Goal: Information Seeking & Learning: Find specific fact

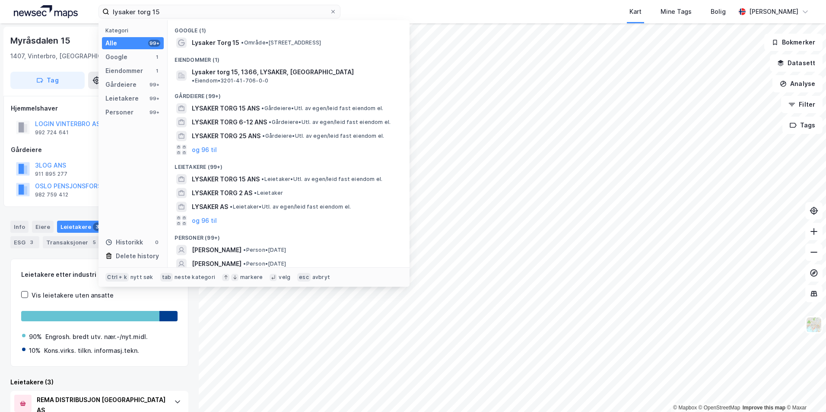
click at [350, 50] on div "Eiendommer (1)" at bounding box center [289, 58] width 242 height 16
click at [349, 47] on div "Lysaker Torg 15 • Område • Lysaker Torg 15, 1366 Lysaker" at bounding box center [296, 43] width 209 height 10
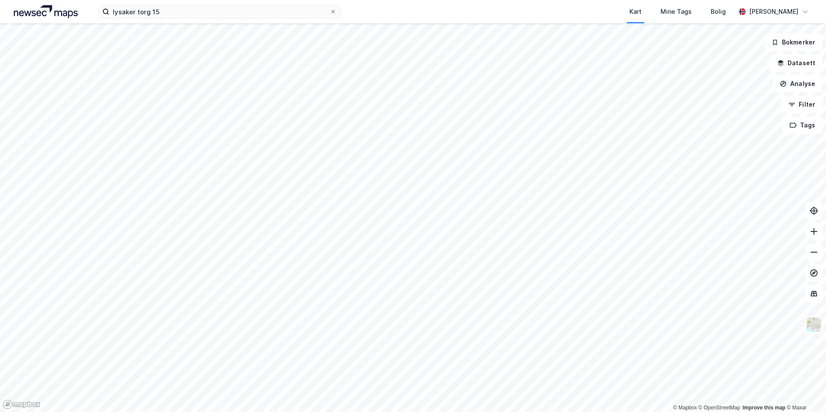
click at [200, 19] on div "lysaker torg 15 Kart Mine Tags Bolig Simen Standahl" at bounding box center [413, 11] width 826 height 23
click at [195, 13] on input "lysaker torg 15" at bounding box center [219, 11] width 220 height 13
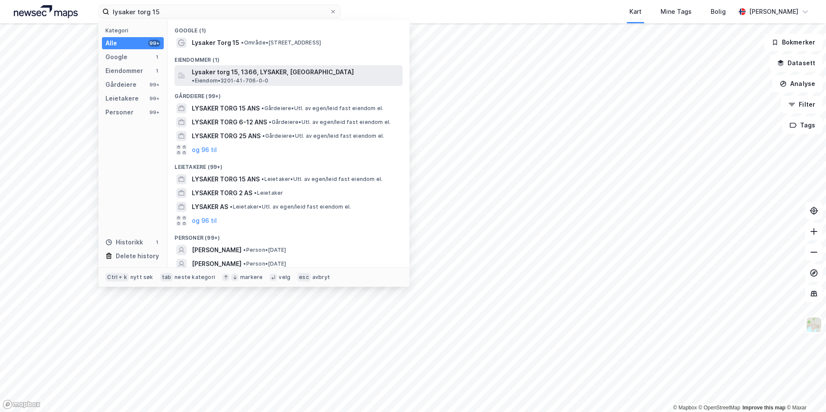
click at [268, 77] on span "• Eiendom • 3201-41-706-0-0" at bounding box center [230, 80] width 76 height 7
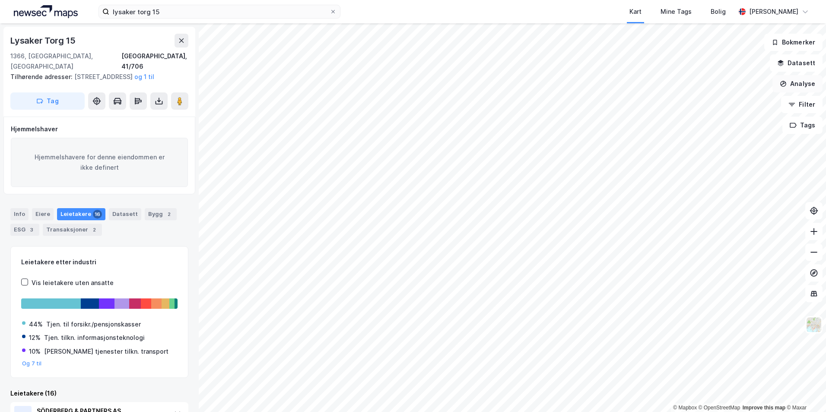
click at [801, 82] on button "Analyse" at bounding box center [797, 83] width 50 height 17
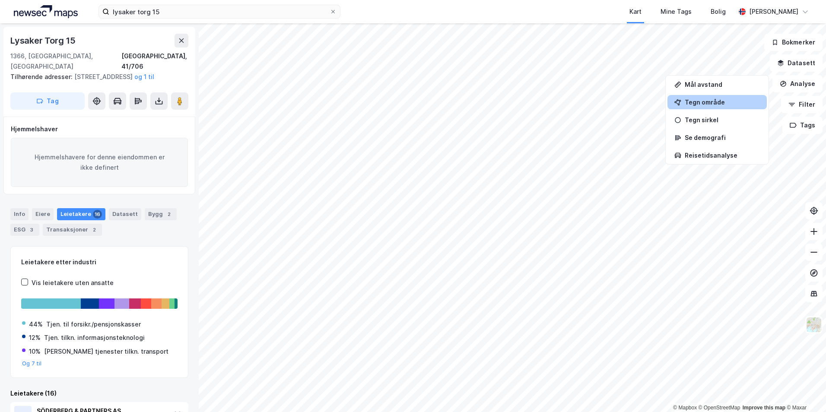
click at [733, 102] on div "Tegn område" at bounding box center [722, 101] width 75 height 7
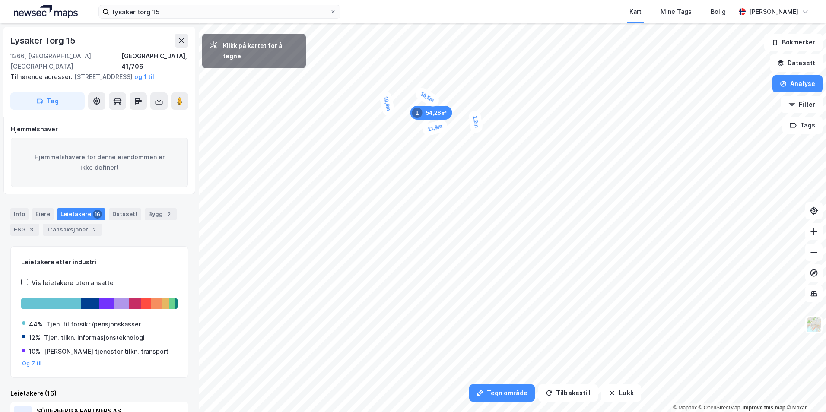
click at [476, 126] on div "1,2m" at bounding box center [476, 122] width 16 height 24
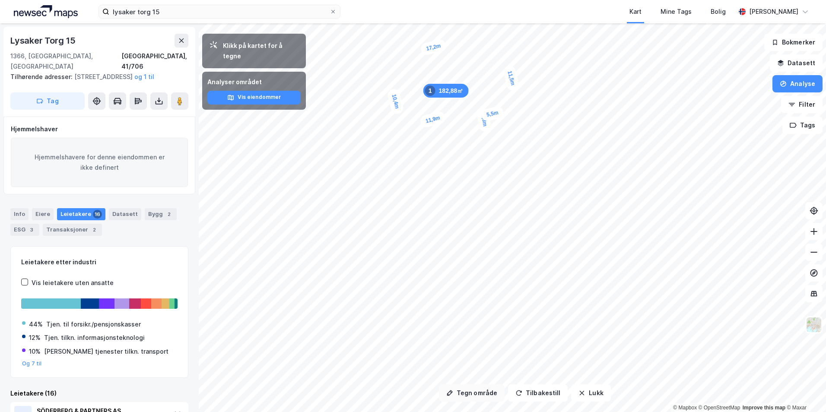
click at [480, 388] on button "Tegn område" at bounding box center [472, 392] width 66 height 17
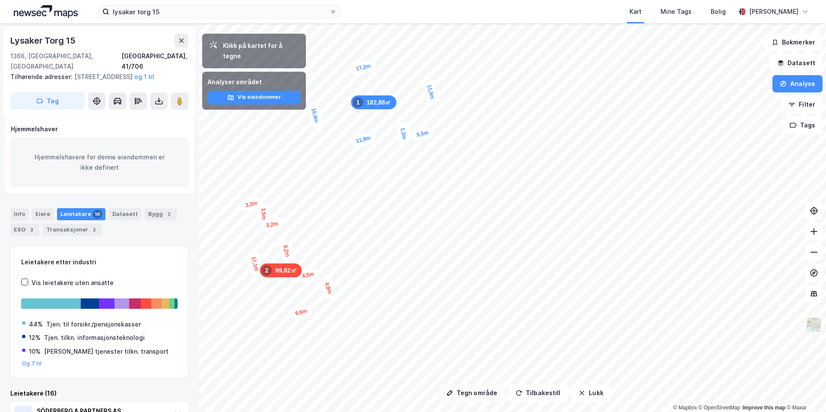
drag, startPoint x: 474, startPoint y: 390, endPoint x: 470, endPoint y: 386, distance: 5.5
click at [473, 390] on button "Tegn område" at bounding box center [472, 392] width 66 height 17
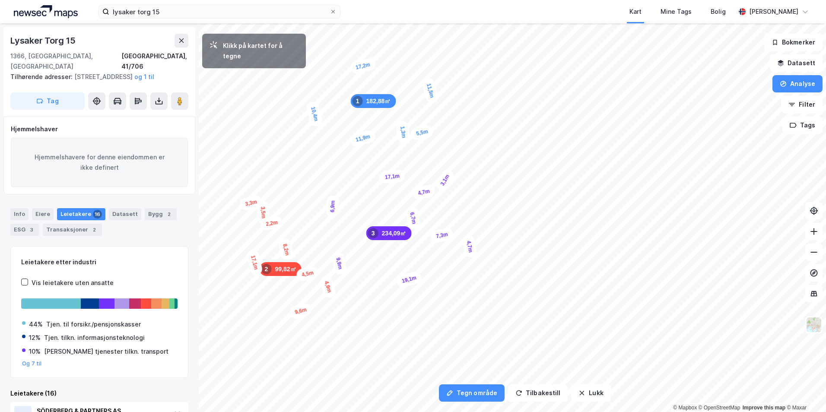
click at [451, 172] on div "3,1m" at bounding box center [445, 180] width 22 height 25
click at [445, 152] on div "2,8m" at bounding box center [448, 162] width 18 height 25
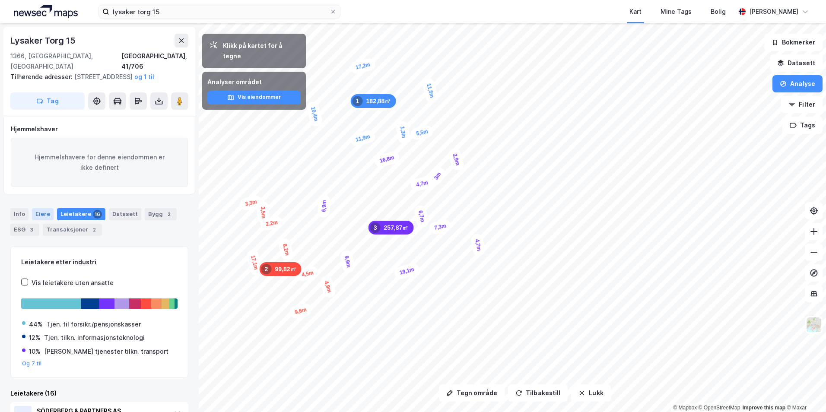
click at [43, 219] on div "Eiere" at bounding box center [43, 214] width 22 height 12
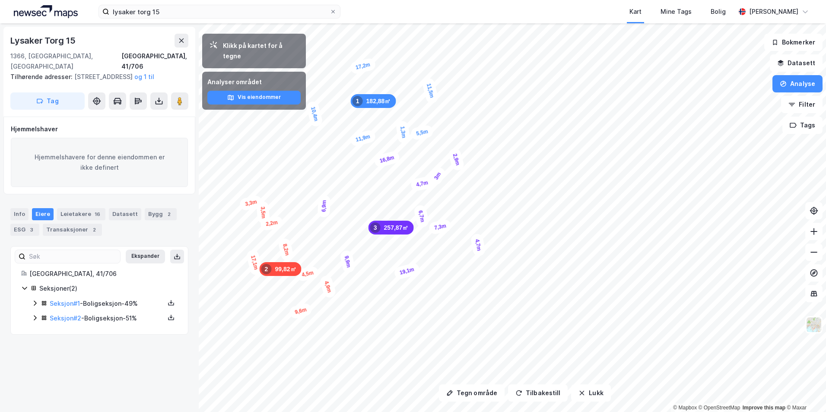
click at [35, 303] on icon at bounding box center [35, 303] width 7 height 7
click at [32, 302] on icon at bounding box center [35, 303] width 7 height 7
click at [37, 318] on icon at bounding box center [35, 317] width 7 height 7
click at [34, 317] on icon at bounding box center [35, 317] width 7 height 7
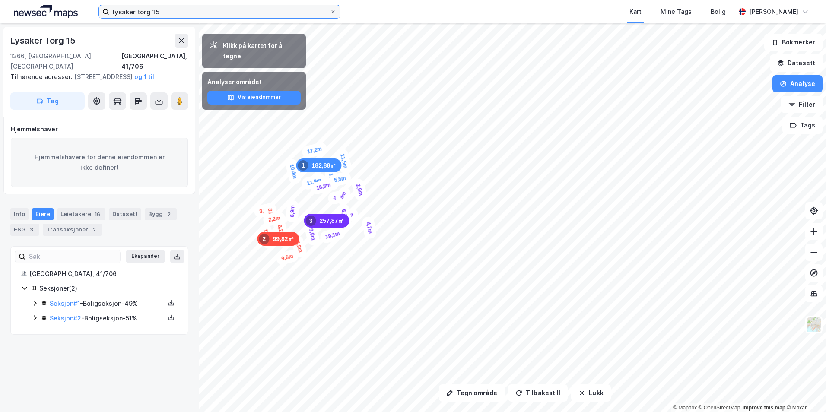
click at [170, 9] on input "lysaker torg 15" at bounding box center [219, 11] width 220 height 13
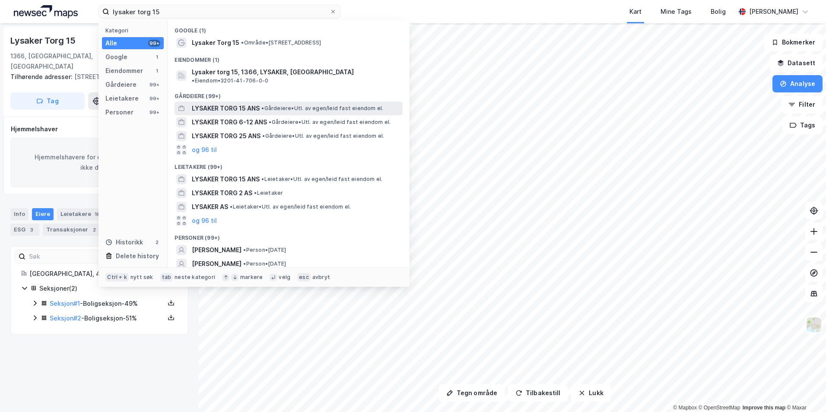
click at [300, 105] on div "LYSAKER TORG 15 ANS • Gårdeiere • Utl. av egen/leid fast eiendom el." at bounding box center [296, 108] width 209 height 10
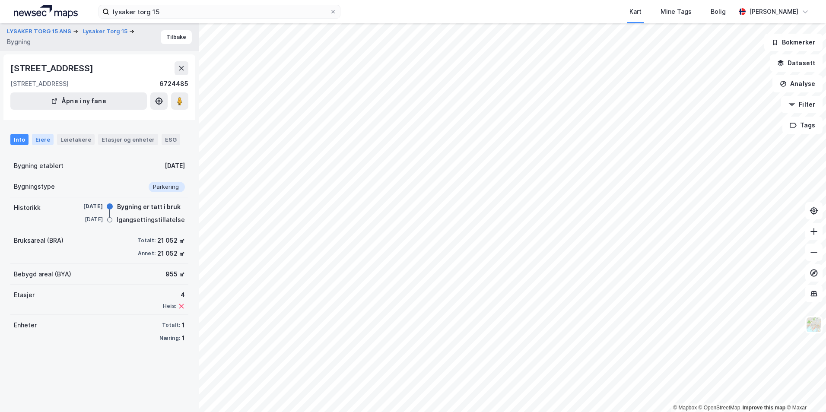
click at [35, 138] on div "Eiere" at bounding box center [43, 139] width 22 height 11
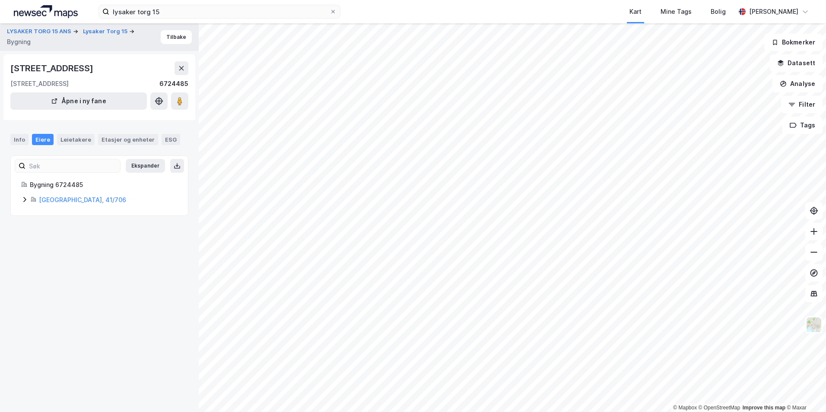
click at [220, 19] on div "lysaker torg 15 Kart Mine Tags Bolig Simen Standahl" at bounding box center [413, 11] width 826 height 23
click at [209, 12] on input "lysaker torg 15" at bounding box center [219, 11] width 220 height 13
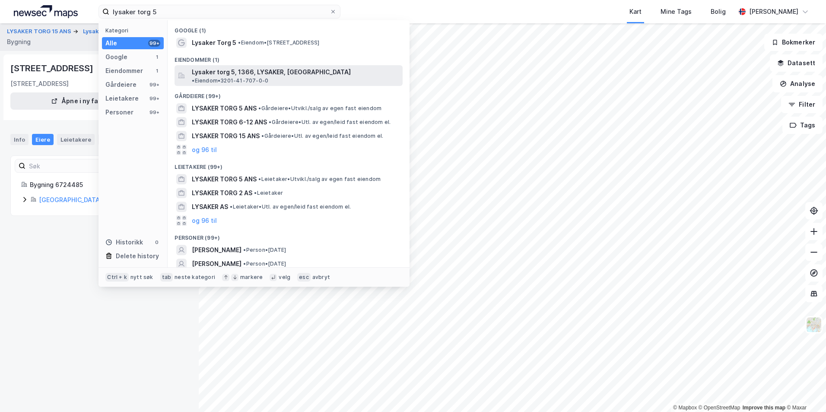
click at [280, 74] on span "Lysaker torg 5, 1366, LYSAKER, [GEOGRAPHIC_DATA]" at bounding box center [271, 72] width 159 height 10
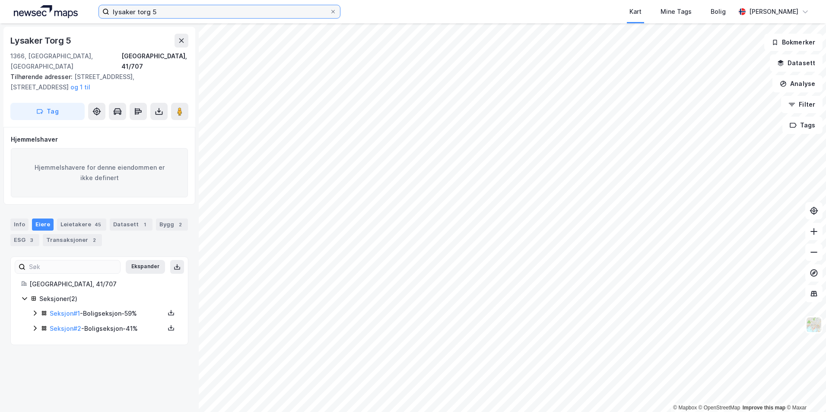
click at [240, 12] on input "lysaker torg 5" at bounding box center [219, 11] width 220 height 13
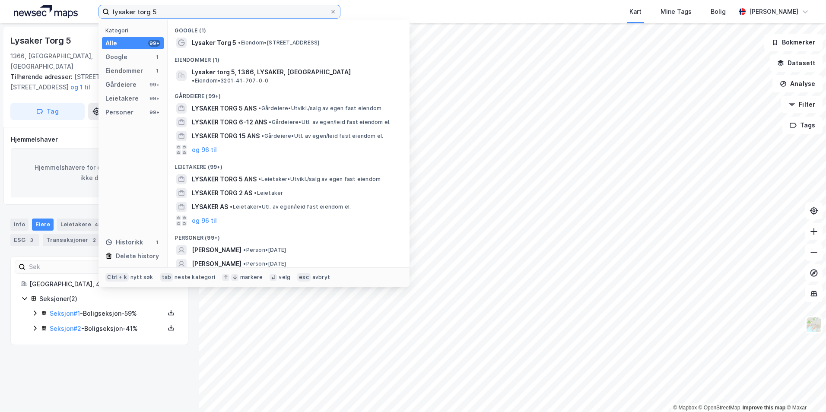
click at [240, 12] on input "lysaker torg 5" at bounding box center [219, 11] width 220 height 13
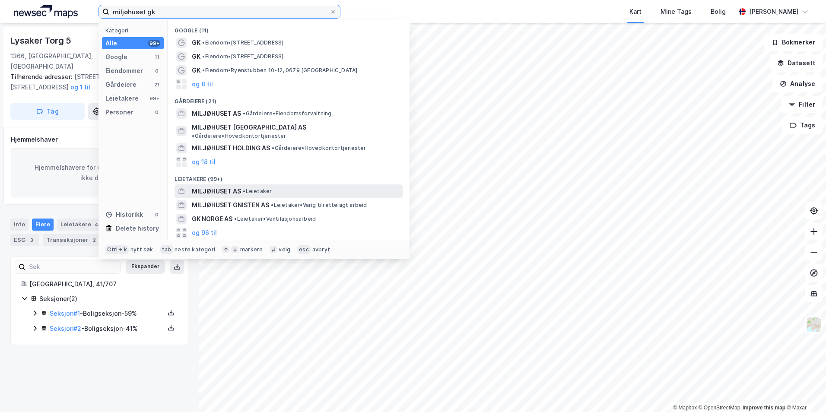
type input "miljøhuset gk"
click at [286, 186] on div "MILJØHUSET AS • Leietaker" at bounding box center [296, 191] width 209 height 10
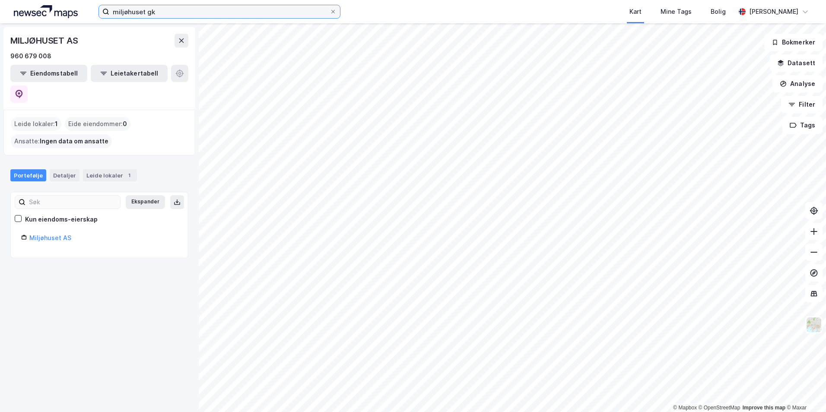
click at [191, 11] on input "miljøhuset gk" at bounding box center [219, 11] width 220 height 13
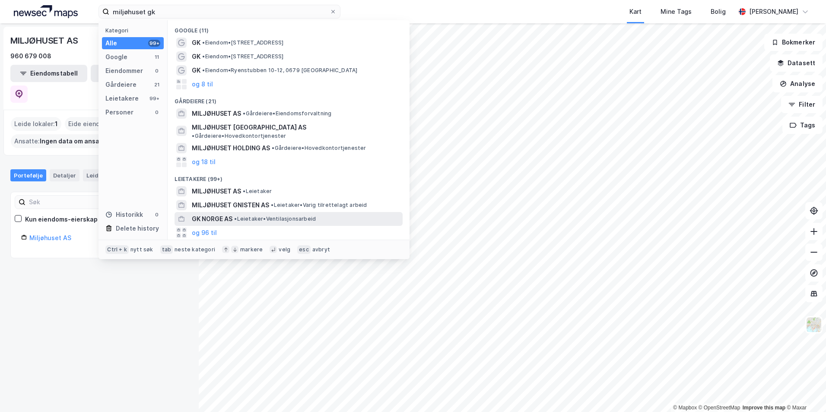
click at [232, 214] on span "GK NORGE AS" at bounding box center [212, 219] width 41 height 10
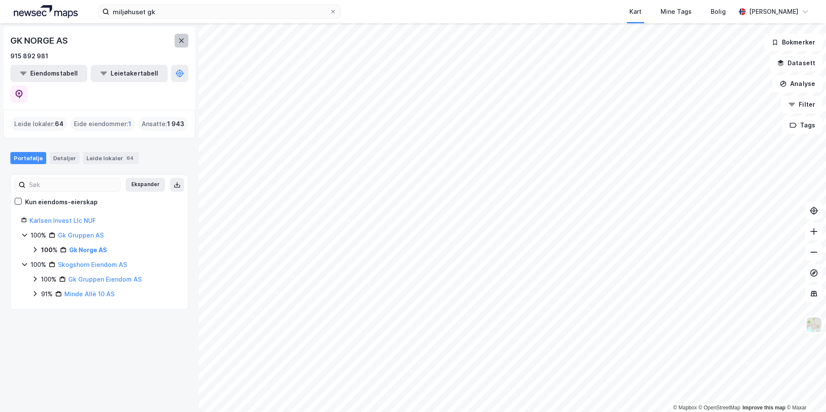
click at [180, 36] on button at bounding box center [182, 41] width 14 height 14
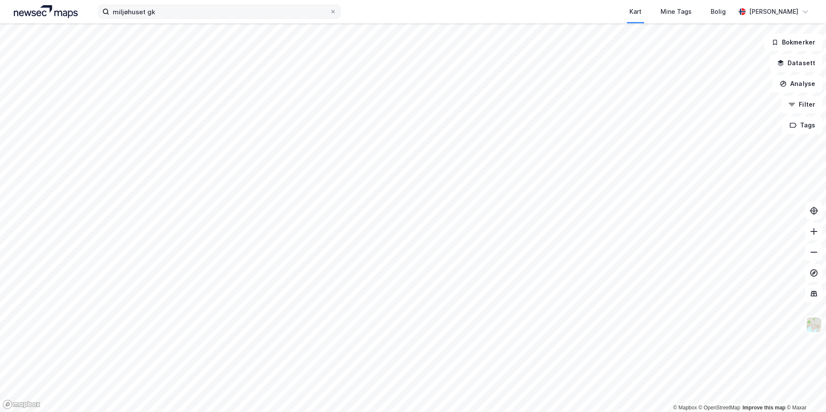
click at [331, 11] on icon at bounding box center [332, 11] width 5 height 5
click at [330, 11] on input "miljøhuset gk" at bounding box center [219, 11] width 220 height 13
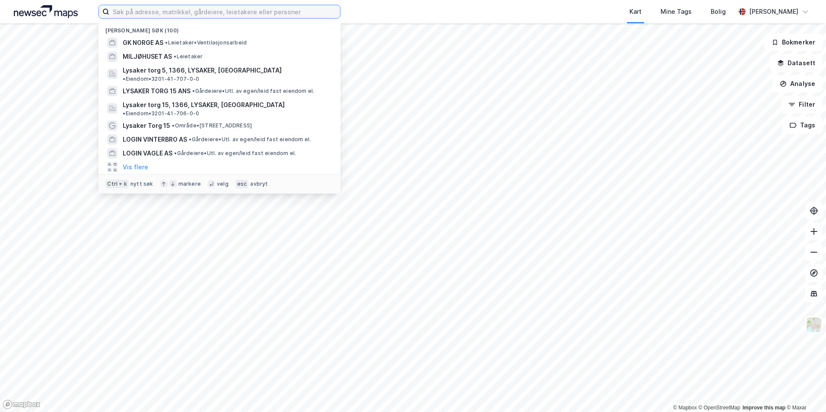
click at [229, 8] on input at bounding box center [224, 11] width 231 height 13
click at [175, 12] on input at bounding box center [224, 11] width 231 height 13
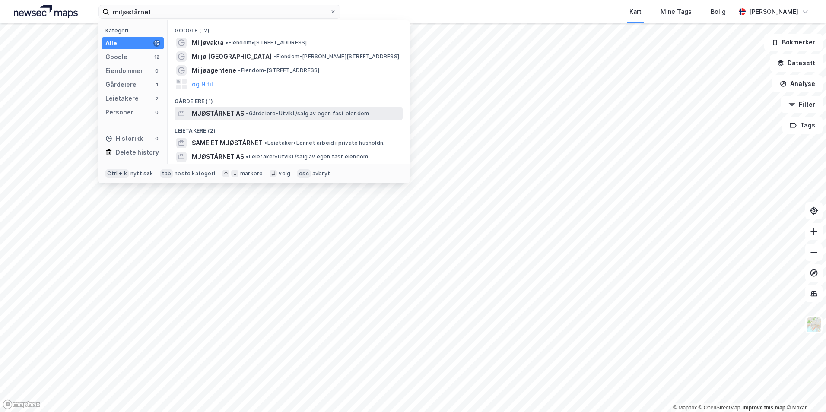
click at [253, 114] on span "• Gårdeiere • Utvikl./salg av egen fast eiendom" at bounding box center [307, 113] width 123 height 7
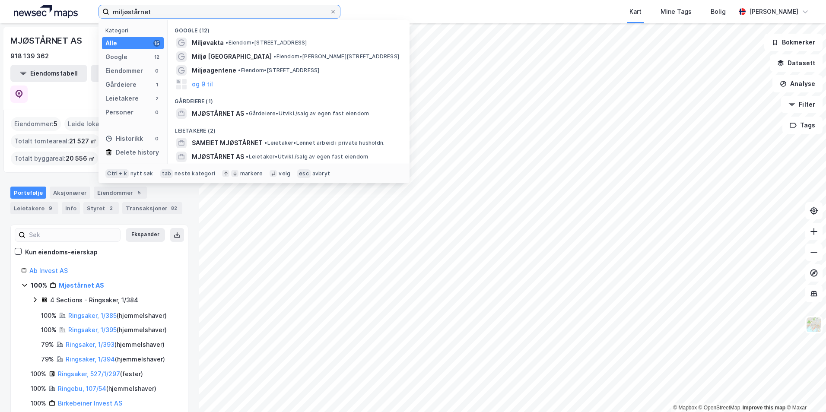
click at [169, 13] on input "miljøstårnet" at bounding box center [219, 11] width 220 height 13
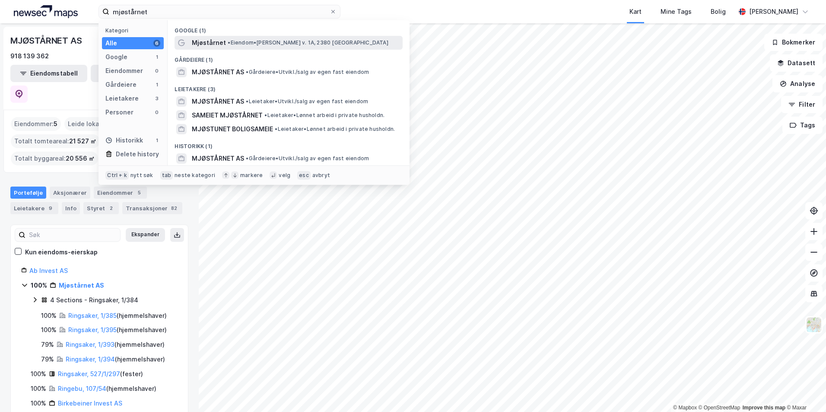
click at [311, 43] on span "• Eiendom • Nils Amblis v. 1A, 2380 Brumunddal" at bounding box center [308, 42] width 160 height 7
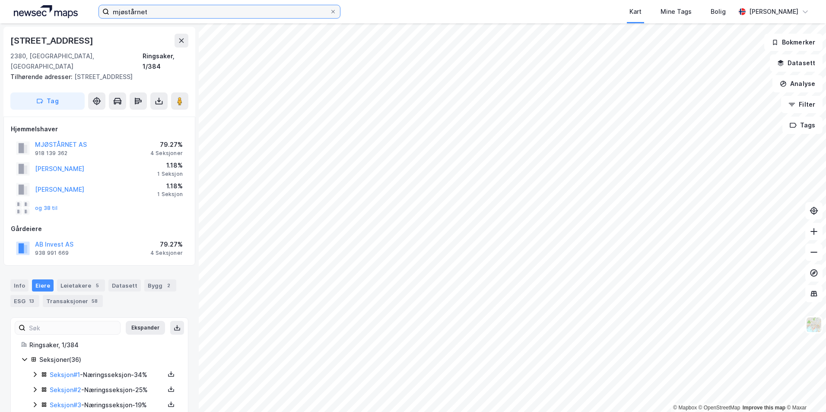
click at [197, 7] on input "mjøstårnet" at bounding box center [219, 11] width 220 height 13
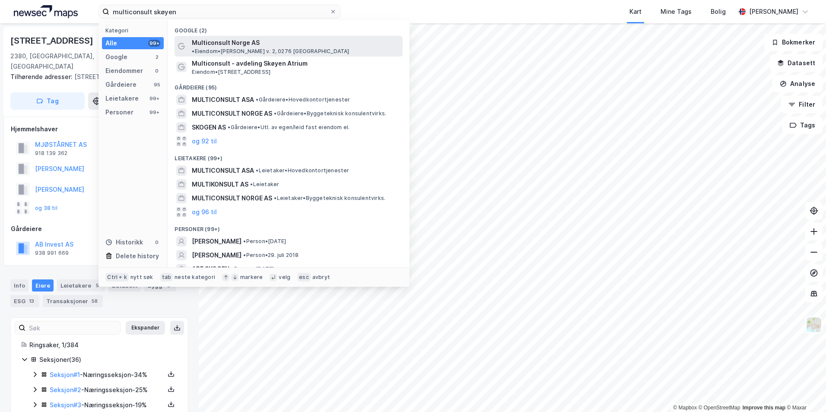
click at [308, 47] on div "Multiconsult Norge AS • Eiendom • Nedre Skøyen v. 2, 0276 Oslo" at bounding box center [296, 46] width 209 height 17
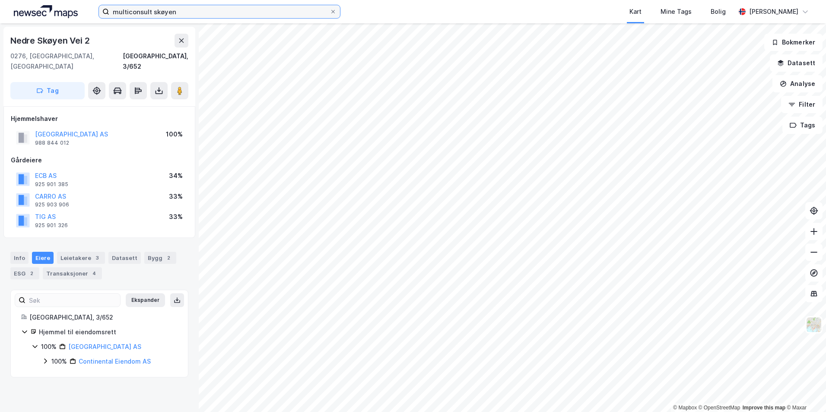
click at [205, 16] on input "multiconsult skøyen" at bounding box center [219, 11] width 220 height 13
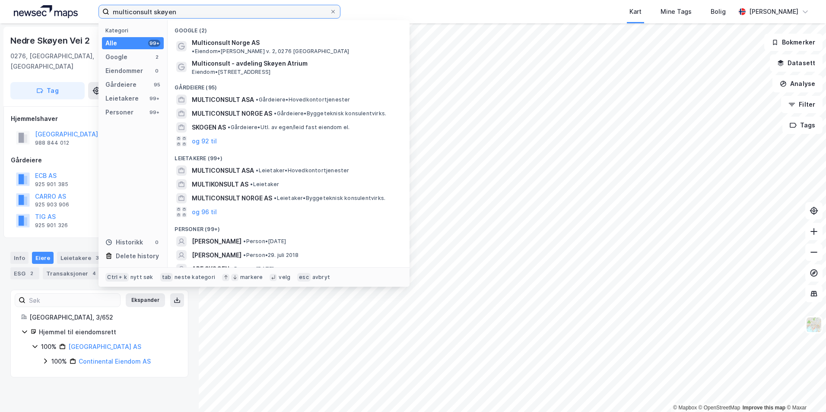
click at [205, 16] on input "multiconsult skøyen" at bounding box center [219, 11] width 220 height 13
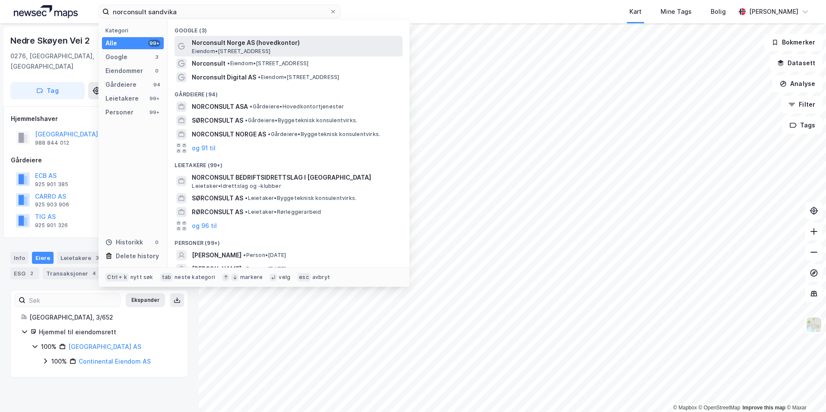
click at [329, 44] on span "Norconsult Norge AS (hovedkontor)" at bounding box center [295, 43] width 207 height 10
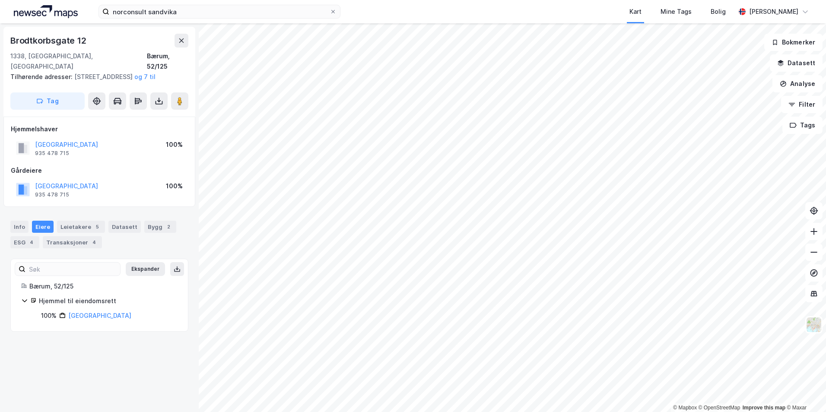
click at [279, 19] on div "norconsult sandvika Kart Mine Tags Bolig Simen Standahl" at bounding box center [413, 11] width 826 height 23
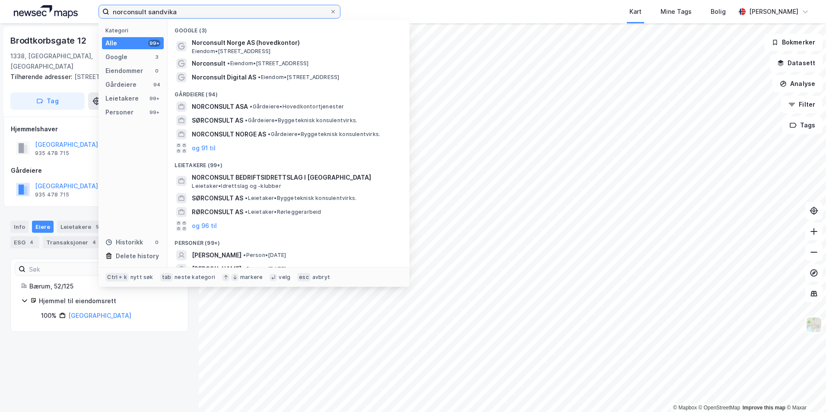
click at [272, 11] on input "norconsult sandvika" at bounding box center [219, 11] width 220 height 13
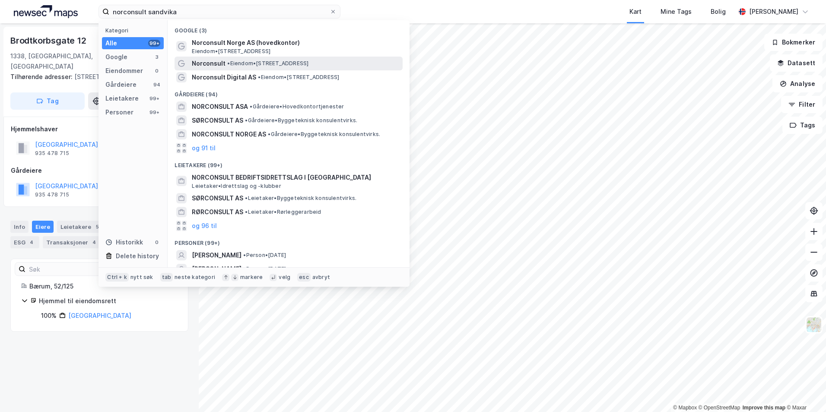
click at [357, 64] on div "Norconsult • Eiendom • Kjørboveien 29, 1337 Sandvika" at bounding box center [296, 63] width 209 height 10
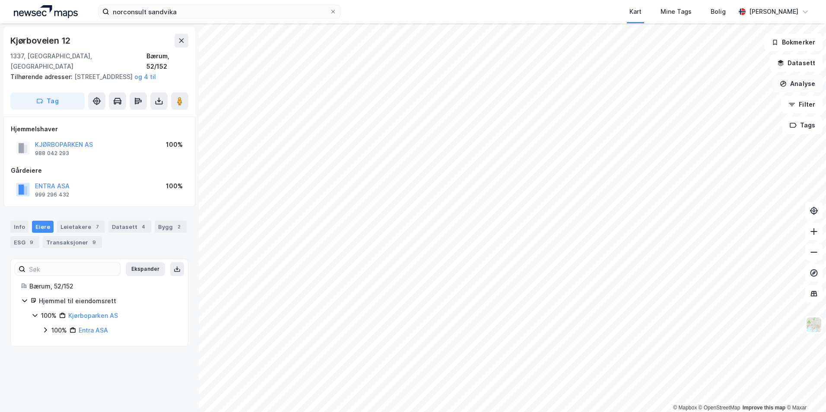
click at [799, 86] on button "Analyse" at bounding box center [797, 83] width 50 height 17
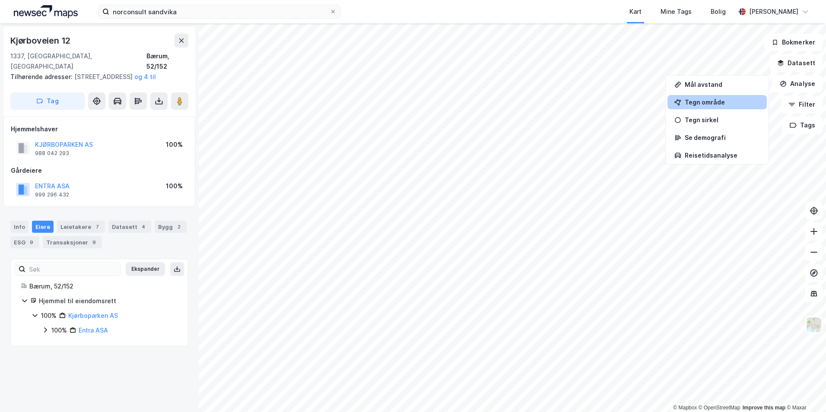
click at [718, 102] on div "Tegn område" at bounding box center [722, 101] width 75 height 7
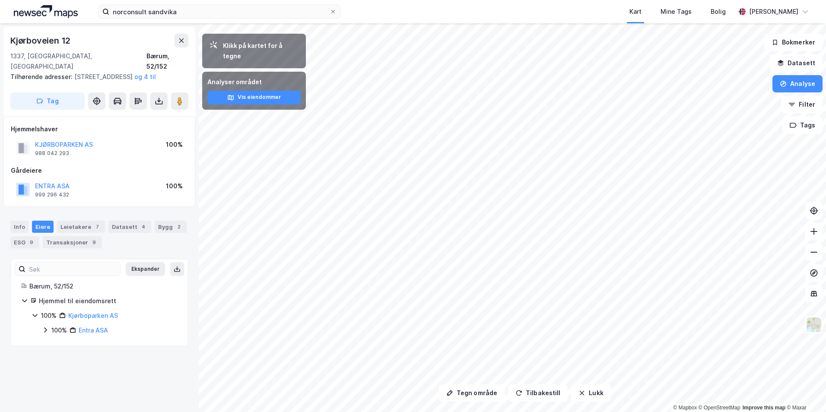
click at [33, 37] on div "Kjørboveien 12" at bounding box center [41, 41] width 62 height 14
copy div "Kjørboveien 12"
click at [46, 330] on icon at bounding box center [45, 330] width 7 height 7
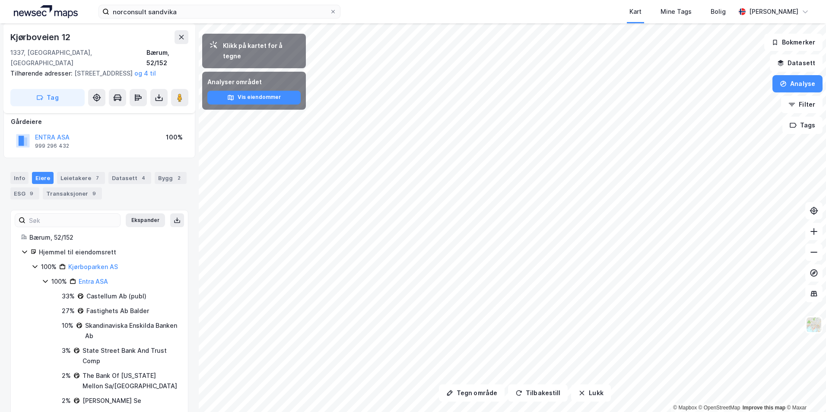
scroll to position [86, 0]
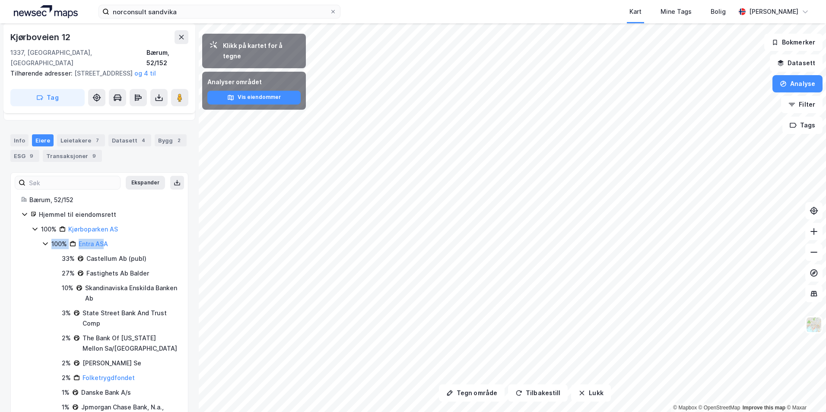
drag, startPoint x: 113, startPoint y: 240, endPoint x: 109, endPoint y: 245, distance: 5.8
click at [109, 245] on div "100% Entra ASA" at bounding box center [114, 244] width 126 height 10
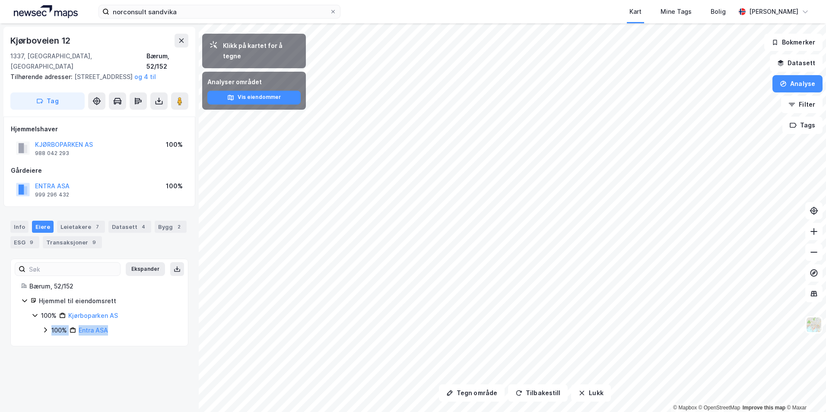
scroll to position [0, 0]
click at [119, 360] on div "Kjørboveien 12 1337, Sandvika, Akershus Bærum, 52/152 Tilhørende adresser: Kjør…" at bounding box center [99, 217] width 199 height 389
drag, startPoint x: 112, startPoint y: 331, endPoint x: 78, endPoint y: 332, distance: 34.6
click at [78, 332] on div "100% Entra ASA" at bounding box center [114, 330] width 126 height 10
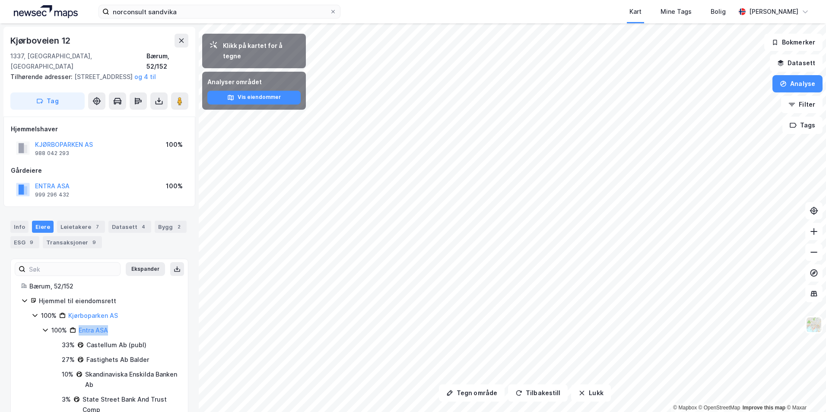
copy link "Entra ASA"
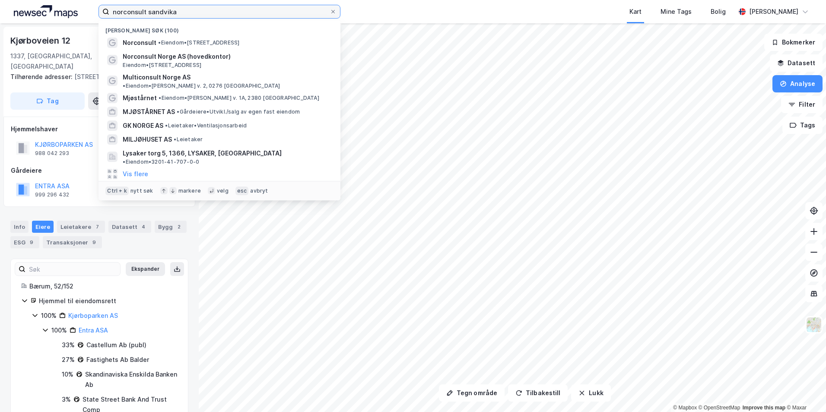
click at [150, 14] on input "norconsult sandvika" at bounding box center [219, 11] width 220 height 13
paste input "Sonja Horn"
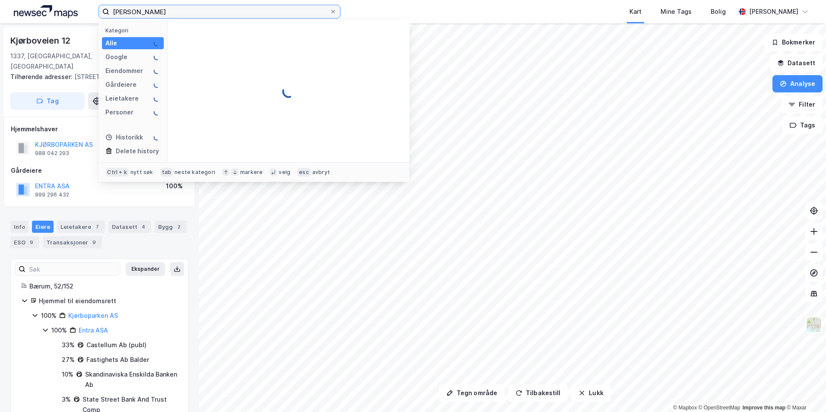
click at [165, 14] on input "Sonja Hornz" at bounding box center [219, 11] width 220 height 13
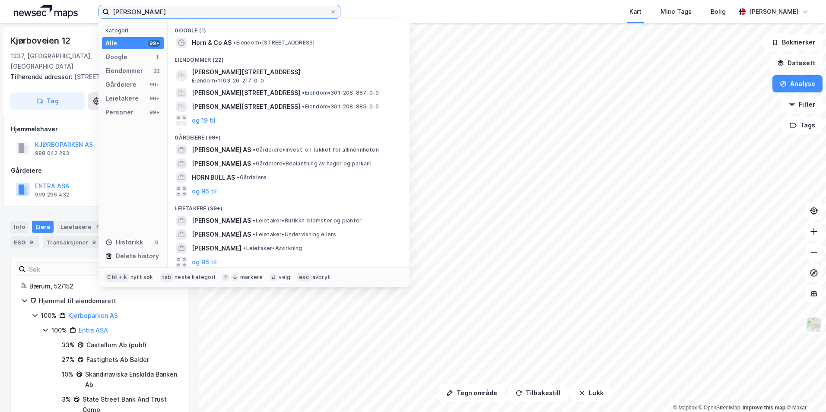
click at [165, 14] on input "Sonja Horn" at bounding box center [219, 11] width 220 height 13
click at [76, 221] on div "Leietakere 7" at bounding box center [81, 227] width 48 height 12
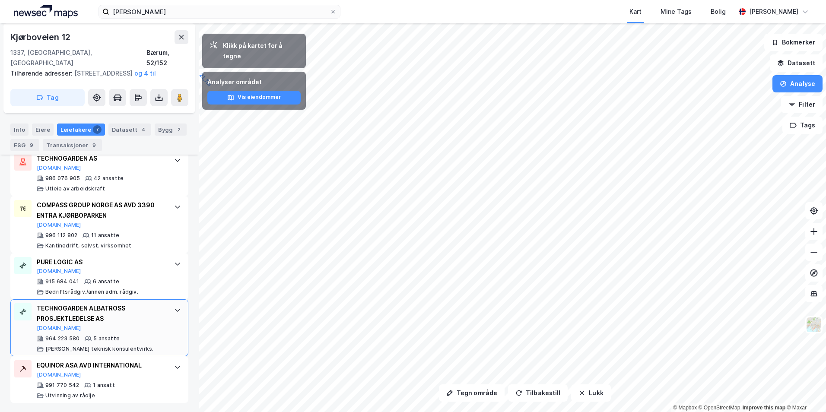
scroll to position [371, 0]
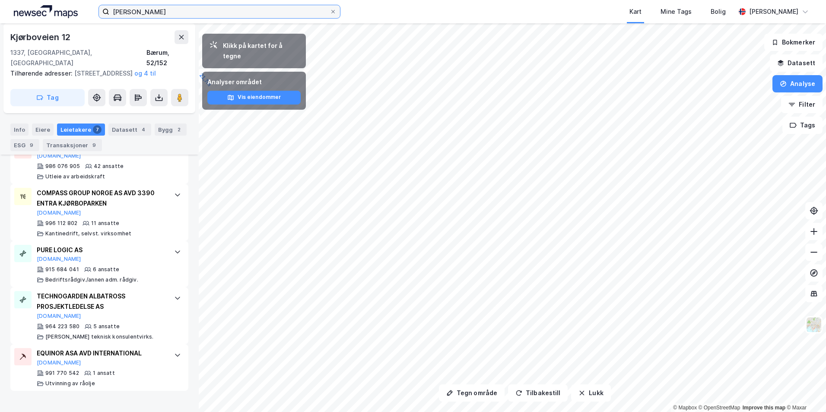
click at [235, 10] on input "Sonja Horn" at bounding box center [219, 11] width 220 height 13
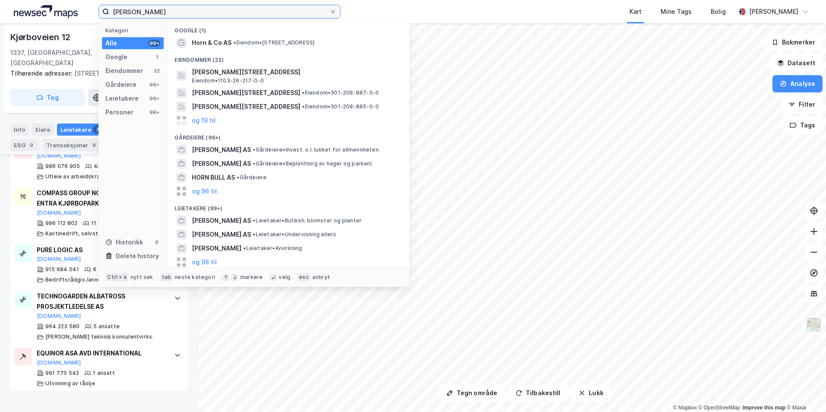
click at [235, 10] on input "Sonja Horn" at bounding box center [219, 11] width 220 height 13
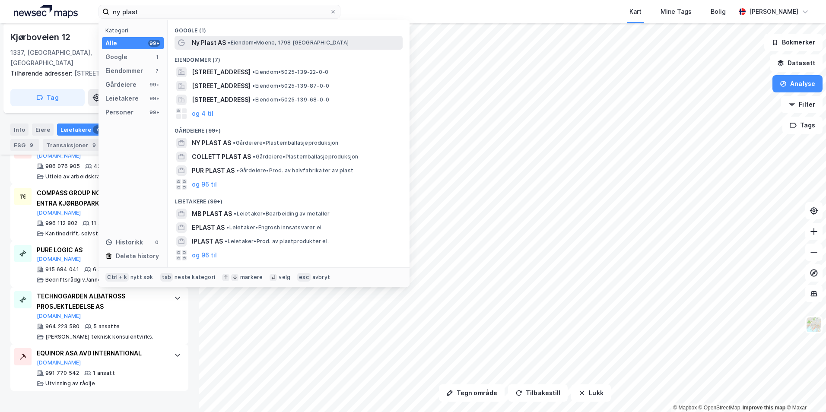
click at [324, 44] on div "Ny Plast AS • Eiendom • Moene, 1798 Aremark" at bounding box center [296, 43] width 209 height 10
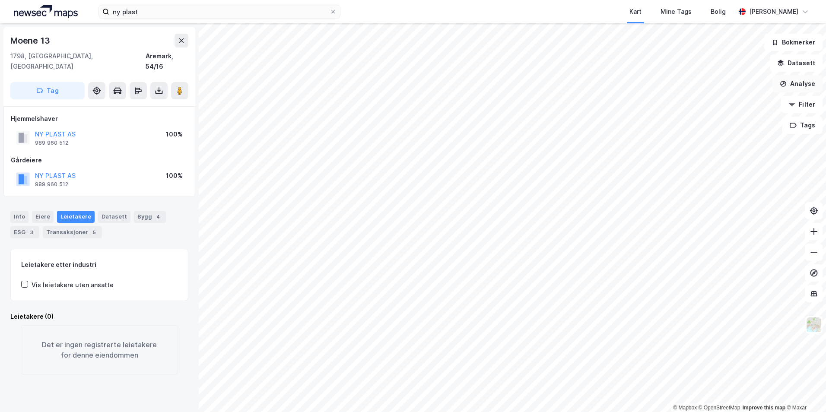
click at [802, 79] on button "Analyse" at bounding box center [797, 83] width 50 height 17
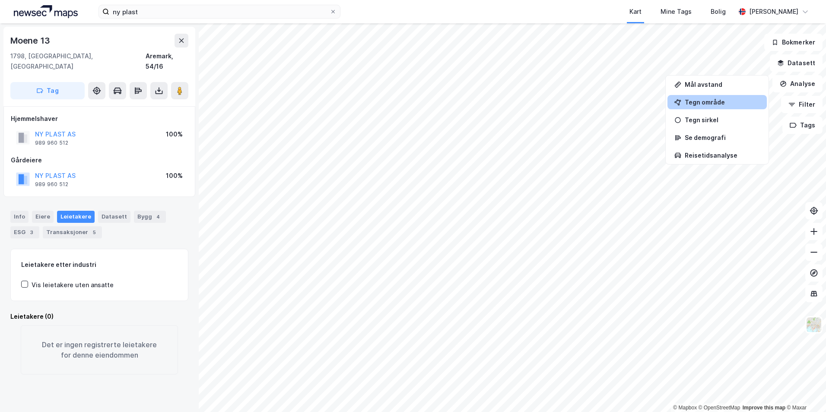
click at [710, 95] on div "Tegn område" at bounding box center [716, 102] width 99 height 14
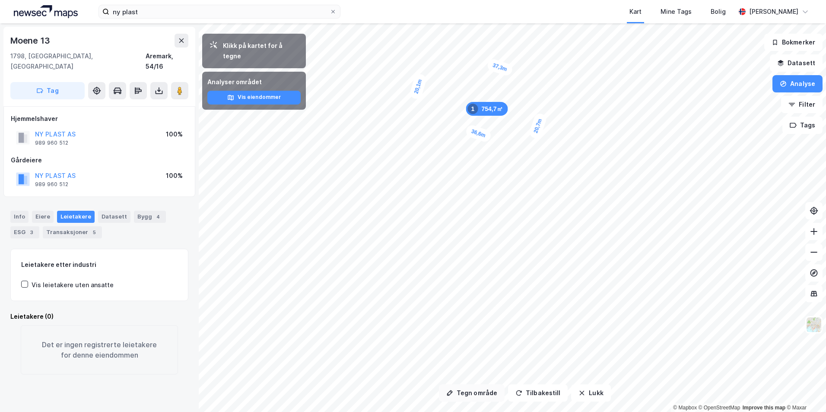
drag, startPoint x: 467, startPoint y: 391, endPoint x: 464, endPoint y: 385, distance: 6.4
click at [467, 390] on button "Tegn område" at bounding box center [472, 392] width 66 height 17
click at [467, 389] on button "Tegn område" at bounding box center [472, 392] width 66 height 17
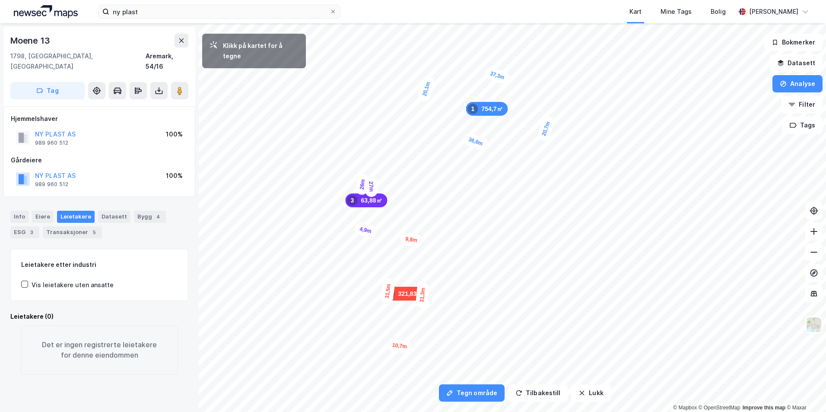
click at [372, 232] on div "4,9m" at bounding box center [365, 230] width 24 height 17
click at [384, 144] on div "4,9m" at bounding box center [376, 141] width 24 height 17
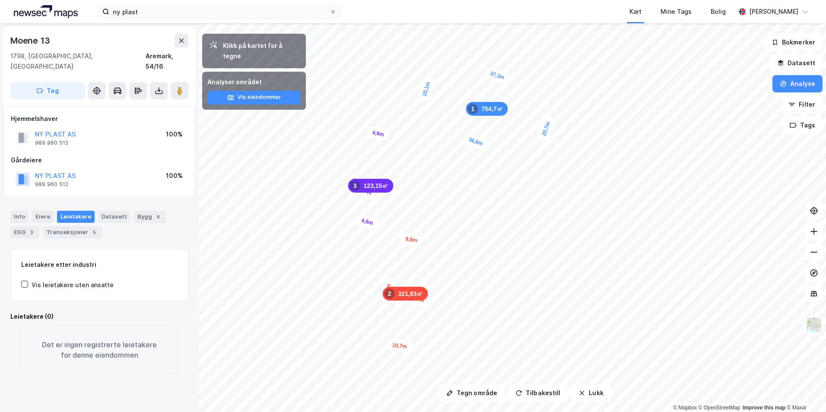
click at [76, 39] on div "Moene 13" at bounding box center [99, 41] width 178 height 14
copy div "Moene 13"
click at [44, 211] on div "Eiere" at bounding box center [43, 217] width 22 height 12
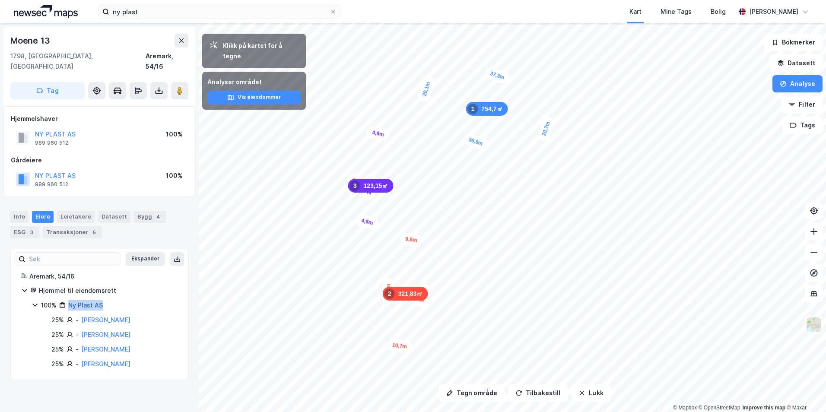
drag, startPoint x: 124, startPoint y: 292, endPoint x: 70, endPoint y: 291, distance: 54.4
click at [70, 300] on div "100% Ny Plast AS" at bounding box center [109, 305] width 137 height 10
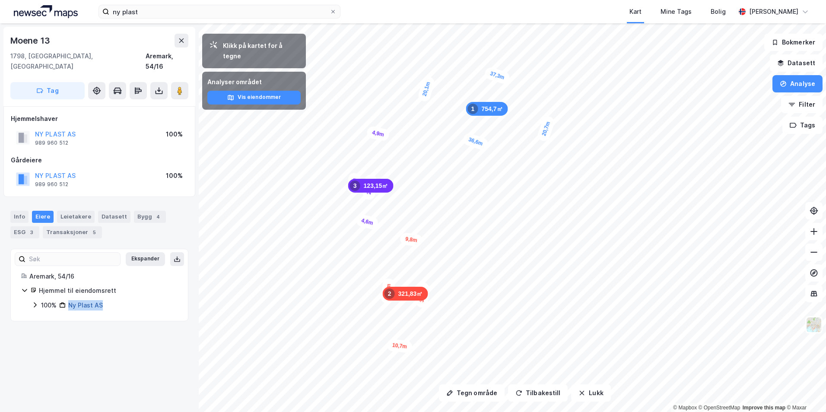
copy link "Ny Plast AS"
click at [247, 5] on input "ny plast" at bounding box center [219, 11] width 220 height 13
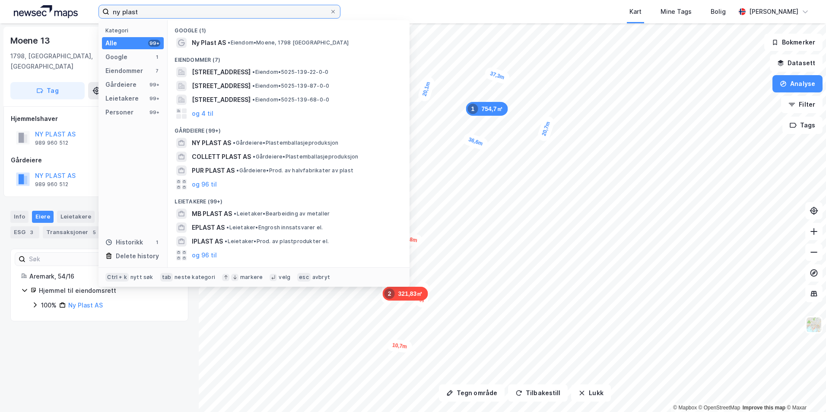
click at [247, 5] on input "ny plast" at bounding box center [219, 11] width 220 height 13
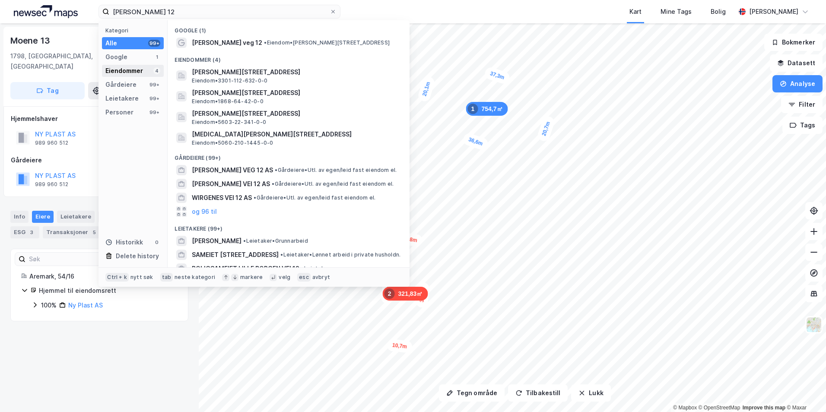
click at [142, 67] on div "Eiendommer" at bounding box center [124, 71] width 38 height 10
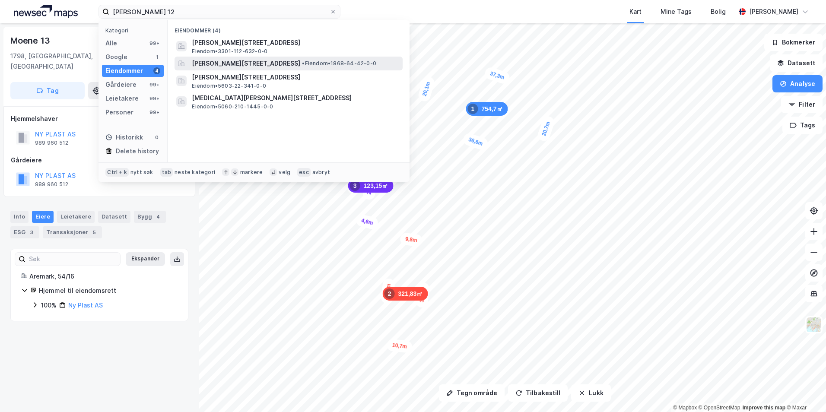
click at [264, 66] on span "[PERSON_NAME][STREET_ADDRESS]" at bounding box center [246, 63] width 108 height 10
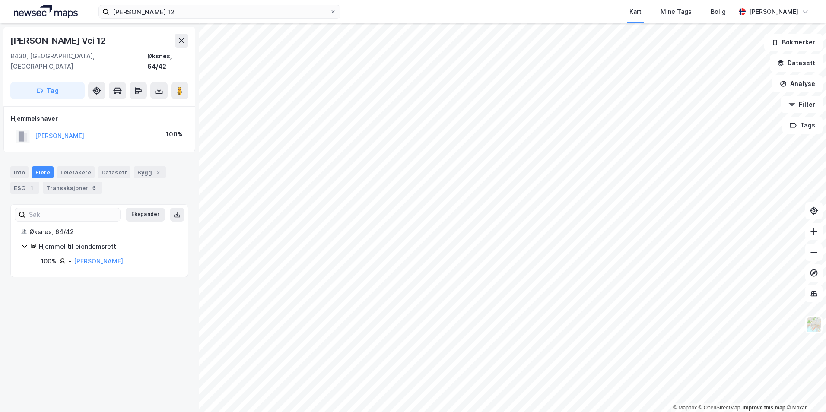
click at [184, 2] on div "Otto Nilsen Vei 12 Kart Mine Tags Bolig Simen Standahl" at bounding box center [413, 11] width 826 height 23
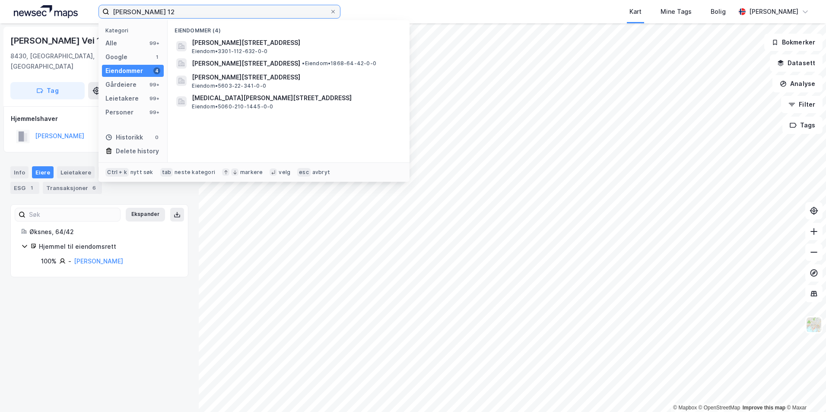
click at [182, 9] on input "Otto Nilsen Vei 12" at bounding box center [219, 11] width 220 height 13
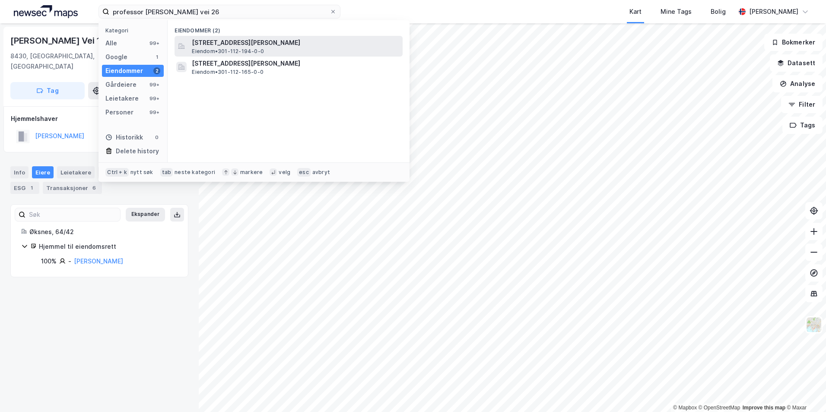
click at [334, 47] on span "[STREET_ADDRESS][PERSON_NAME]" at bounding box center [295, 43] width 207 height 10
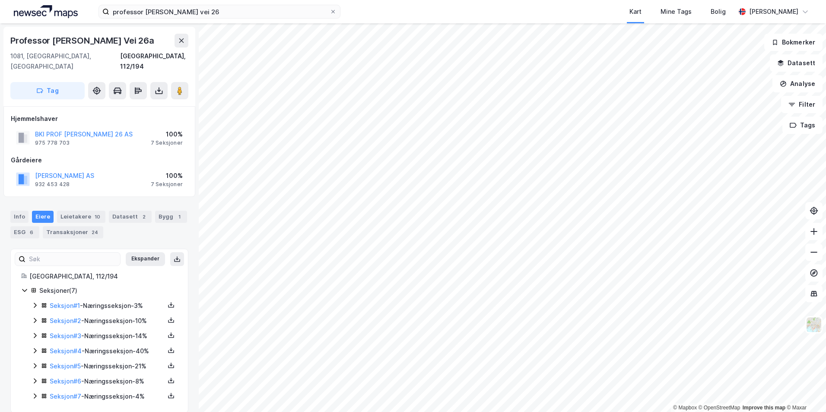
scroll to position [1, 0]
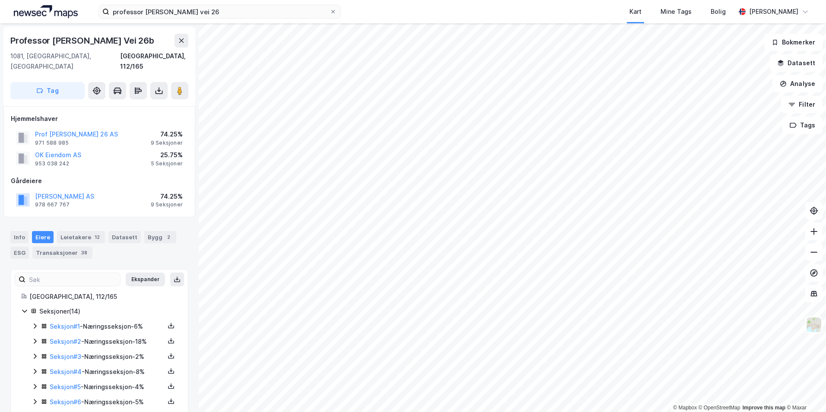
scroll to position [1, 0]
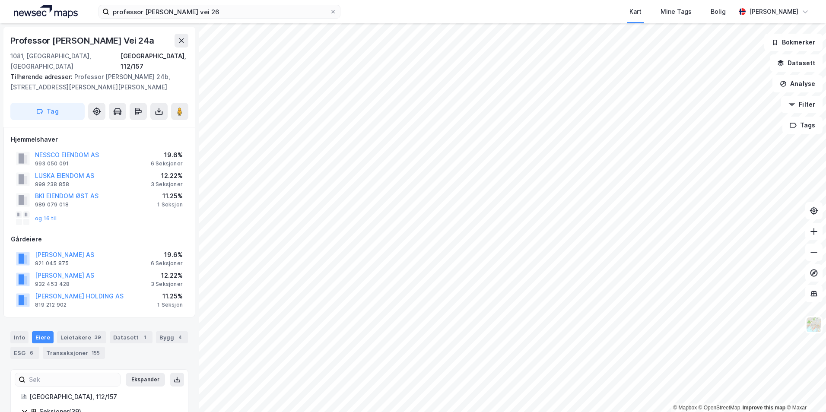
scroll to position [1, 0]
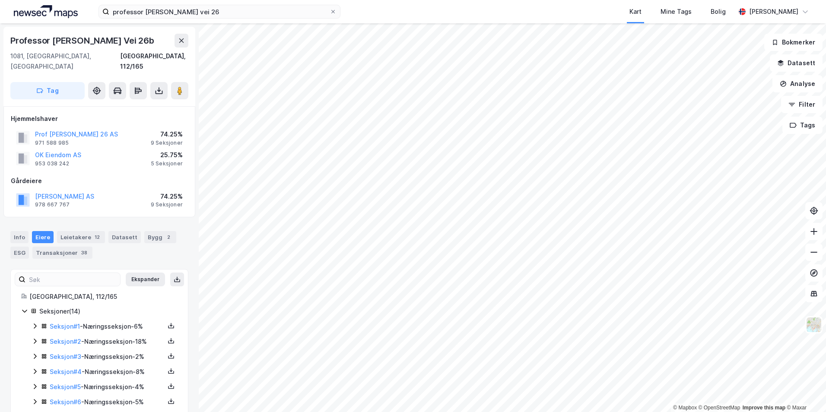
scroll to position [1, 0]
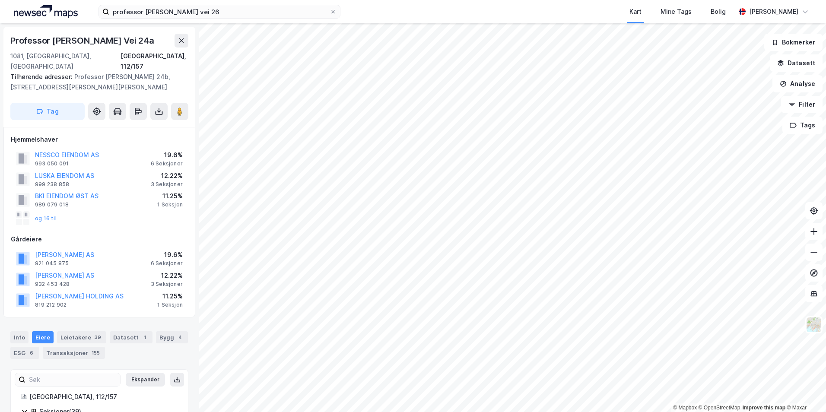
scroll to position [1, 0]
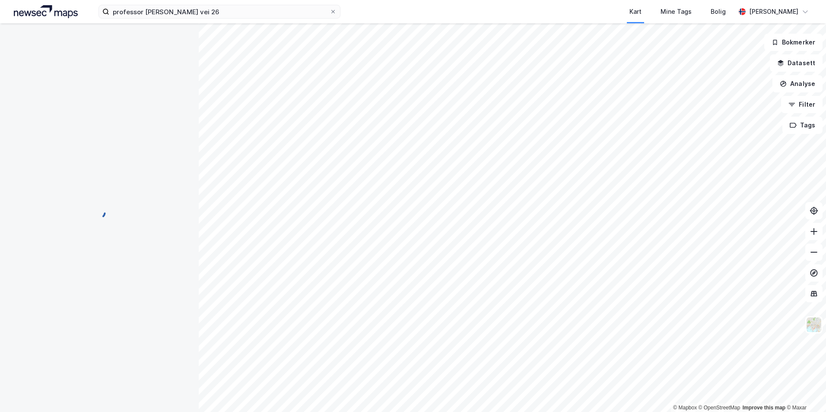
scroll to position [1, 0]
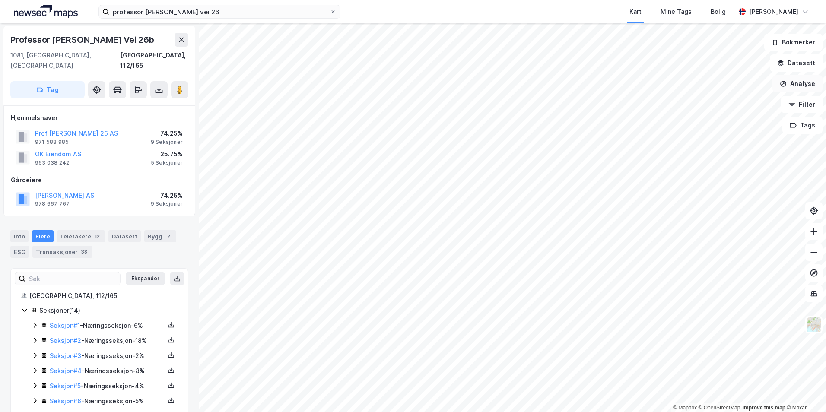
click at [801, 87] on button "Analyse" at bounding box center [797, 83] width 50 height 17
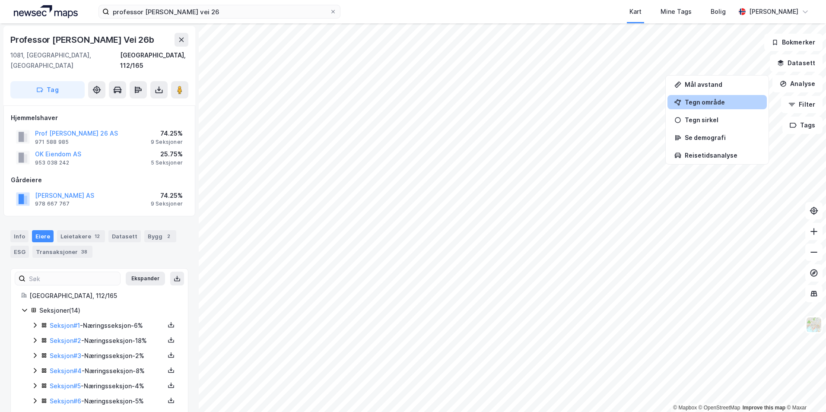
click at [724, 104] on div "Tegn område" at bounding box center [722, 101] width 75 height 7
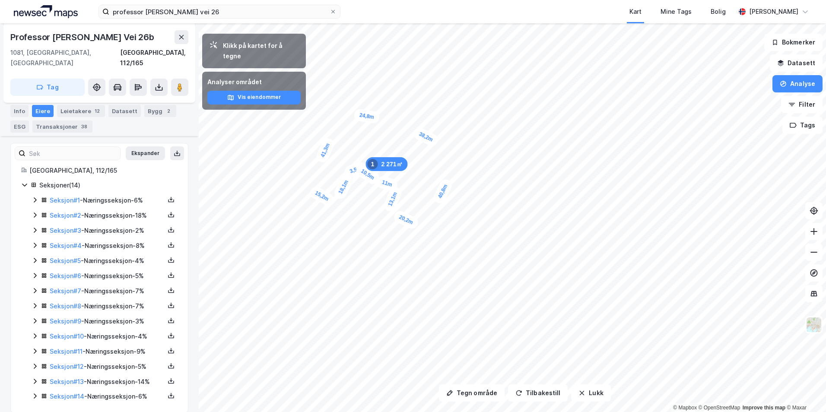
scroll to position [127, 0]
click at [25, 181] on icon at bounding box center [24, 184] width 7 height 7
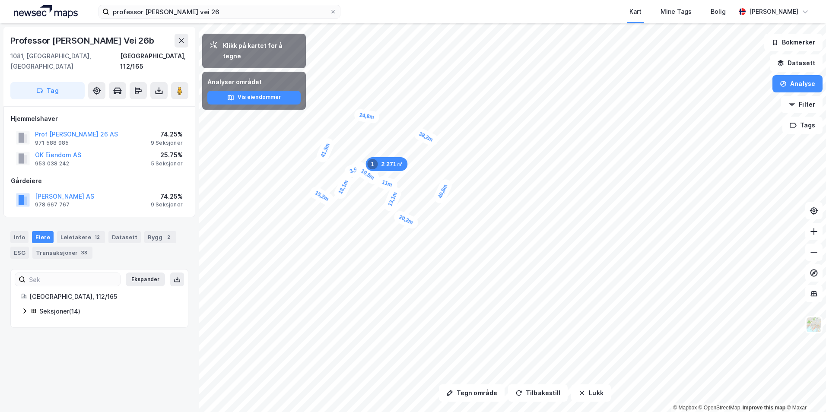
click at [24, 309] on icon at bounding box center [24, 311] width 3 height 5
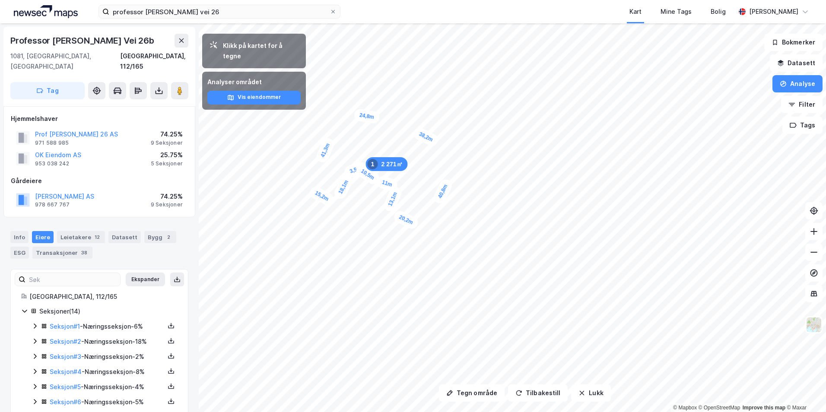
click at [37, 323] on icon at bounding box center [35, 326] width 7 height 7
click at [65, 367] on icon at bounding box center [66, 370] width 7 height 7
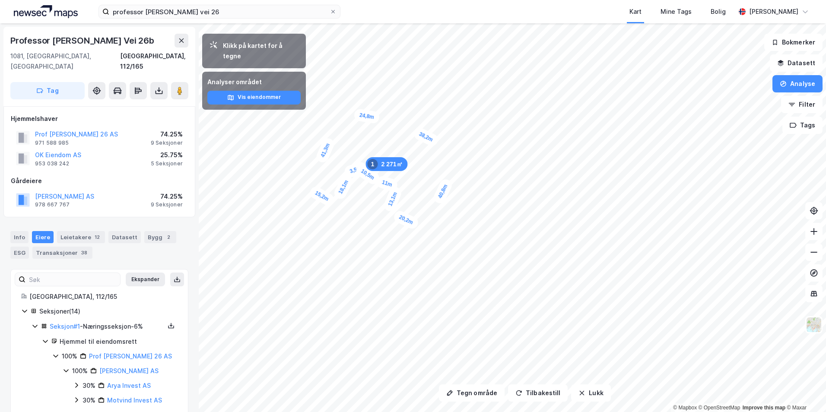
click at [66, 367] on icon at bounding box center [66, 370] width 7 height 7
drag, startPoint x: 57, startPoint y: 180, endPoint x: 35, endPoint y: 180, distance: 22.9
click at [35, 190] on div "VERNE AS 978 667 767 74.25% 9 Seksjoner" at bounding box center [99, 200] width 177 height 21
copy button "VERNE AS"
click at [55, 46] on div "Professor Birkelands Vei 26b" at bounding box center [83, 41] width 146 height 14
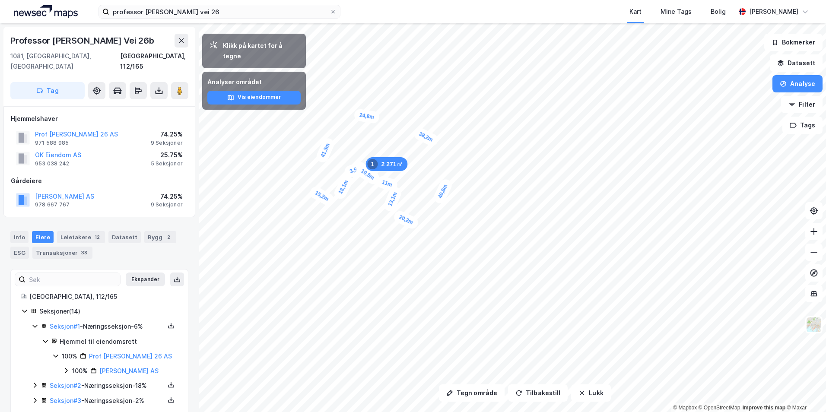
click at [56, 42] on div "Professor Birkelands Vei 26b" at bounding box center [83, 41] width 146 height 14
copy div "Professor Birkelands Vei 26b"
drag, startPoint x: 66, startPoint y: 184, endPoint x: 30, endPoint y: 184, distance: 35.9
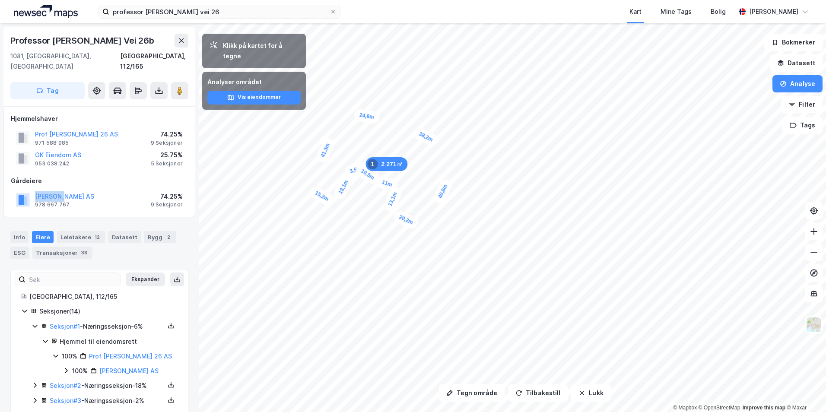
click at [30, 190] on div "VERNE AS 978 667 767 74.25% 9 Seksjoner" at bounding box center [99, 200] width 177 height 21
copy button "VERNE AS"
click at [71, 231] on div "Leietakere 12" at bounding box center [81, 237] width 48 height 12
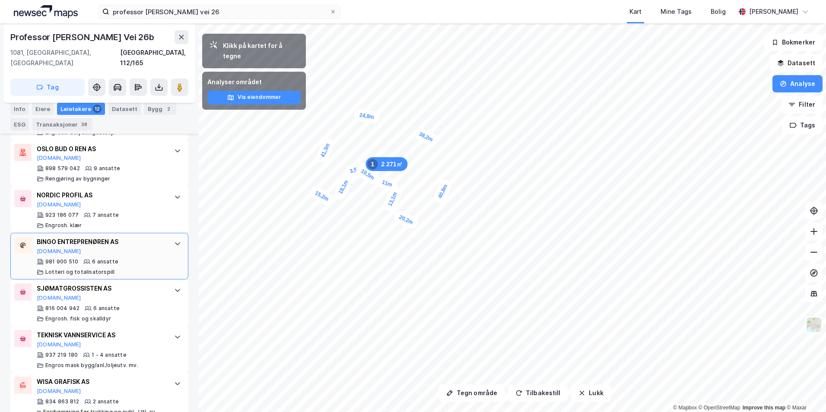
scroll to position [587, 0]
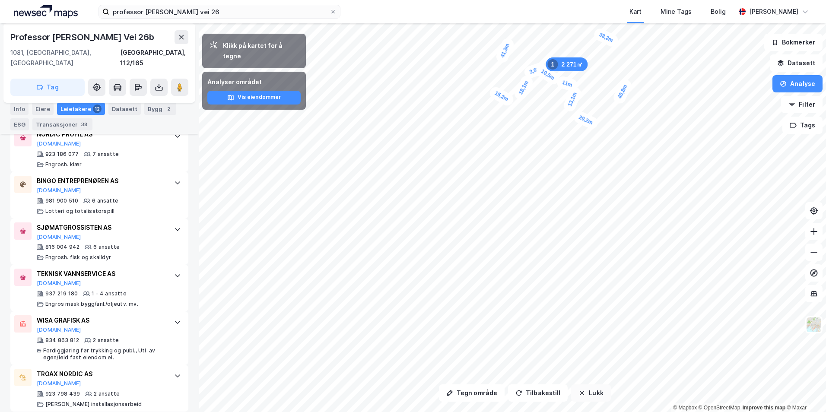
click at [587, 392] on button "Lukk" at bounding box center [590, 392] width 39 height 17
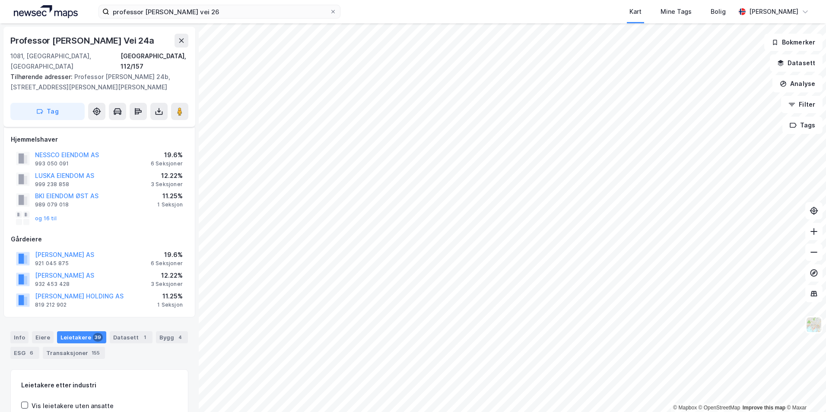
scroll to position [114, 0]
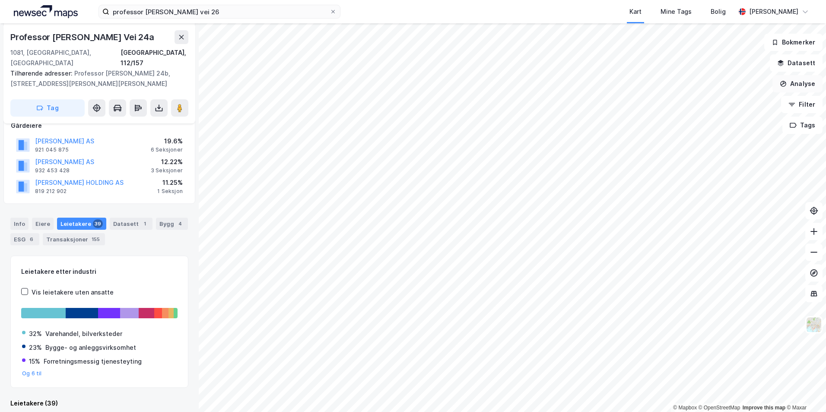
click at [794, 89] on button "Analyse" at bounding box center [797, 83] width 50 height 17
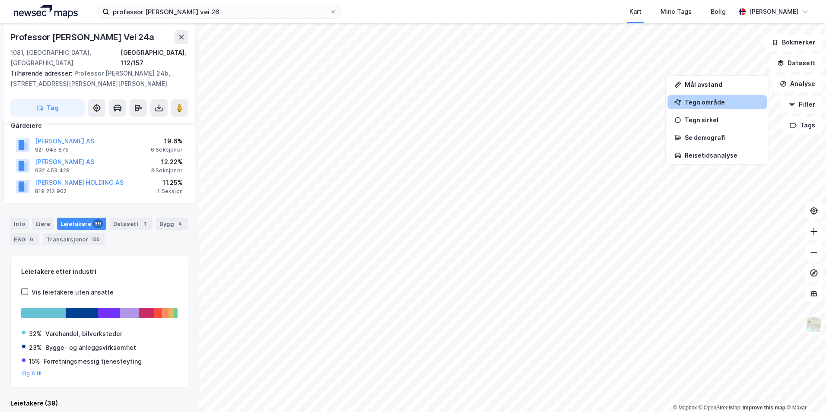
click at [716, 103] on div "Tegn område" at bounding box center [722, 101] width 75 height 7
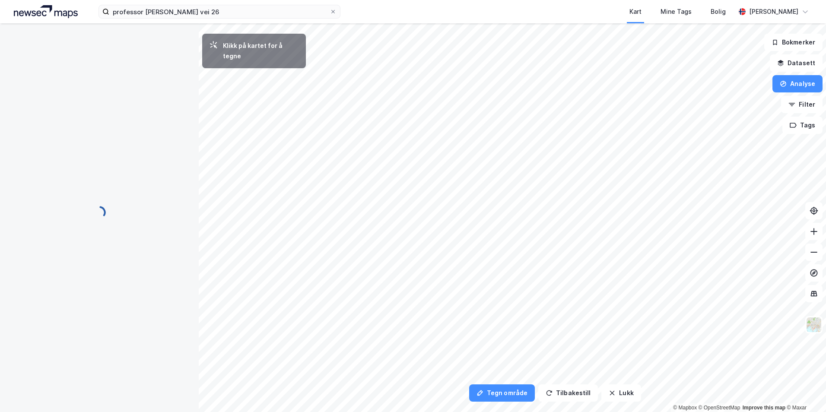
scroll to position [0, 0]
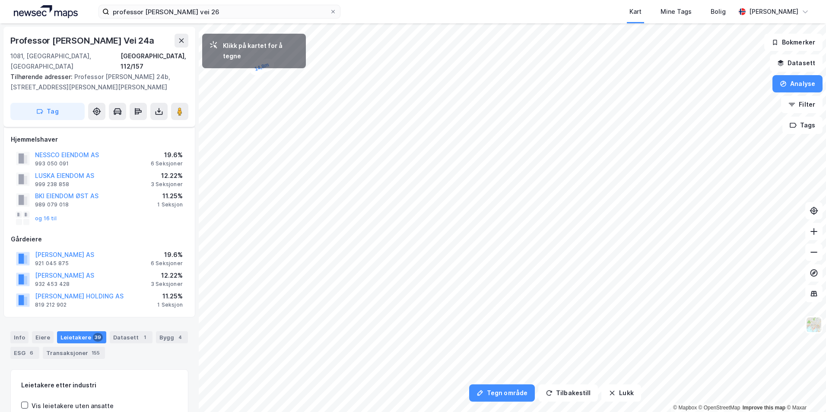
click at [289, 57] on div "Klikk på kartet for å tegne" at bounding box center [254, 51] width 104 height 35
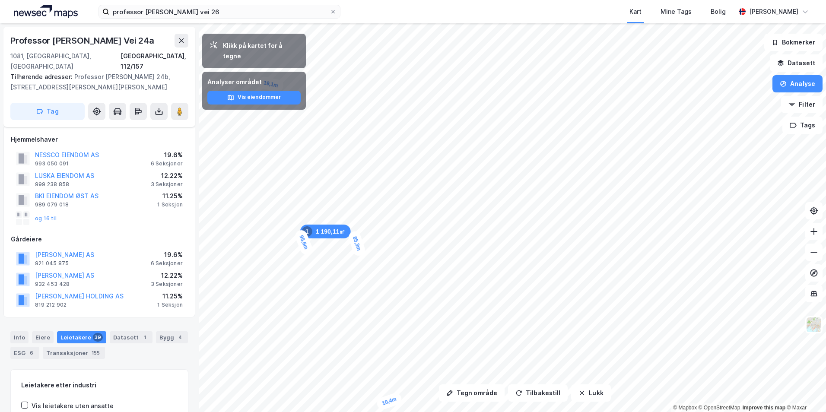
click at [288, 60] on div "Tegn område Tilbakestill Lukk Klikk på kartet for å tegne Analyser området Vis …" at bounding box center [413, 217] width 826 height 389
click at [482, 395] on button "Tegn område" at bounding box center [472, 392] width 66 height 17
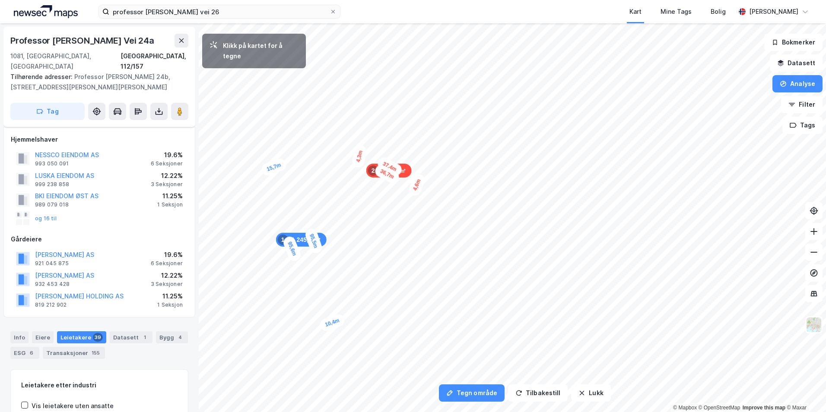
click at [358, 160] on div "4,3m" at bounding box center [359, 156] width 17 height 24
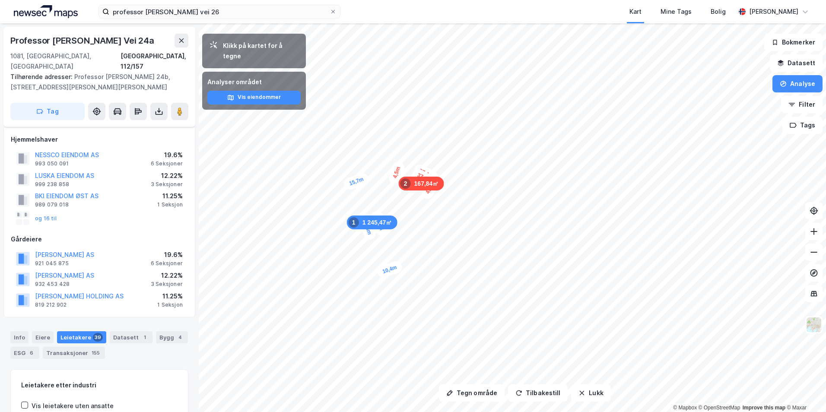
click at [54, 50] on div "Professor Birkelands Vei 24a 1081, Oslo, Oslo Oslo, 112/157" at bounding box center [99, 53] width 178 height 38
click at [55, 44] on div "Professor Birkelands Vei 24a" at bounding box center [83, 41] width 146 height 14
copy div "Professor Birkelands Vei 24a"
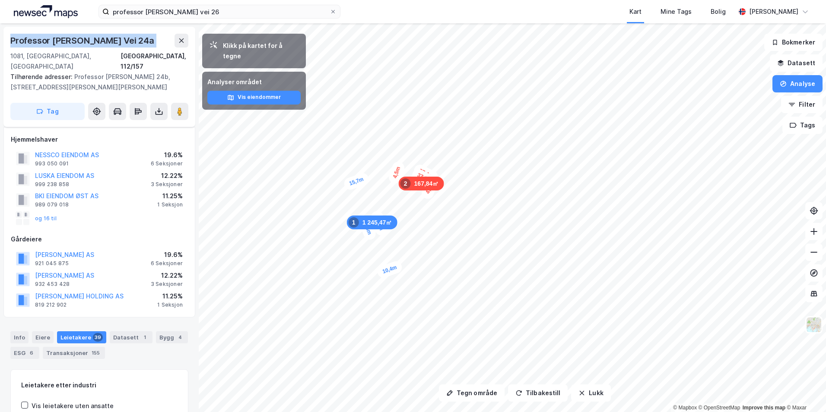
click at [230, 0] on html "professor birkelands vei 26 Kart Mine Tags Bolig Simen Standahl Tegn område Til…" at bounding box center [413, 206] width 826 height 412
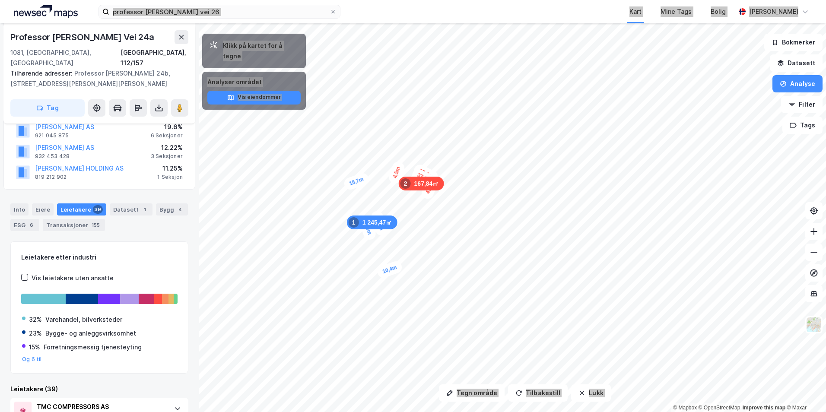
scroll to position [86, 0]
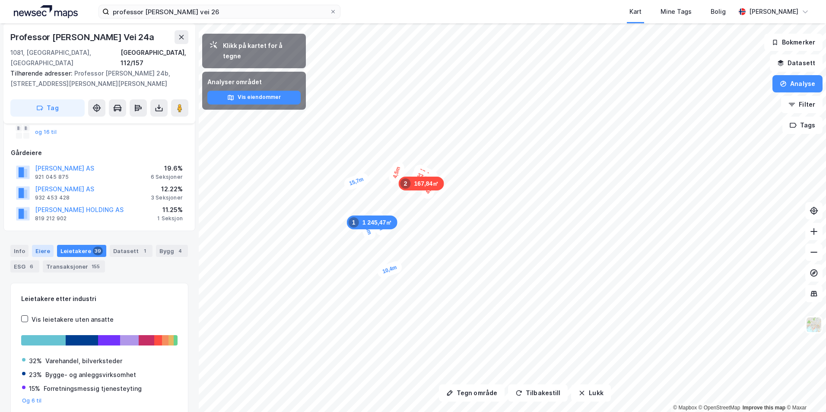
click at [45, 245] on div "Eiere" at bounding box center [43, 251] width 22 height 12
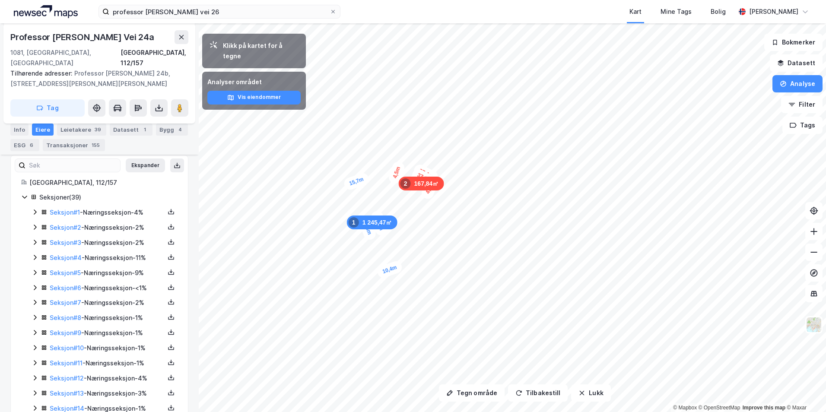
scroll to position [216, 0]
click at [32, 207] on icon at bounding box center [35, 210] width 7 height 7
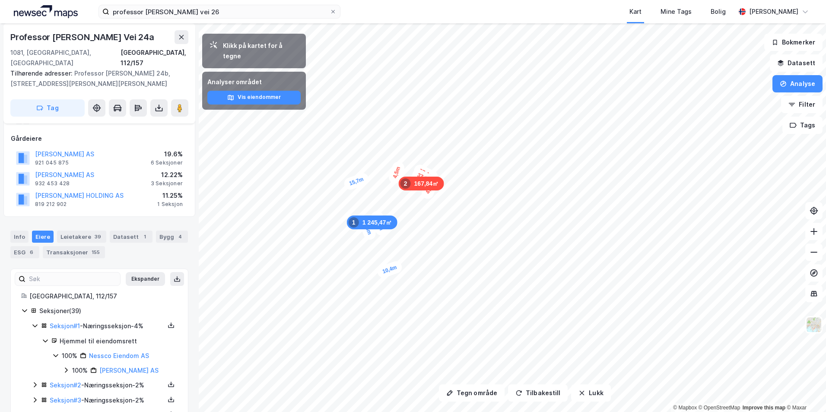
scroll to position [86, 0]
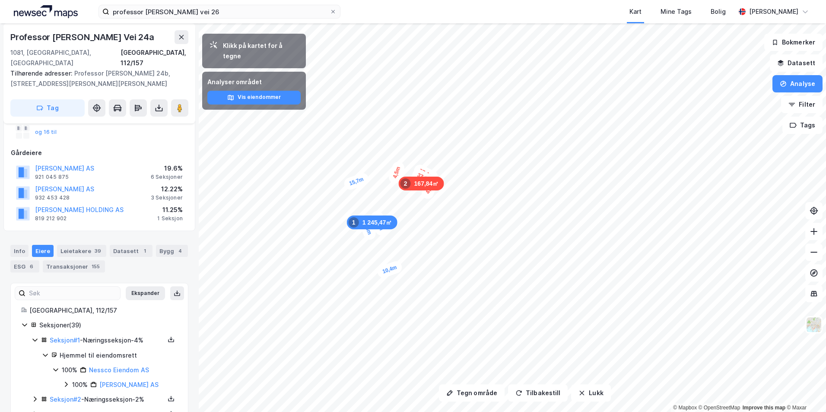
click at [70, 380] on div "100% Chrisanic Eiendom AS" at bounding box center [120, 385] width 115 height 10
click at [79, 396] on icon at bounding box center [76, 399] width 7 height 7
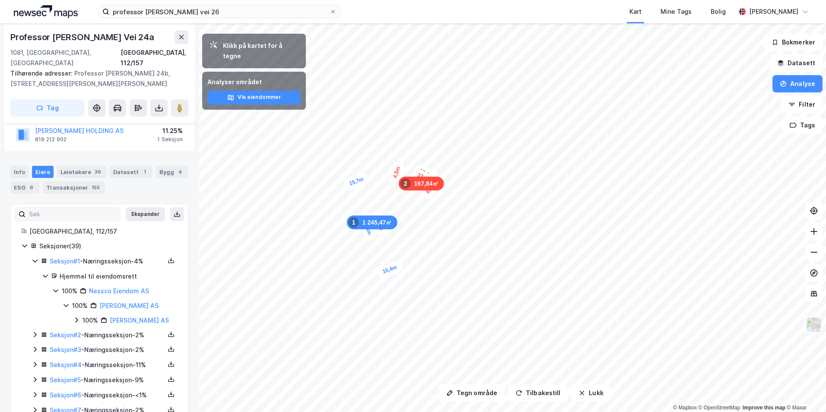
scroll to position [173, 0]
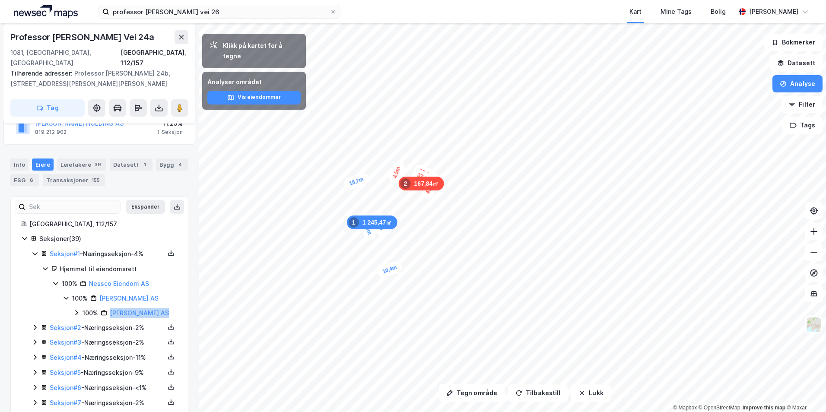
copy link "Chrisanic III AS"
drag, startPoint x: 158, startPoint y: 302, endPoint x: 108, endPoint y: 306, distance: 49.4
click at [108, 308] on div "100% Chrisanic III AS" at bounding box center [130, 313] width 95 height 10
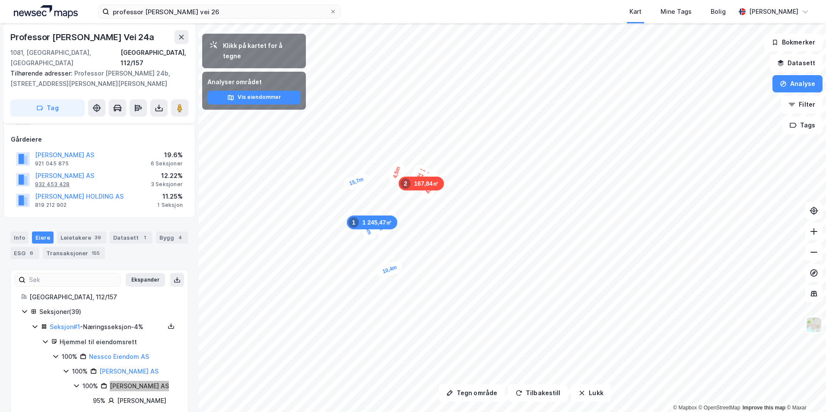
scroll to position [86, 0]
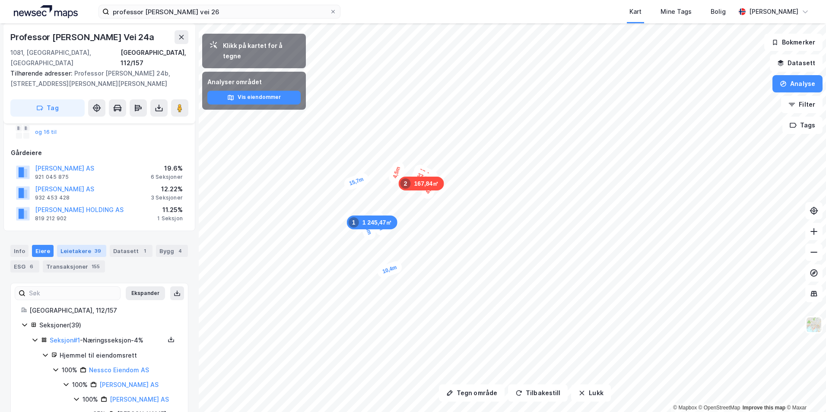
click at [82, 247] on div "Leietakere 39" at bounding box center [81, 251] width 49 height 12
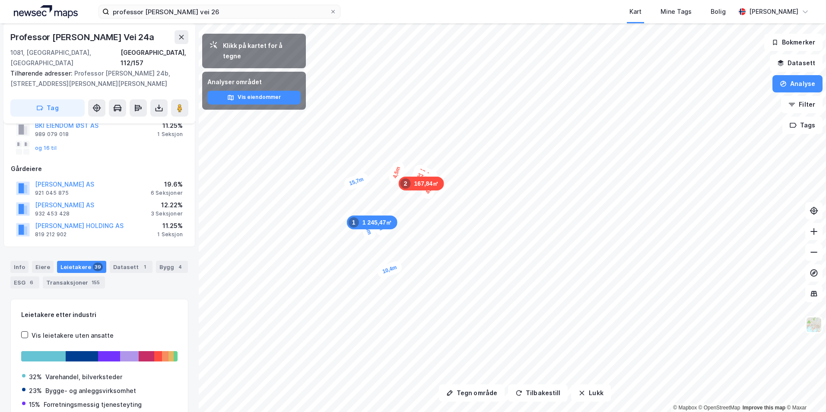
scroll to position [114, 0]
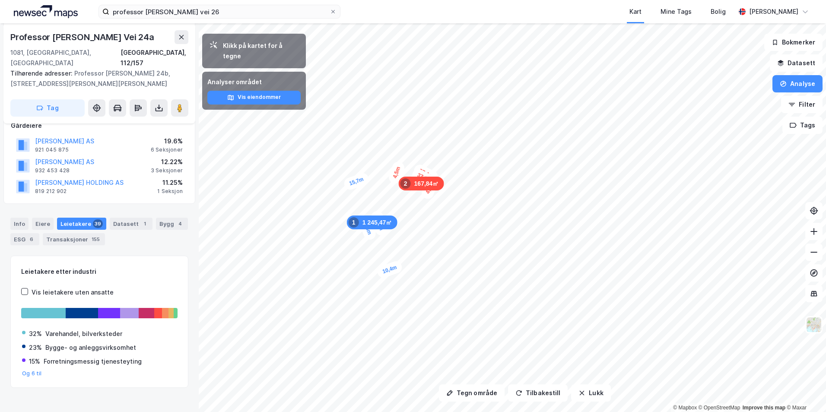
click at [75, 218] on div "Leietakere 39" at bounding box center [81, 224] width 49 height 12
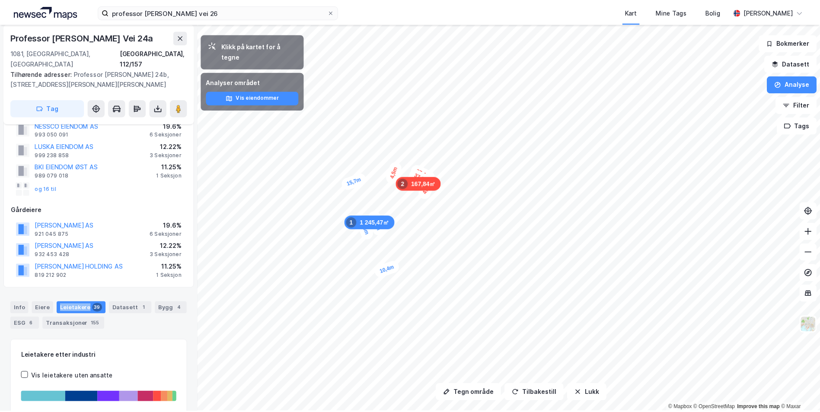
scroll to position [26, 0]
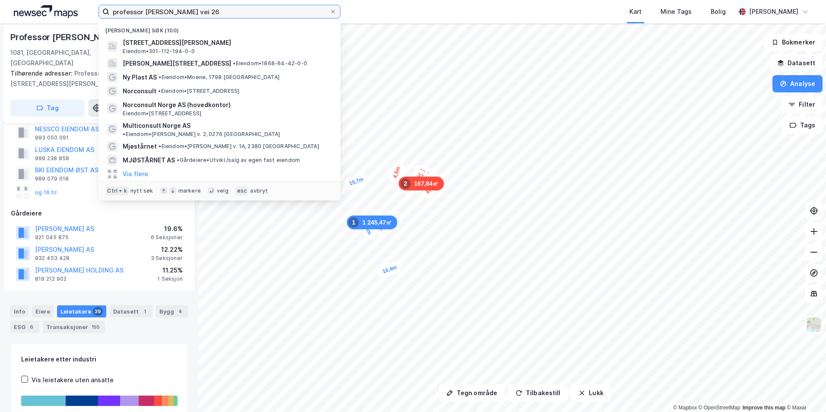
click at [256, 6] on input "professor birkelands vei 26" at bounding box center [219, 11] width 220 height 13
paste input "Rogstadgutua 107"
type input "Rogstadgutua 107"
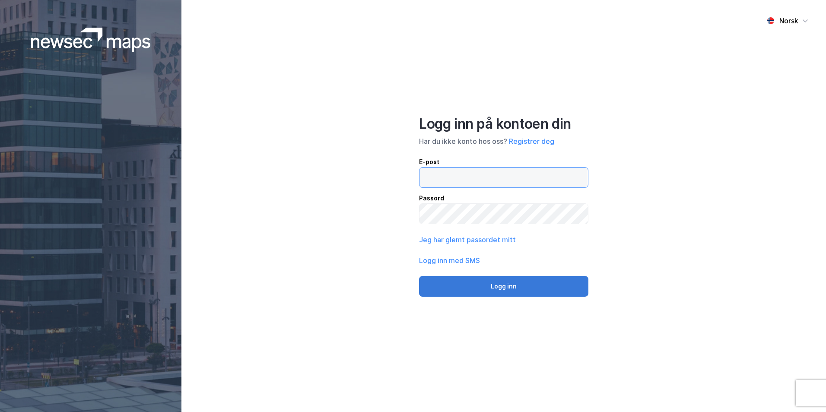
type input "simen.standahl@sunease.no"
click at [547, 286] on button "Logg inn" at bounding box center [503, 286] width 169 height 21
type input "simen.standahl@sunease.no"
click at [490, 277] on button "Logg inn" at bounding box center [503, 286] width 169 height 21
type input "simen.standahl@sunease.no"
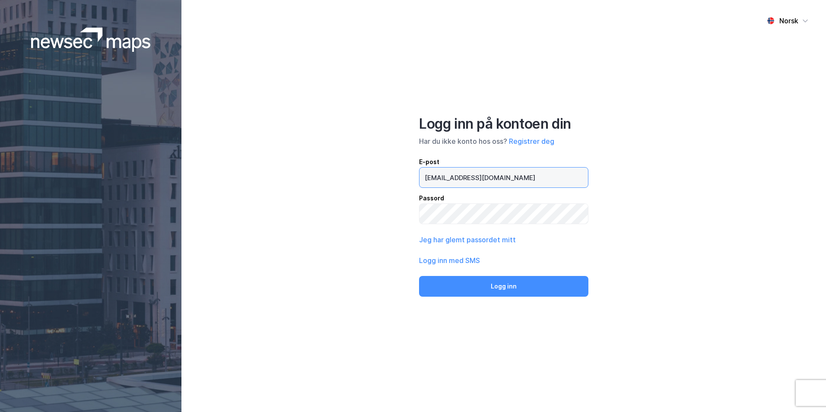
click at [457, 180] on input "simen.standahl@sunease.no" at bounding box center [503, 178] width 168 height 20
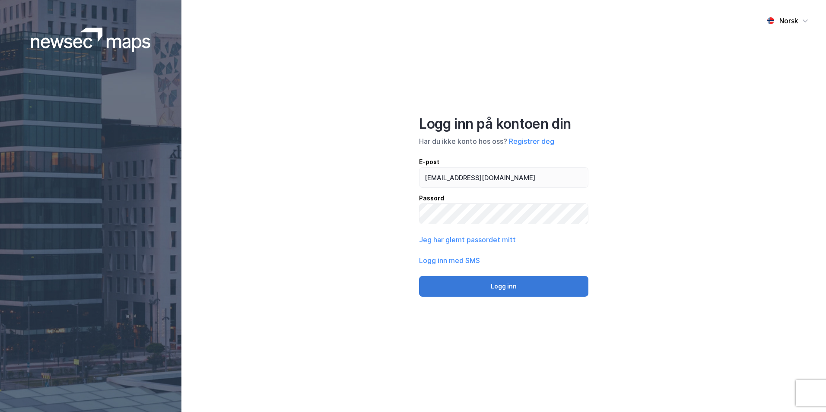
click at [518, 279] on button "Logg inn" at bounding box center [503, 286] width 169 height 21
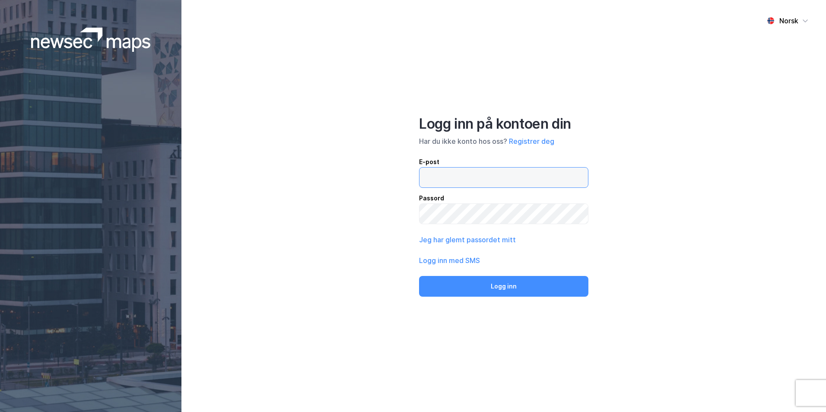
type input "simen.standahl@sunease.no"
click at [376, 210] on div "Norsk Logg inn på kontoen din Har du ikke konto hos oss? Registrer deg E-post s…" at bounding box center [503, 206] width 645 height 412
click at [581, 297] on div "Norsk Logg inn på kontoen din Har du ikke konto hos oss? Registrer deg E-post s…" at bounding box center [503, 206] width 645 height 412
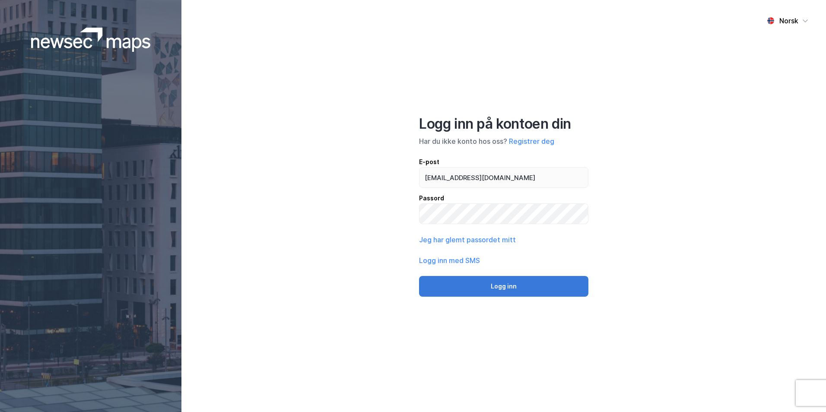
click at [547, 290] on button "Logg inn" at bounding box center [503, 286] width 169 height 21
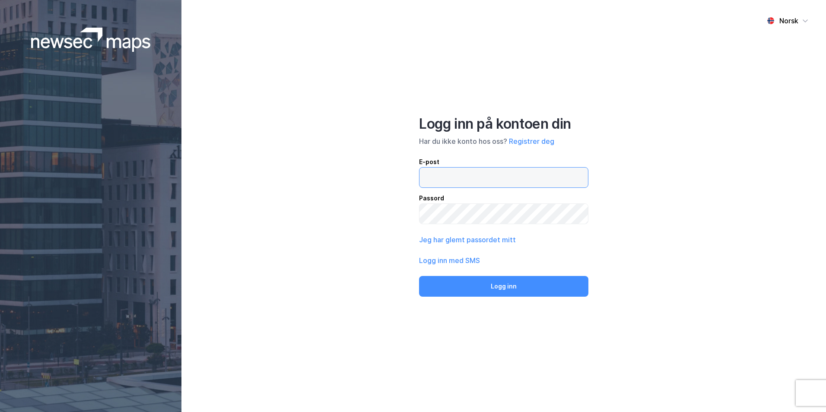
type input "simen.standahl@sunease.no"
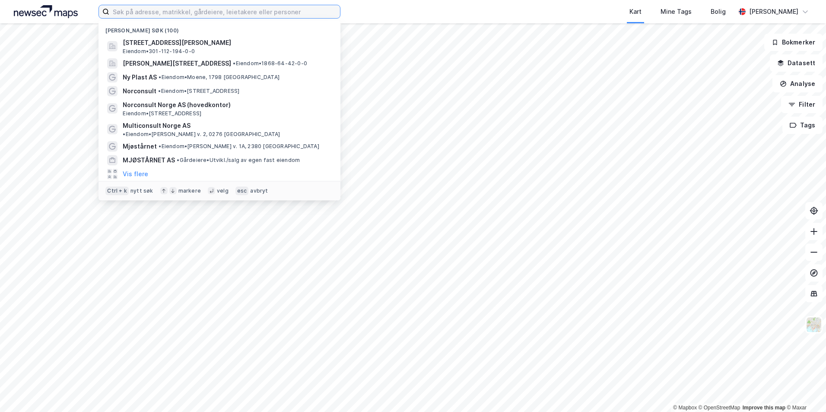
drag, startPoint x: 189, startPoint y: 65, endPoint x: 201, endPoint y: 10, distance: 56.5
click at [201, 10] on input at bounding box center [224, 11] width 231 height 13
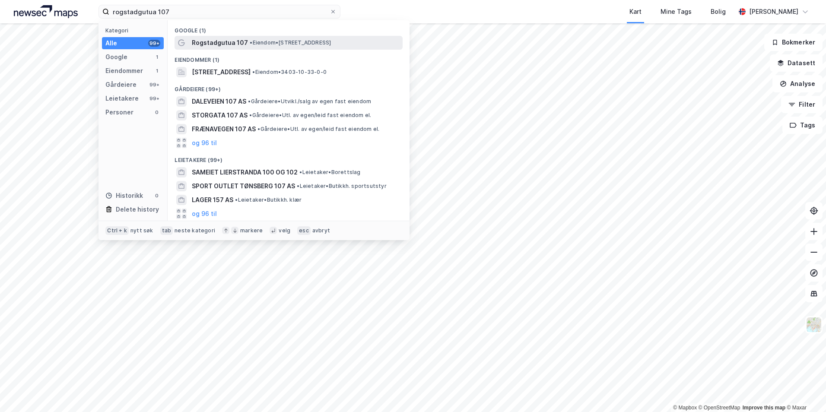
click at [380, 45] on div "Rogstadgutua 107 • Eiendom • [STREET_ADDRESS]" at bounding box center [296, 43] width 209 height 10
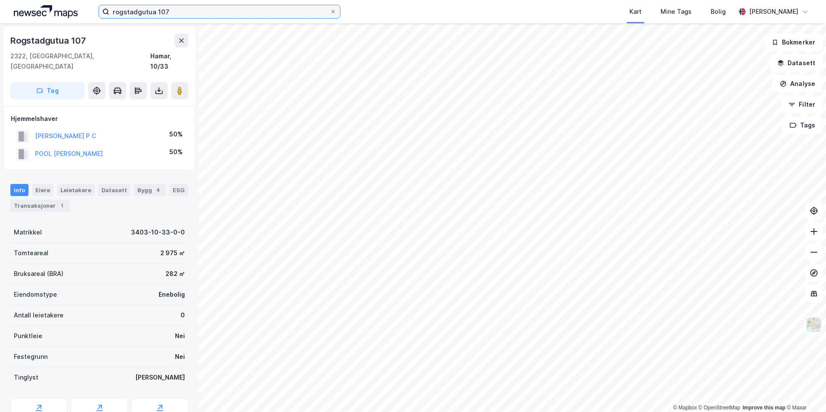
click at [182, 13] on input "rogstadgutua 107" at bounding box center [219, 11] width 220 height 13
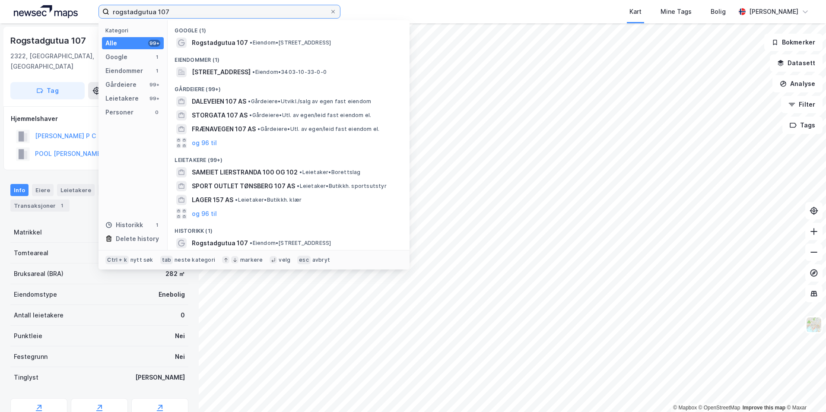
click at [182, 13] on input "rogstadgutua 107" at bounding box center [219, 11] width 220 height 13
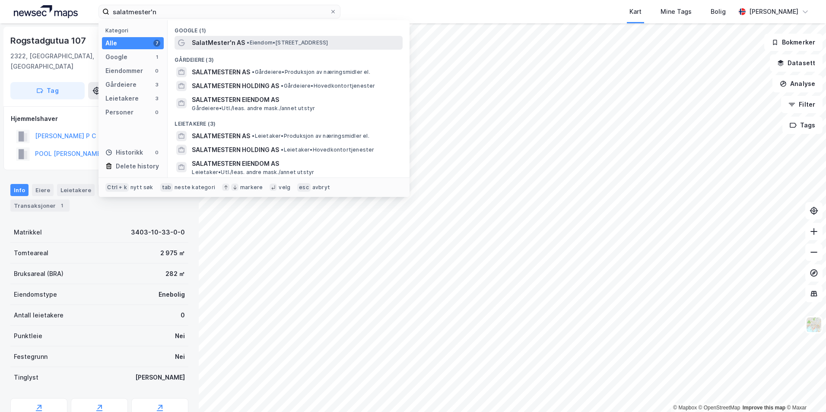
click at [291, 44] on span "• Eiendom • [STREET_ADDRESS]" at bounding box center [287, 42] width 81 height 7
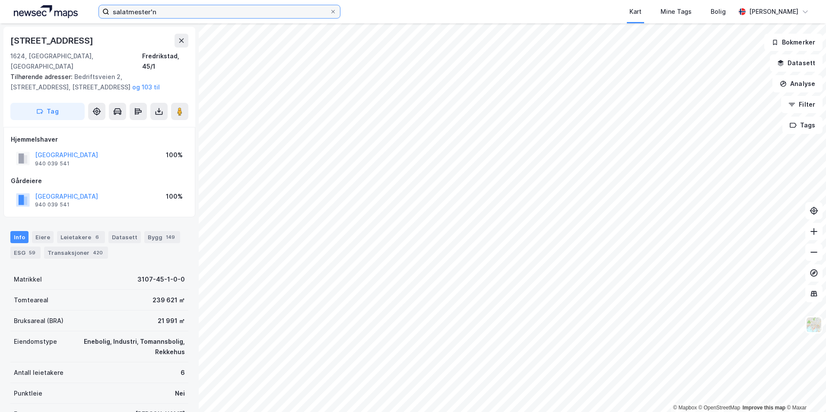
click at [191, 10] on input "salatmester'n" at bounding box center [219, 11] width 220 height 13
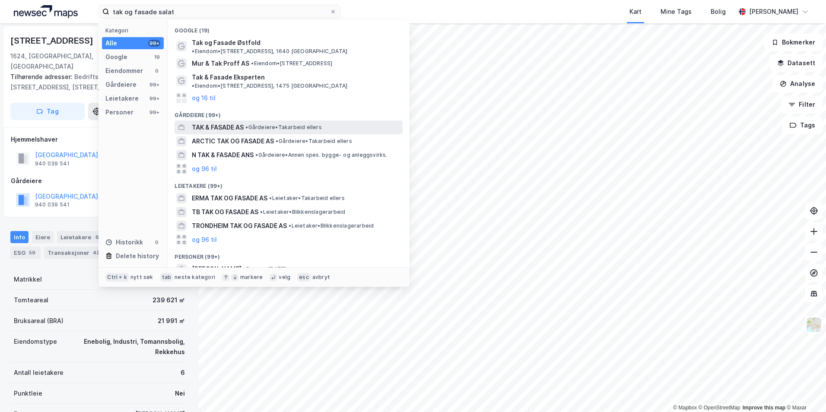
click at [295, 122] on div "TAK & FASADE AS • Gårdeiere • Takarbeid ellers" at bounding box center [296, 127] width 209 height 10
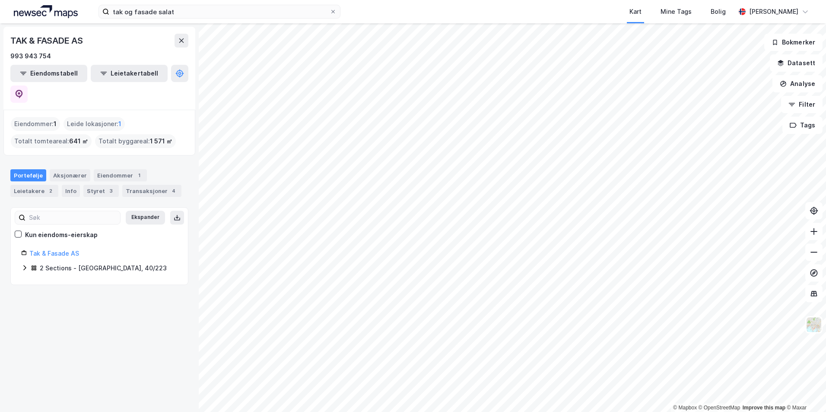
click at [151, 136] on span "1 571 ㎡" at bounding box center [161, 141] width 22 height 10
click at [170, 13] on input "tak og fasade salat" at bounding box center [219, 11] width 220 height 13
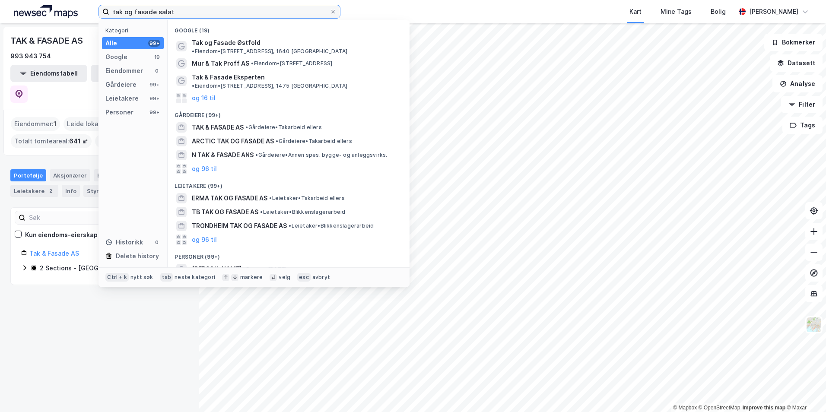
click at [170, 13] on input "tak og fasade salat" at bounding box center [219, 11] width 220 height 13
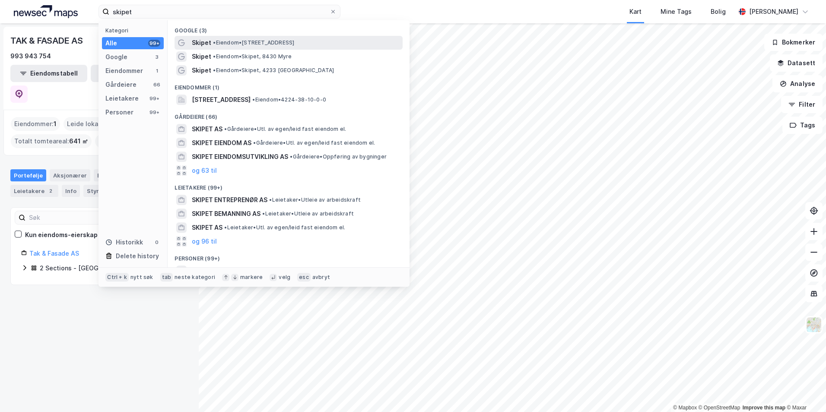
click at [347, 45] on div "Skipet • Eiendom • [STREET_ADDRESS]" at bounding box center [296, 43] width 209 height 10
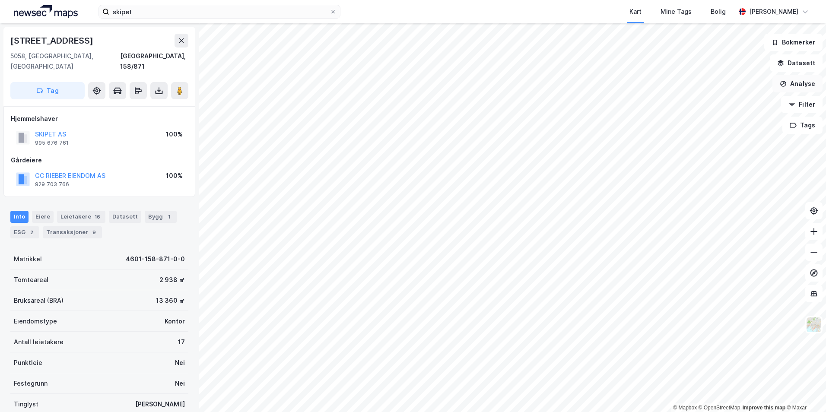
click at [794, 86] on button "Analyse" at bounding box center [797, 83] width 50 height 17
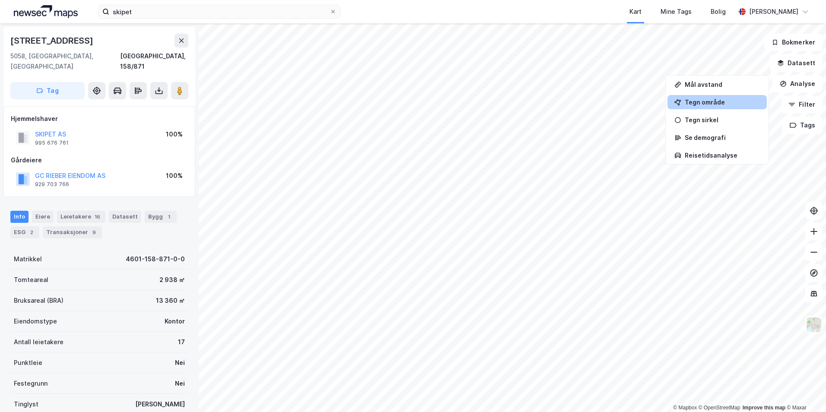
click at [712, 104] on div "Tegn område" at bounding box center [722, 101] width 75 height 7
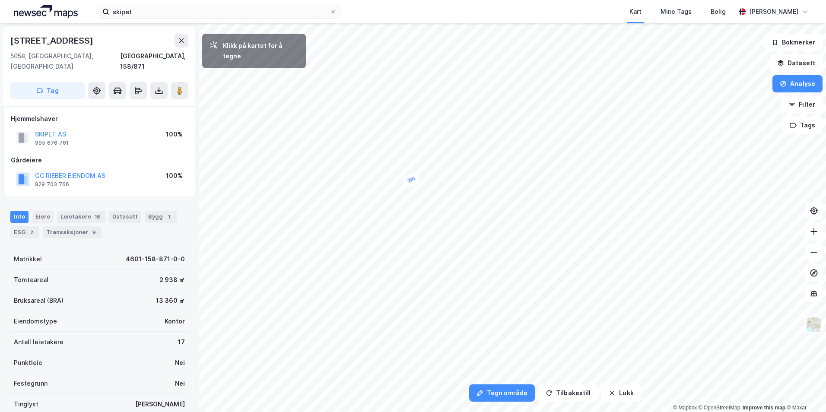
click at [418, 177] on div "3m" at bounding box center [410, 179] width 21 height 19
click at [411, 199] on div "4m" at bounding box center [408, 191] width 17 height 21
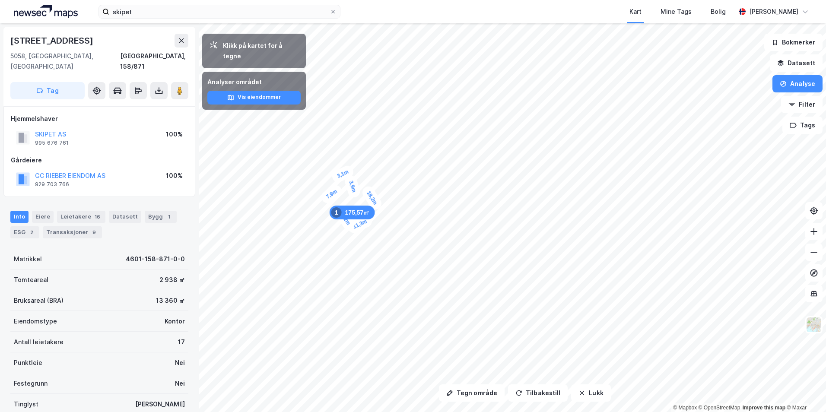
click at [63, 39] on div "[STREET_ADDRESS]" at bounding box center [52, 41] width 85 height 14
click at [62, 38] on div "[STREET_ADDRESS]" at bounding box center [52, 41] width 85 height 14
copy div "[STREET_ADDRESS]"
click at [46, 211] on div "Eiere" at bounding box center [43, 217] width 22 height 12
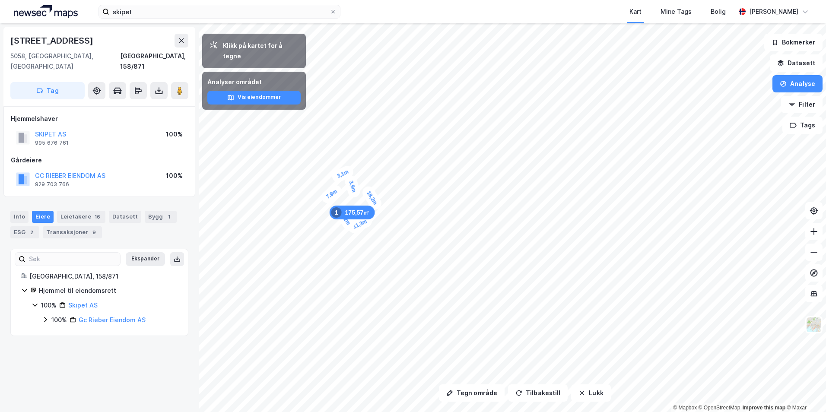
click at [43, 316] on icon at bounding box center [45, 319] width 7 height 7
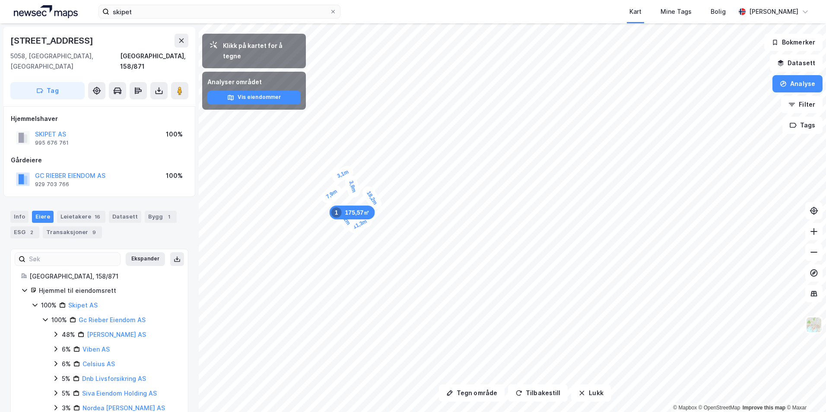
click at [44, 316] on icon at bounding box center [45, 319] width 7 height 7
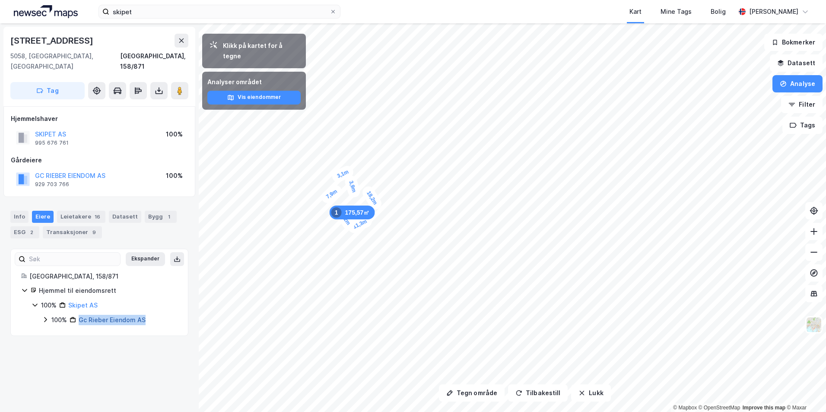
drag, startPoint x: 146, startPoint y: 310, endPoint x: 80, endPoint y: 311, distance: 66.1
click at [80, 315] on div "100% [PERSON_NAME] AS" at bounding box center [114, 320] width 126 height 10
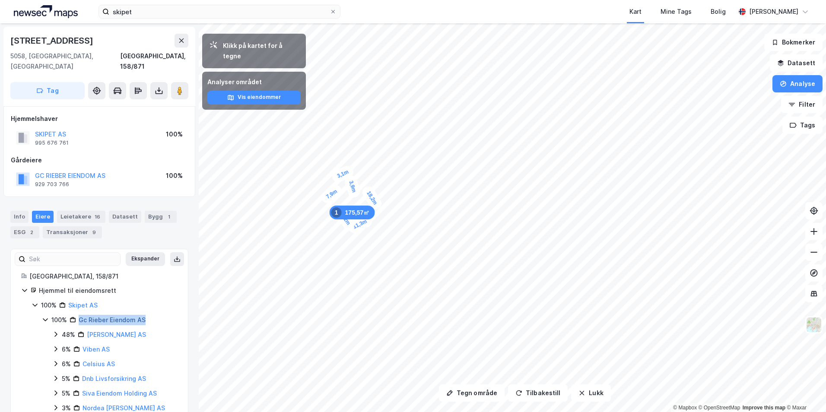
copy link "Gc Rieber Eiendom AS"
click at [66, 211] on div "Leietakere 16" at bounding box center [81, 217] width 48 height 12
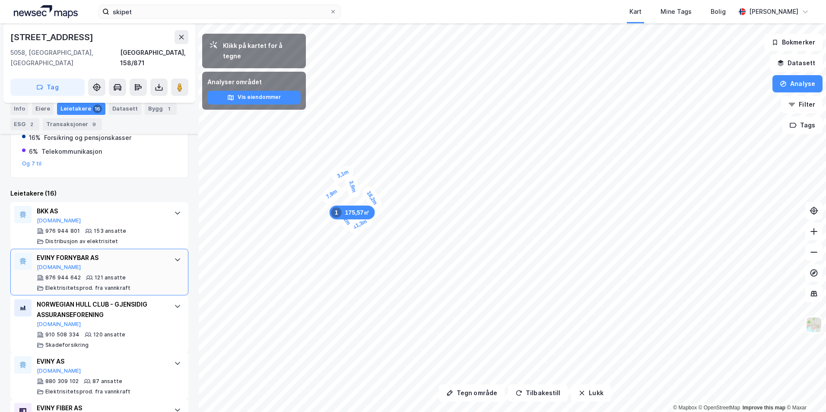
scroll to position [198, 0]
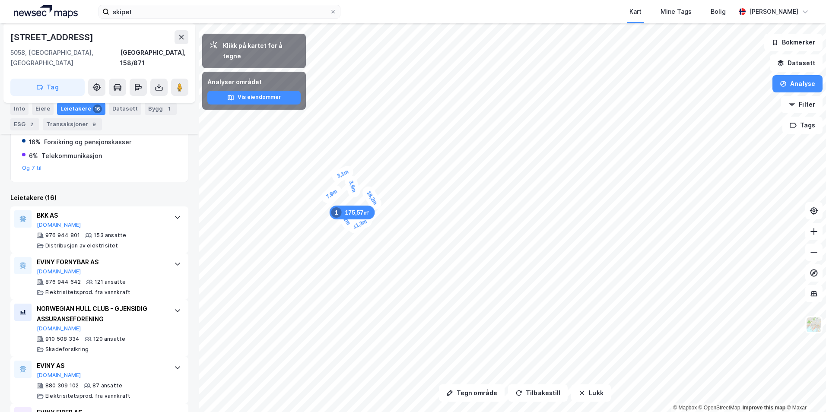
click at [58, 193] on div "Leietakere (16)" at bounding box center [99, 198] width 178 height 10
drag, startPoint x: 58, startPoint y: 185, endPoint x: 45, endPoint y: 190, distance: 13.4
click at [45, 193] on div "Leietakere (16)" at bounding box center [99, 198] width 178 height 10
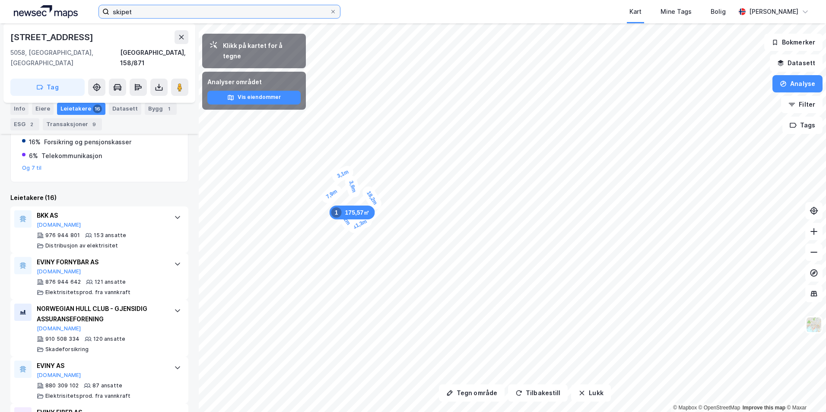
click at [202, 17] on input "skipet" at bounding box center [219, 11] width 220 height 13
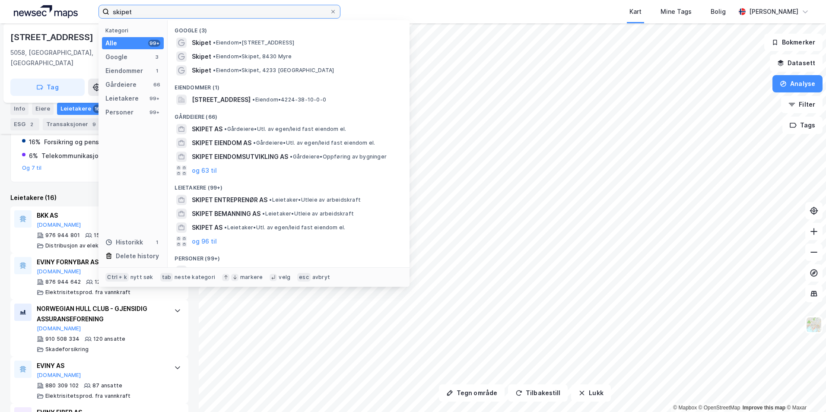
click at [202, 17] on input "skipet" at bounding box center [219, 11] width 220 height 13
paste input "[STREET_ADDRESS]"
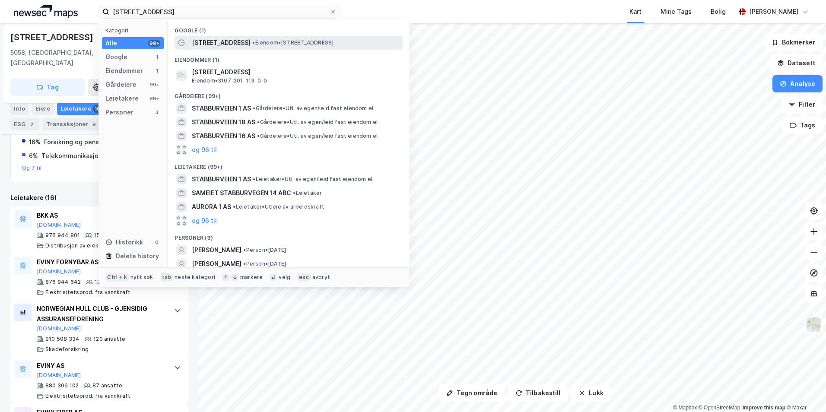
click at [261, 44] on span "• Eiendom • [STREET_ADDRESS]" at bounding box center [292, 42] width 81 height 7
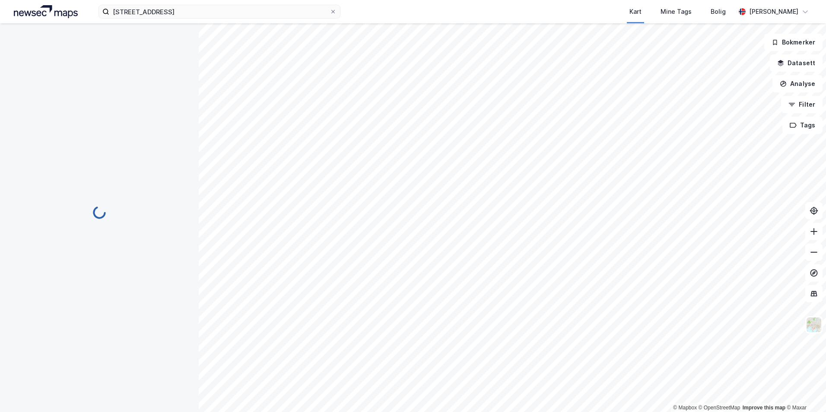
scroll to position [3, 0]
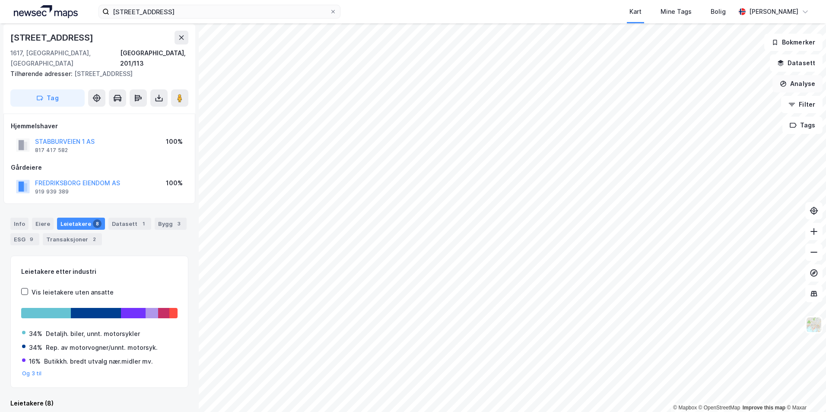
click at [795, 80] on button "Analyse" at bounding box center [797, 83] width 50 height 17
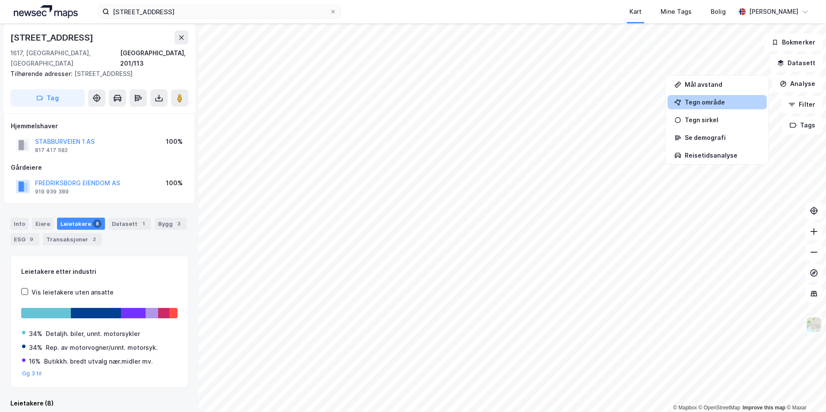
click at [710, 104] on div "Tegn område" at bounding box center [722, 101] width 75 height 7
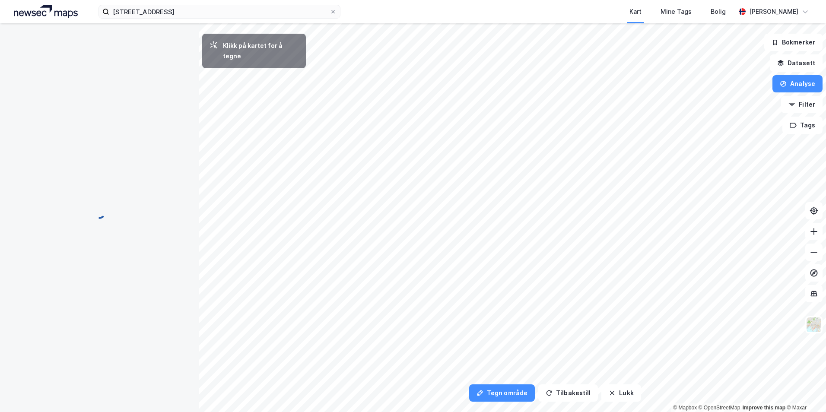
scroll to position [0, 0]
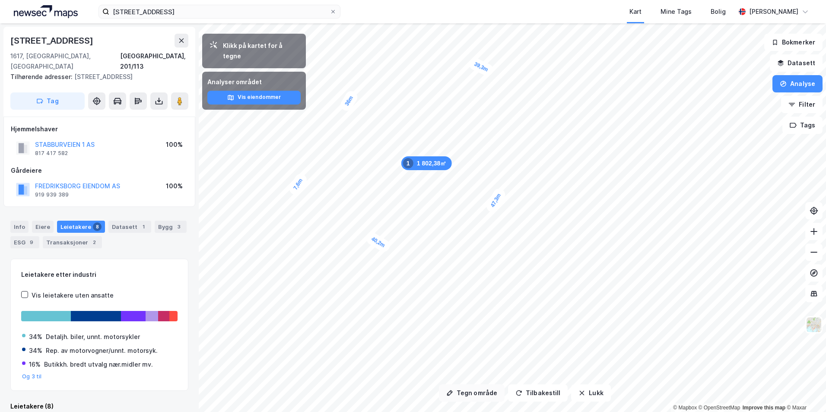
click at [489, 391] on button "Tegn område" at bounding box center [472, 392] width 66 height 17
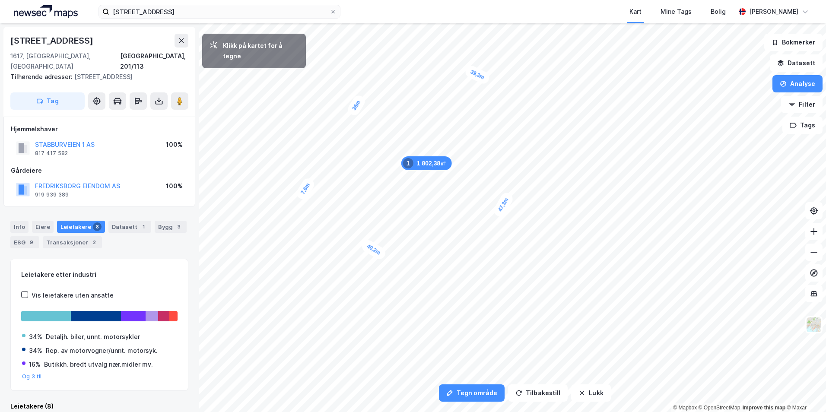
click at [364, 23] on div "1 802,38㎡ 1 39,3m 47,3m 40,2m 7,6m 36m" at bounding box center [413, 23] width 826 height 0
click at [353, 116] on div "4,6m" at bounding box center [358, 107] width 22 height 25
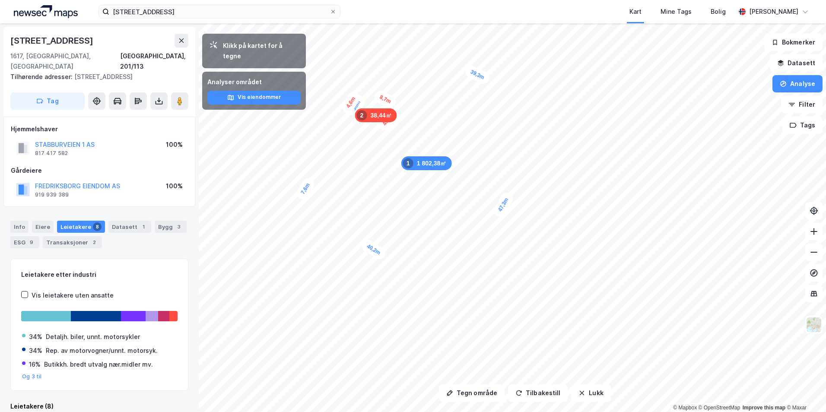
click at [48, 42] on div "[STREET_ADDRESS]" at bounding box center [52, 41] width 85 height 14
copy div "[STREET_ADDRESS]"
click at [44, 221] on div "Eiere" at bounding box center [43, 227] width 22 height 12
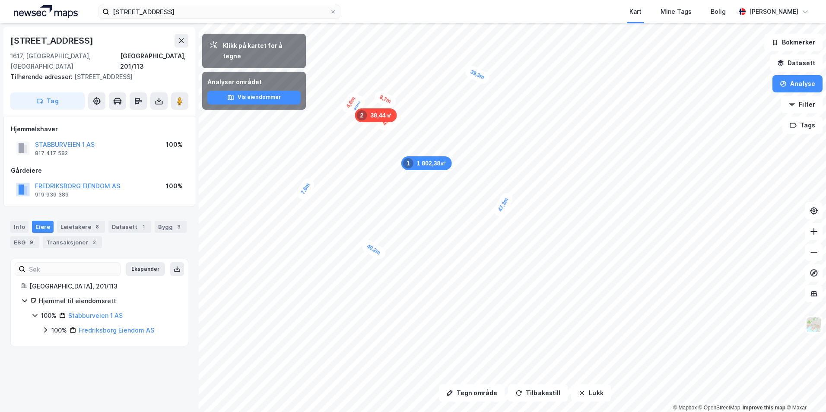
click at [44, 327] on icon at bounding box center [45, 330] width 7 height 7
click at [57, 341] on icon at bounding box center [55, 344] width 7 height 7
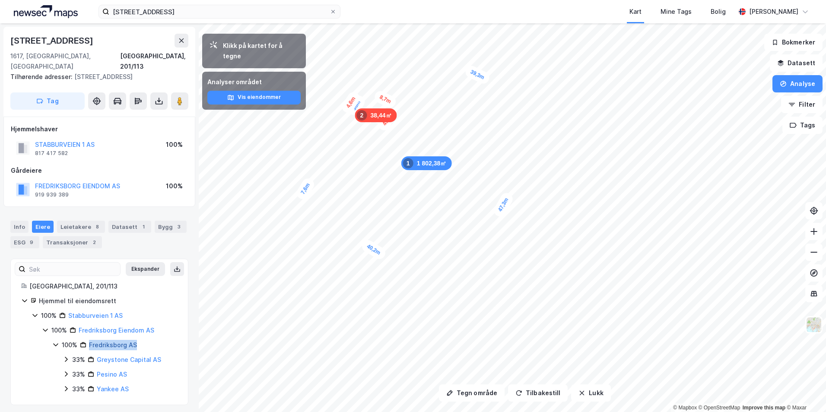
drag, startPoint x: 140, startPoint y: 334, endPoint x: 90, endPoint y: 335, distance: 49.7
click at [90, 340] on div "100% [GEOGRAPHIC_DATA] AS" at bounding box center [120, 345] width 116 height 10
copy link "Fredriksborg AS"
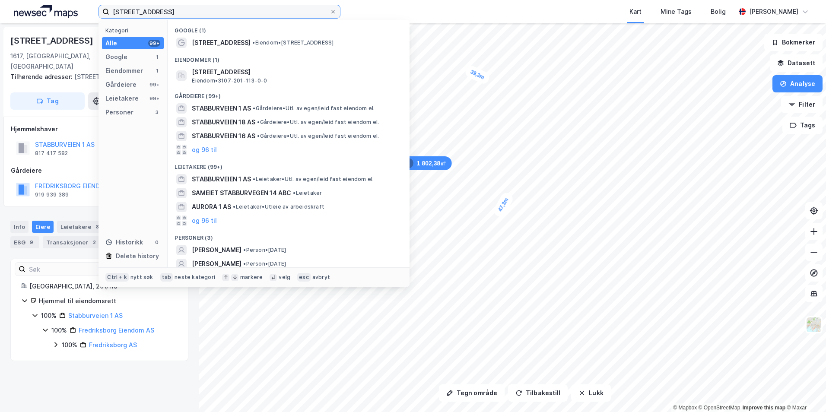
drag, startPoint x: 169, startPoint y: 10, endPoint x: 159, endPoint y: 12, distance: 10.9
click at [159, 12] on input "[STREET_ADDRESS]" at bounding box center [219, 11] width 220 height 13
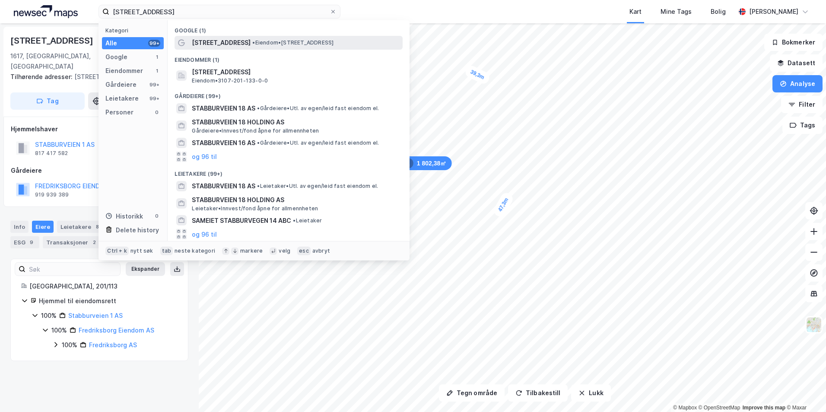
click at [349, 48] on div "[STREET_ADDRESS] • Eiendom • [STREET_ADDRESS]" at bounding box center [296, 43] width 209 height 10
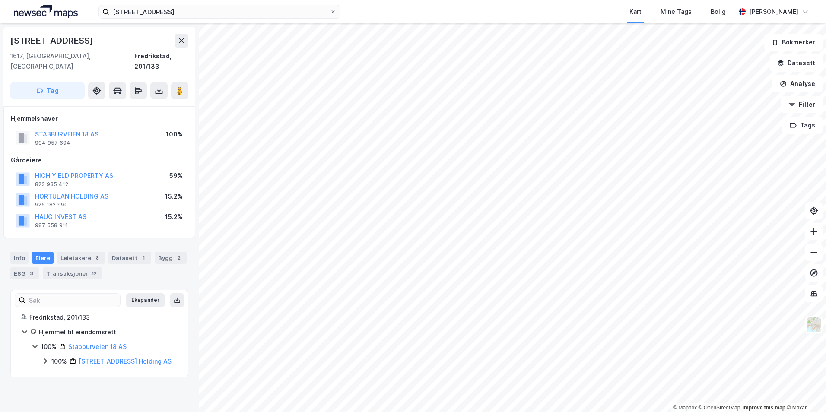
click at [71, 48] on div "[STREET_ADDRESS] 1617, [GEOGRAPHIC_DATA], [GEOGRAPHIC_DATA], 201/133" at bounding box center [99, 53] width 178 height 38
click at [66, 43] on div "[STREET_ADDRESS]" at bounding box center [52, 41] width 85 height 14
drag, startPoint x: 66, startPoint y: 43, endPoint x: 61, endPoint y: 43, distance: 4.3
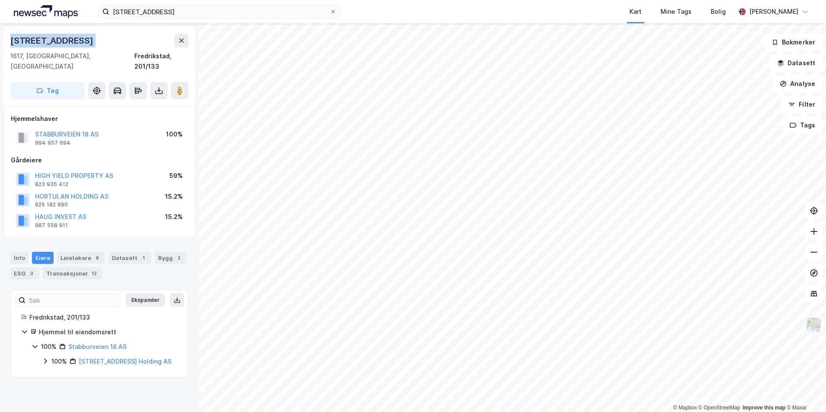
copy div "[STREET_ADDRESS]"
click at [48, 358] on icon at bounding box center [45, 361] width 7 height 7
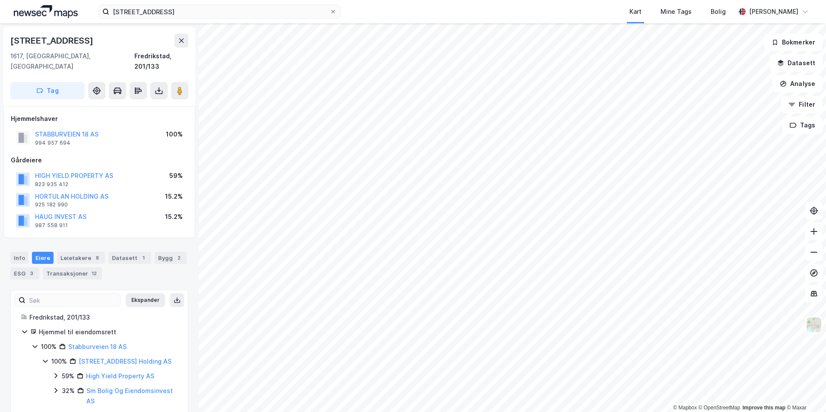
click at [45, 360] on icon at bounding box center [45, 361] width 5 height 3
click at [45, 359] on icon at bounding box center [45, 361] width 3 height 5
click at [45, 360] on icon at bounding box center [45, 361] width 5 height 3
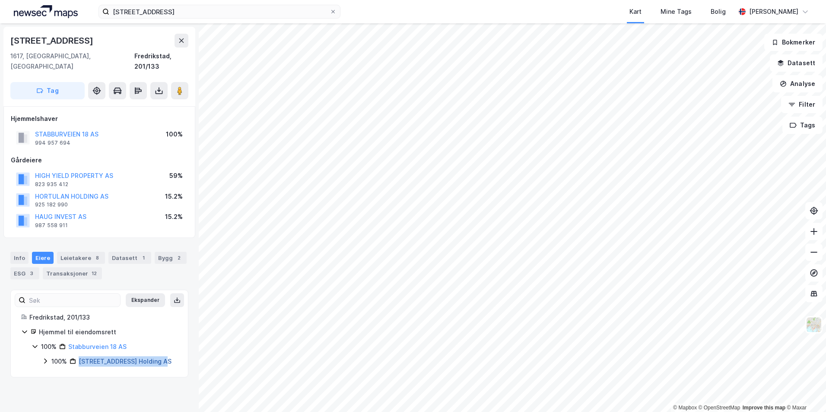
drag, startPoint x: 165, startPoint y: 352, endPoint x: 80, endPoint y: 355, distance: 85.2
click at [80, 356] on div "100% Stabburveien 18 Holding AS" at bounding box center [114, 361] width 126 height 10
copy link "[STREET_ADDRESS] Holding AS"
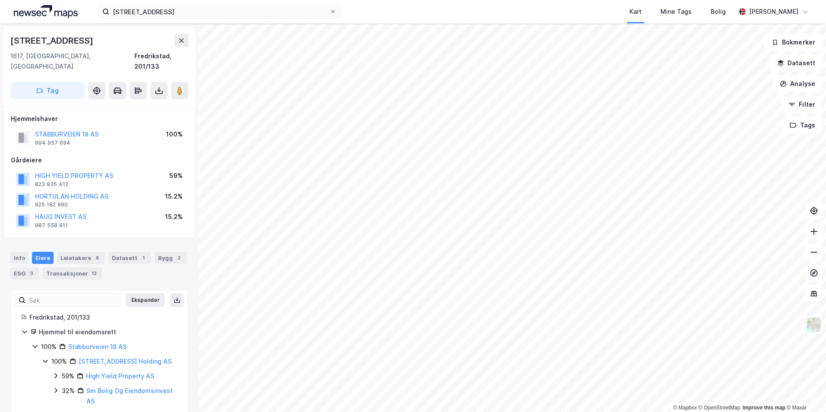
click at [46, 358] on icon at bounding box center [45, 361] width 7 height 7
click at [798, 78] on button "Analyse" at bounding box center [797, 83] width 50 height 17
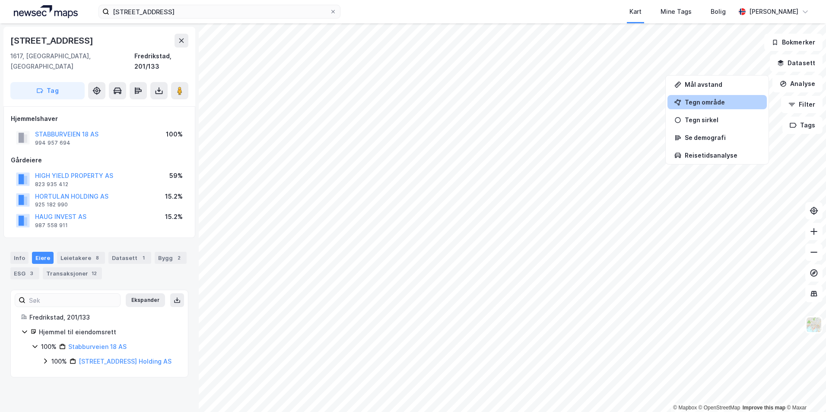
click at [699, 95] on div "Tegn område" at bounding box center [716, 102] width 99 height 14
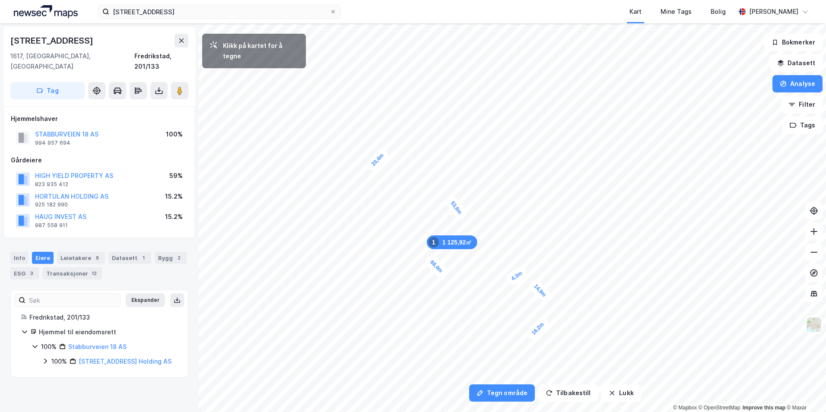
click at [510, 282] on div "4,3m" at bounding box center [516, 276] width 25 height 22
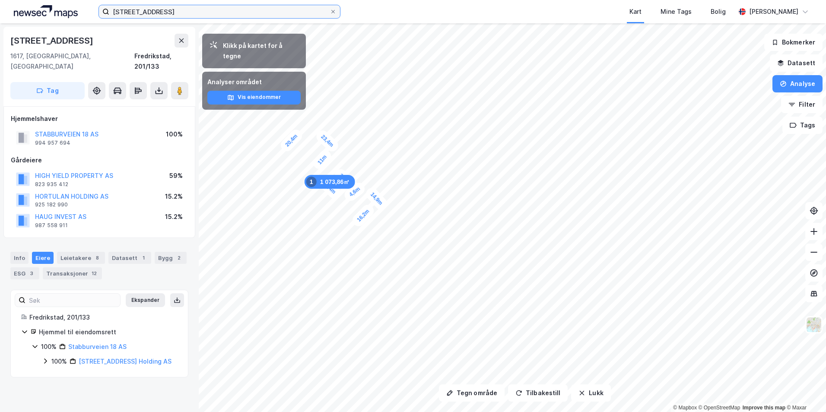
click at [269, 6] on input "[STREET_ADDRESS]" at bounding box center [219, 11] width 220 height 13
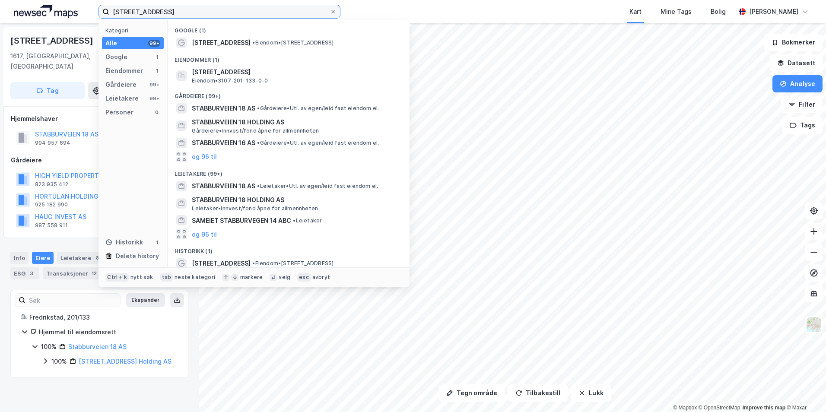
click at [269, 6] on input "[STREET_ADDRESS]" at bounding box center [219, 11] width 220 height 13
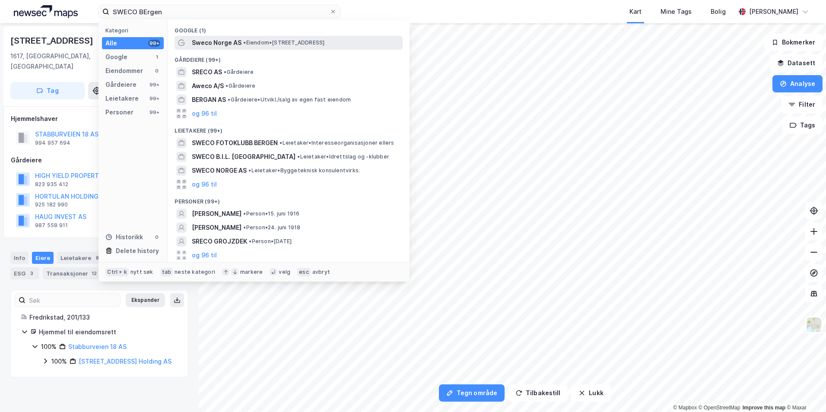
click at [357, 39] on div "Sweco Norge AS • Eiendom • [STREET_ADDRESS]" at bounding box center [296, 43] width 209 height 10
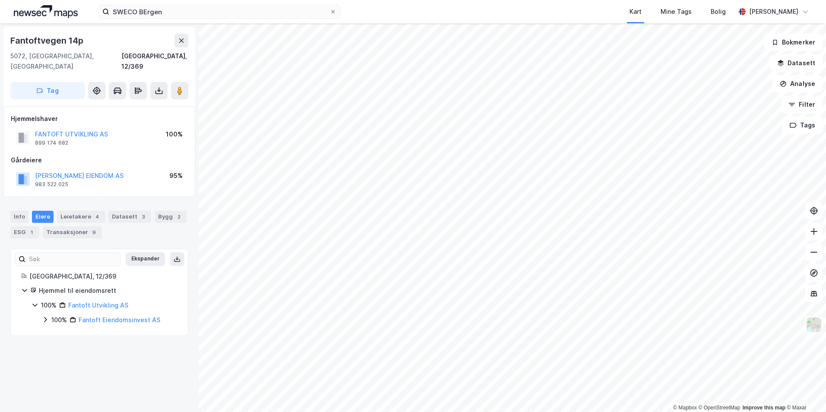
click at [46, 316] on icon at bounding box center [45, 319] width 7 height 7
click at [44, 316] on icon at bounding box center [45, 319] width 7 height 7
click at [46, 318] on icon at bounding box center [45, 320] width 3 height 5
click at [56, 331] on icon at bounding box center [55, 334] width 7 height 7
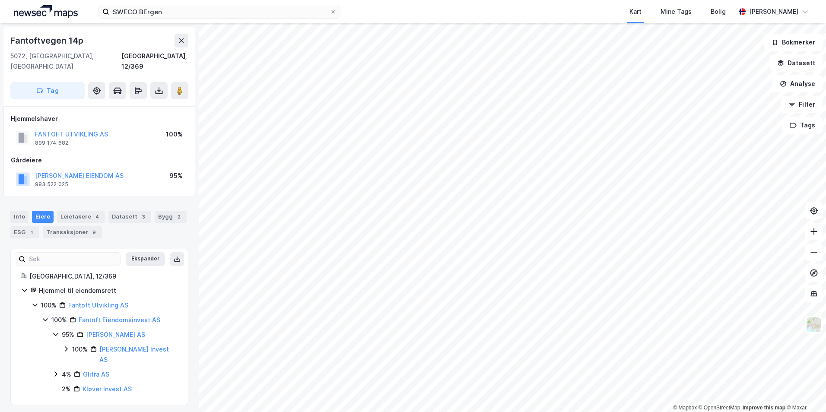
click at [67, 346] on icon at bounding box center [66, 349] width 7 height 7
drag, startPoint x: 132, startPoint y: 347, endPoint x: 101, endPoint y: 337, distance: 33.1
click at [101, 344] on div "[PERSON_NAME] Invest AS" at bounding box center [138, 354] width 78 height 21
copy link "[PERSON_NAME] Invest AS"
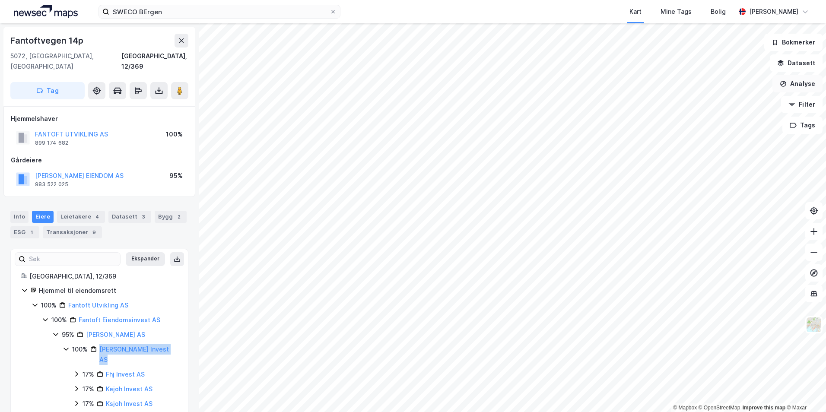
click at [803, 76] on button "Analyse" at bounding box center [797, 83] width 50 height 17
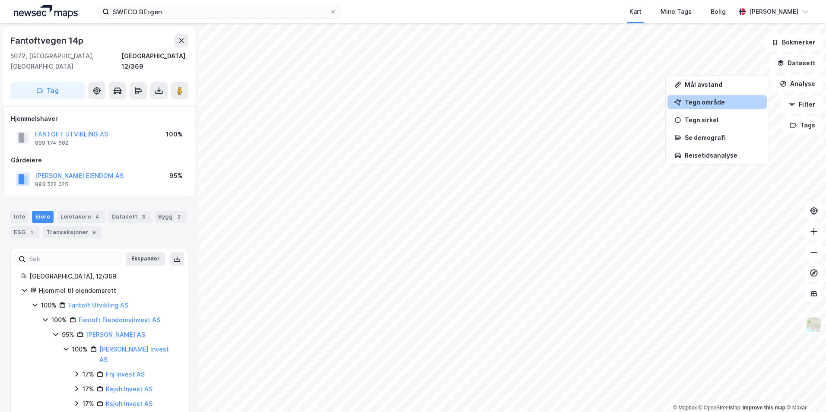
click at [718, 101] on div "Tegn område" at bounding box center [722, 101] width 75 height 7
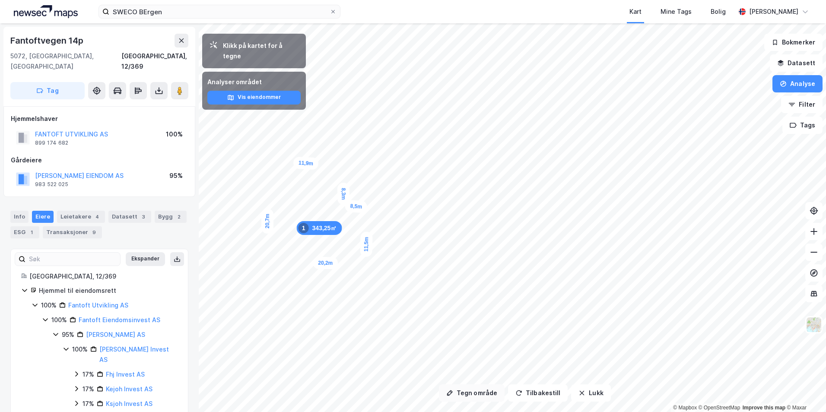
click at [475, 388] on button "Tegn område" at bounding box center [472, 392] width 66 height 17
click at [79, 40] on div "Fantoftvegen 14p" at bounding box center [47, 41] width 75 height 14
copy div "Fantoftvegen 14p"
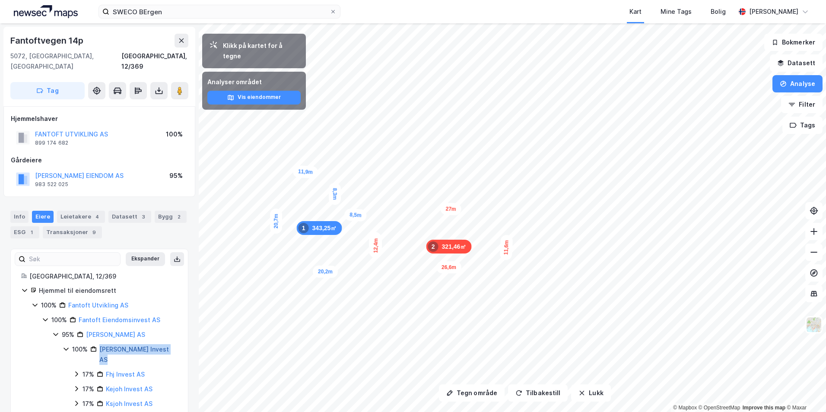
drag, startPoint x: 130, startPoint y: 349, endPoint x: 101, endPoint y: 342, distance: 29.8
click at [101, 344] on div "[PERSON_NAME] Invest AS" at bounding box center [138, 354] width 78 height 21
copy link "[PERSON_NAME] Invest AS"
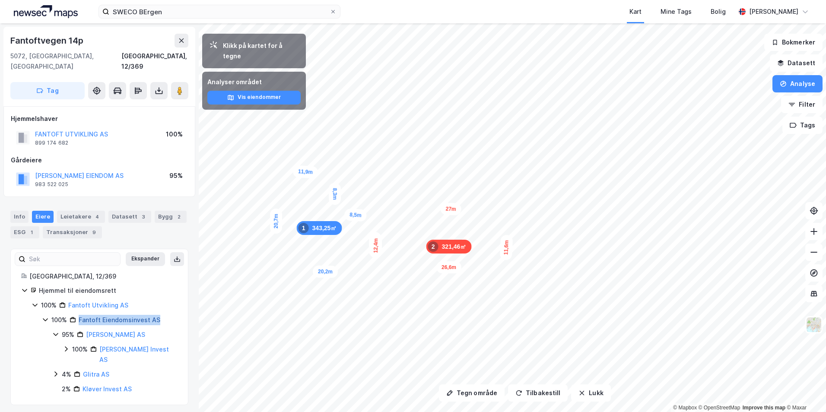
drag, startPoint x: 159, startPoint y: 309, endPoint x: 80, endPoint y: 310, distance: 78.6
click at [80, 315] on div "100% Fantoft Eiendomsinvest AS" at bounding box center [114, 320] width 126 height 10
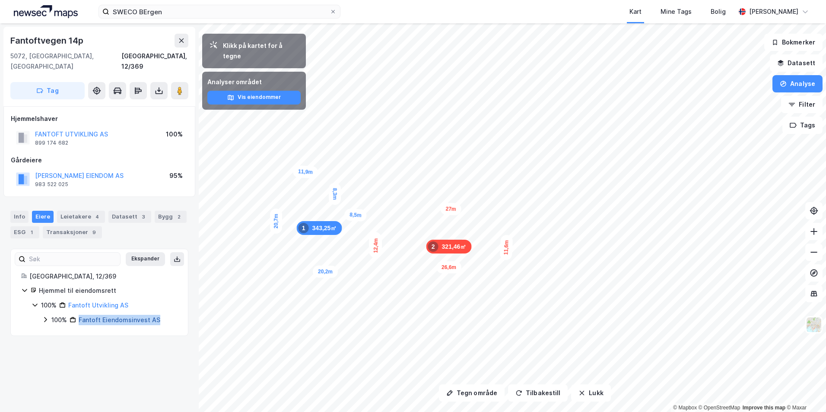
drag, startPoint x: 80, startPoint y: 310, endPoint x: 92, endPoint y: 309, distance: 12.5
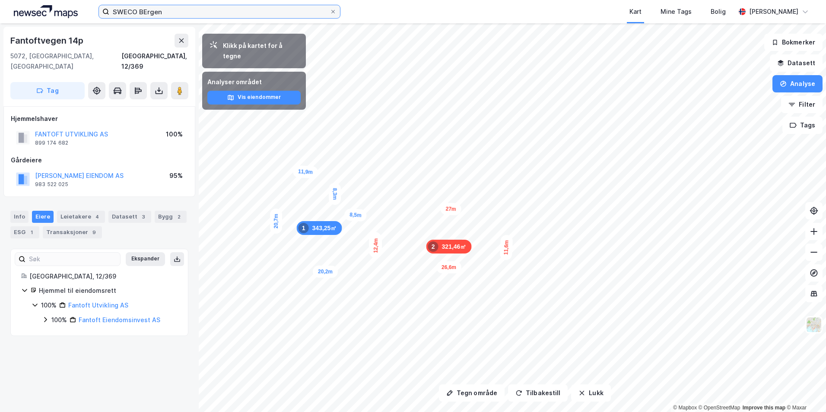
click at [244, 6] on input "SWECO BErgen" at bounding box center [219, 11] width 220 height 13
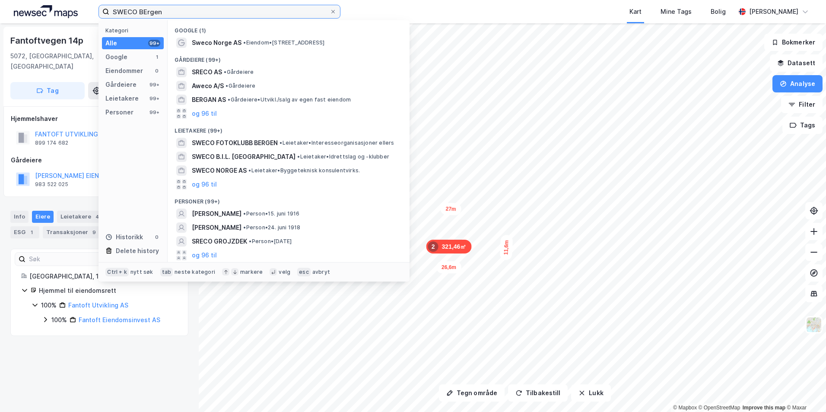
click at [244, 6] on input "SWECO BErgen" at bounding box center [219, 11] width 220 height 13
click at [245, 5] on label "SWECO BErgen" at bounding box center [219, 12] width 242 height 14
click at [245, 5] on input "SWECO BErgen" at bounding box center [219, 11] width 220 height 13
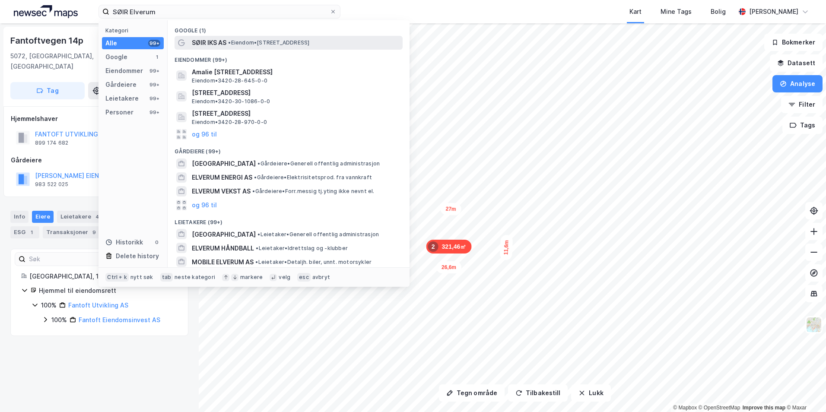
click at [275, 40] on span "• Eiendom • [STREET_ADDRESS]" at bounding box center [268, 42] width 81 height 7
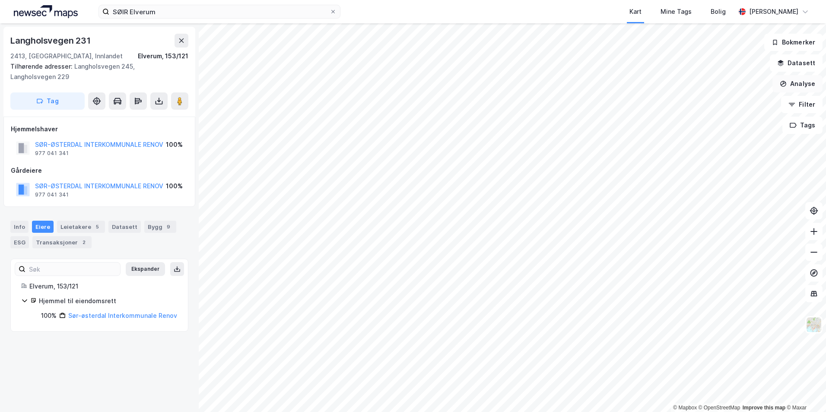
click at [794, 83] on button "Analyse" at bounding box center [797, 83] width 50 height 17
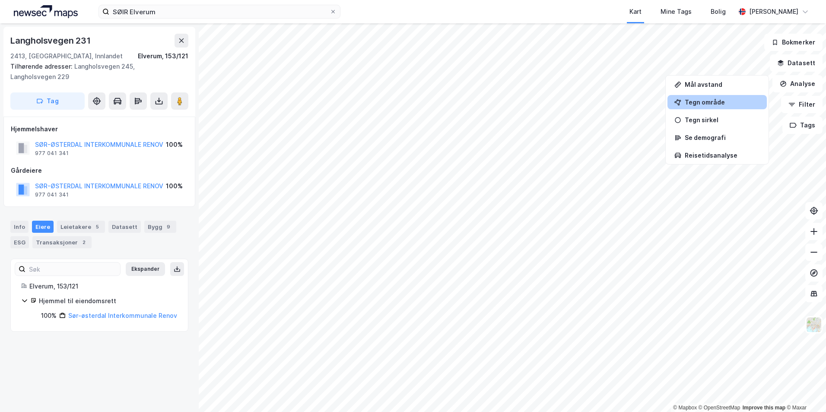
click at [727, 95] on div "Tegn område" at bounding box center [716, 102] width 99 height 14
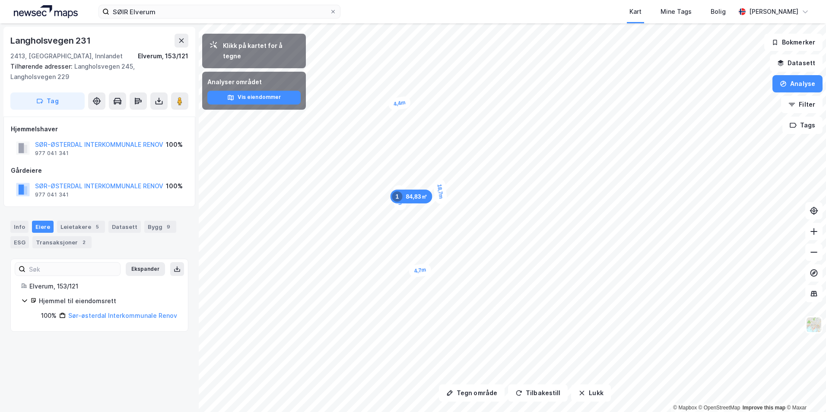
click at [53, 40] on div "Langholsvegen 231" at bounding box center [51, 41] width 82 height 14
click at [53, 39] on div "Langholsvegen 231" at bounding box center [51, 41] width 82 height 14
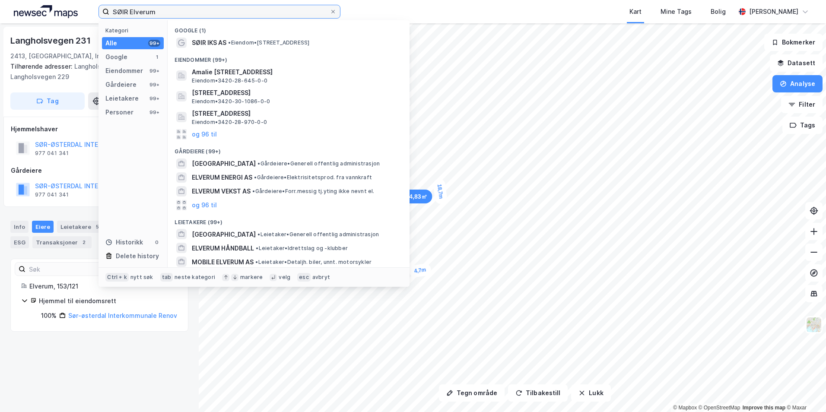
click at [210, 11] on input "SØIR Elverum" at bounding box center [219, 11] width 220 height 13
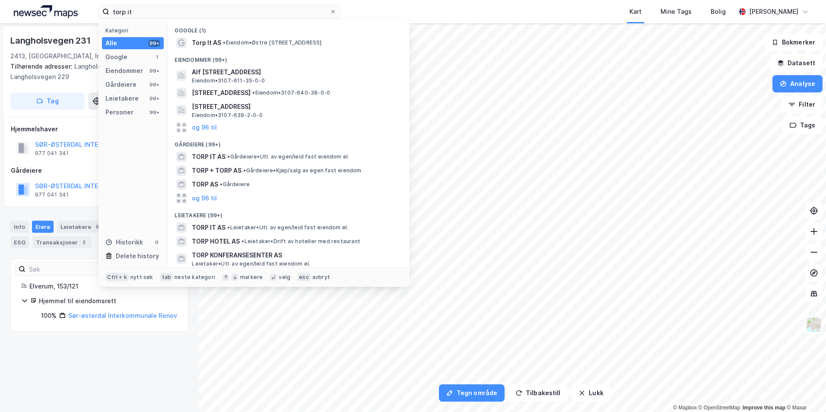
click at [254, 53] on div "Eiendommer (99+)" at bounding box center [289, 58] width 242 height 16
click at [258, 46] on div "Torp It AS • Eiendom • [STREET_ADDRESS]" at bounding box center [296, 43] width 209 height 10
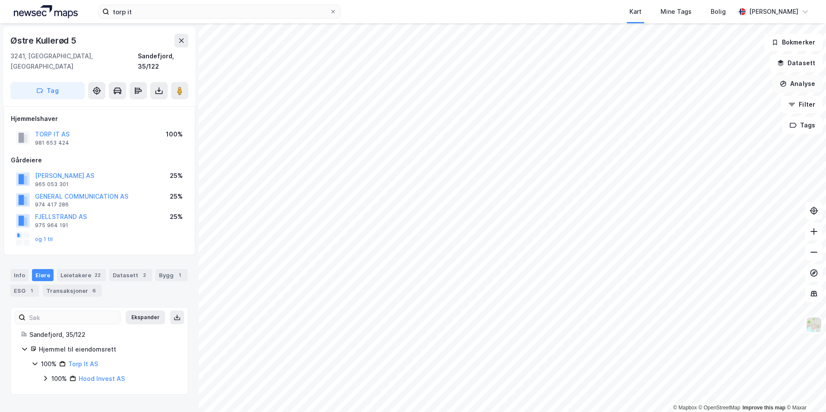
click at [796, 86] on button "Analyse" at bounding box center [797, 83] width 50 height 17
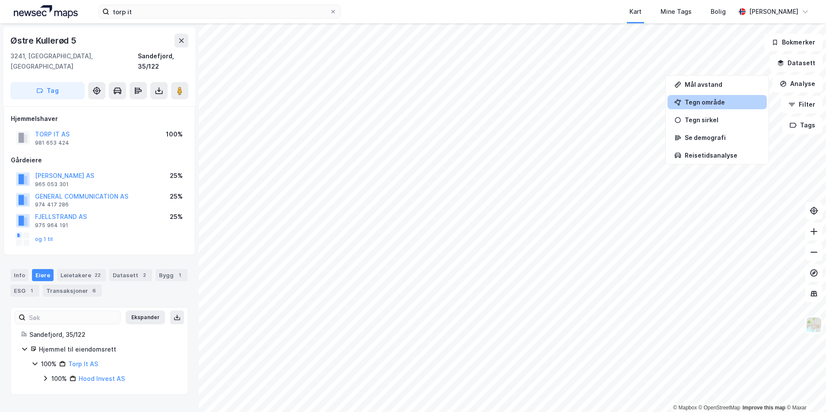
click at [728, 102] on div "Tegn område" at bounding box center [722, 101] width 75 height 7
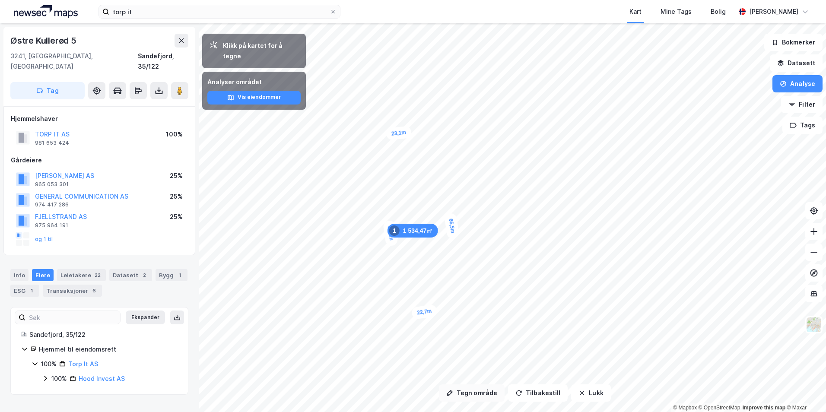
drag, startPoint x: 486, startPoint y: 389, endPoint x: 483, endPoint y: 385, distance: 4.9
click at [485, 388] on button "Tegn område" at bounding box center [472, 392] width 66 height 17
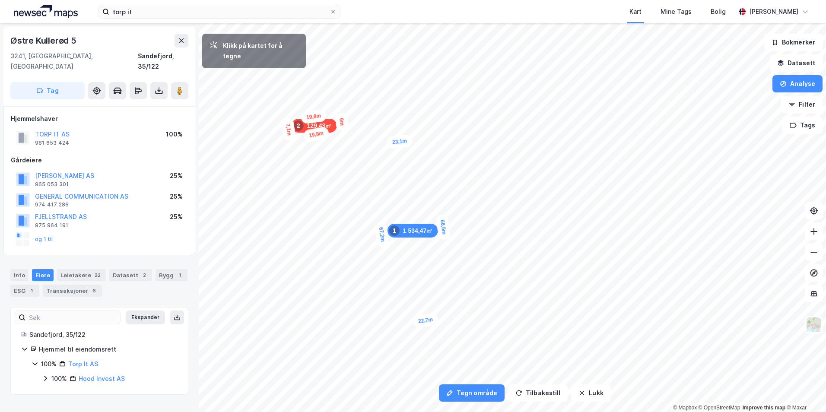
click at [290, 139] on div "7,1m" at bounding box center [288, 130] width 15 height 24
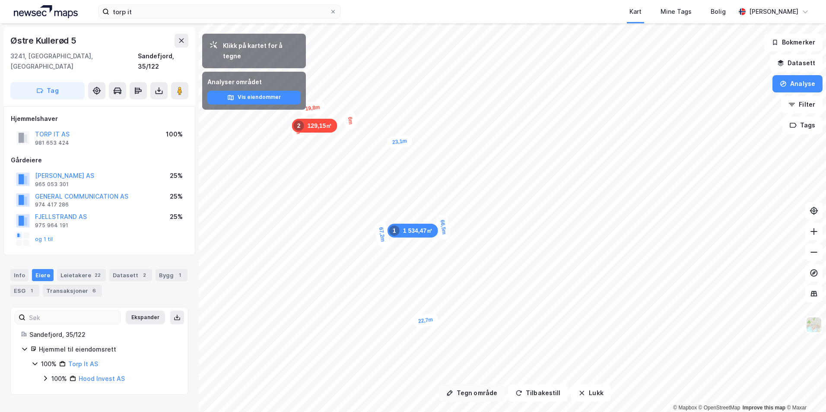
drag, startPoint x: 475, startPoint y: 393, endPoint x: 471, endPoint y: 385, distance: 8.3
click at [474, 392] on button "Tegn område" at bounding box center [472, 392] width 66 height 17
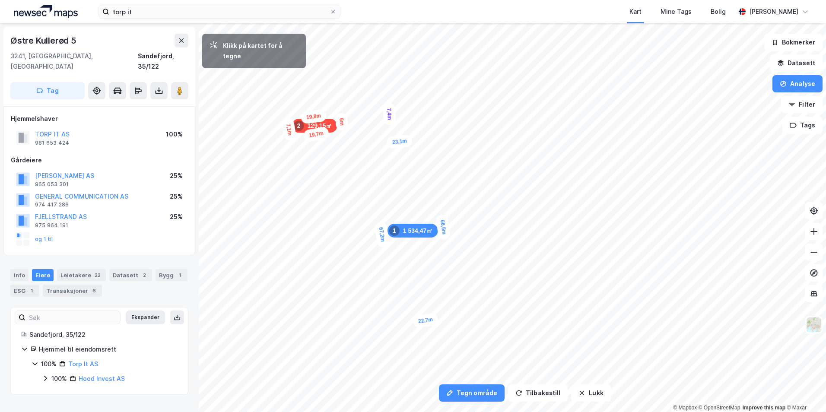
click at [390, 125] on div "7,4m" at bounding box center [388, 113] width 13 height 23
click at [472, 95] on div "5,8m" at bounding box center [473, 103] width 15 height 24
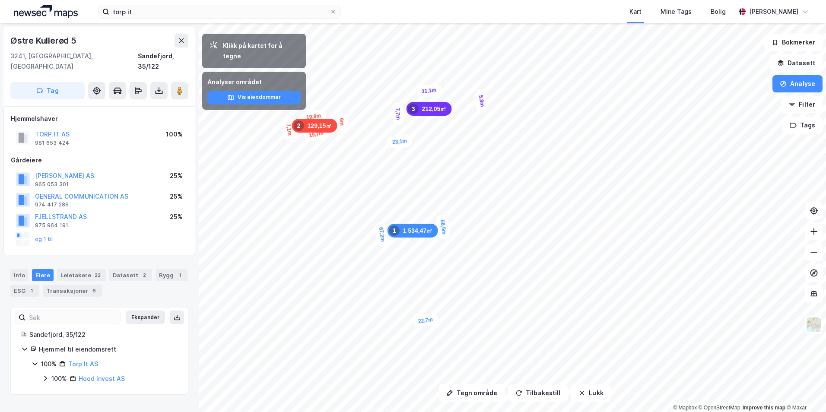
click at [48, 35] on div "Østre Kullerød 5" at bounding box center [44, 41] width 68 height 14
click at [44, 375] on icon at bounding box center [45, 378] width 7 height 7
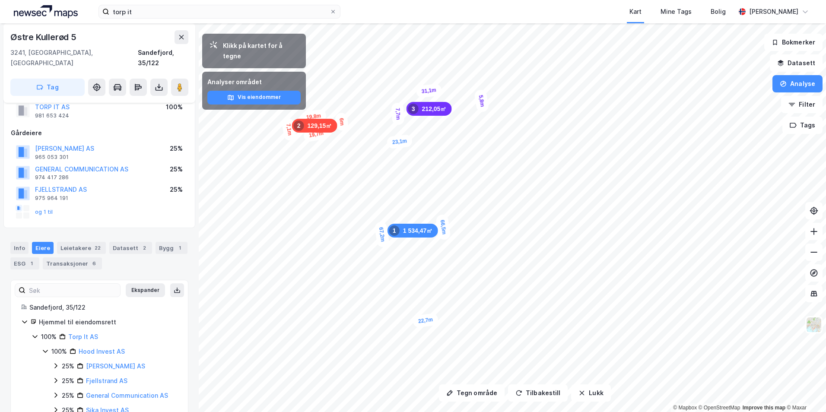
scroll to position [41, 0]
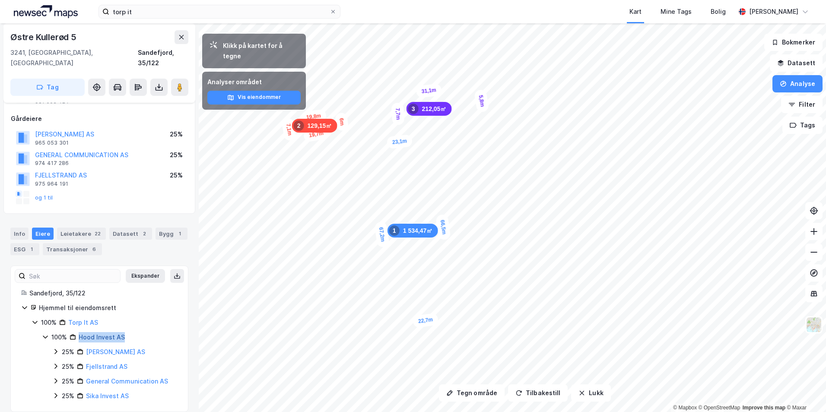
drag, startPoint x: 125, startPoint y: 326, endPoint x: 80, endPoint y: 323, distance: 45.0
click at [80, 332] on div "100% Hood Invest AS" at bounding box center [114, 337] width 126 height 10
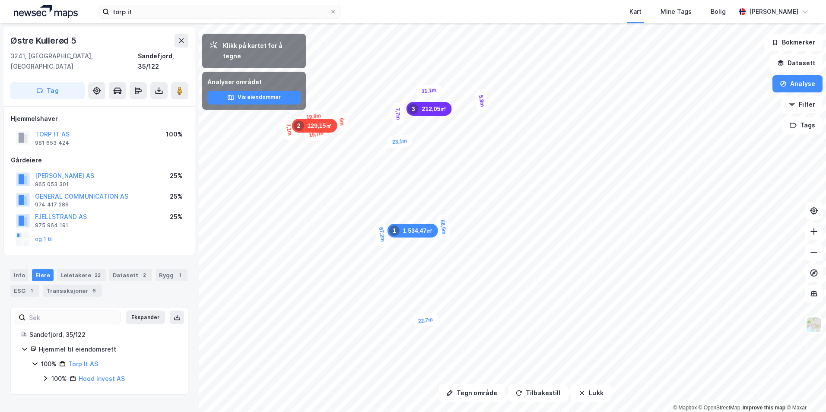
click at [54, 35] on div "Østre Kullerød 5" at bounding box center [44, 41] width 68 height 14
click at [148, 15] on input "torp it" at bounding box center [219, 11] width 220 height 13
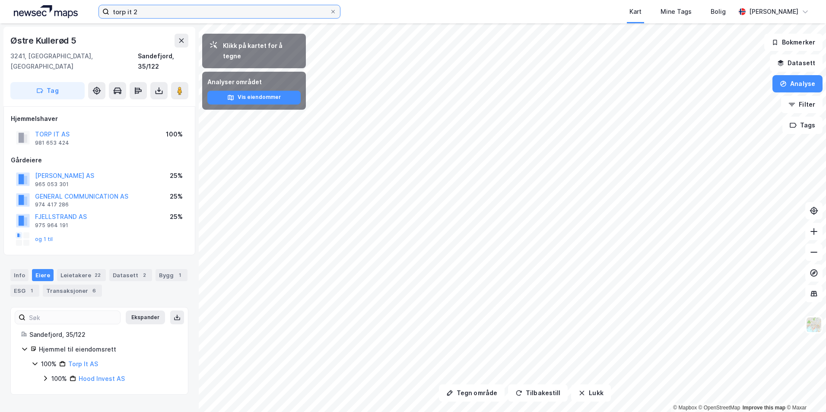
click at [203, 6] on input "torp it 2" at bounding box center [219, 11] width 220 height 13
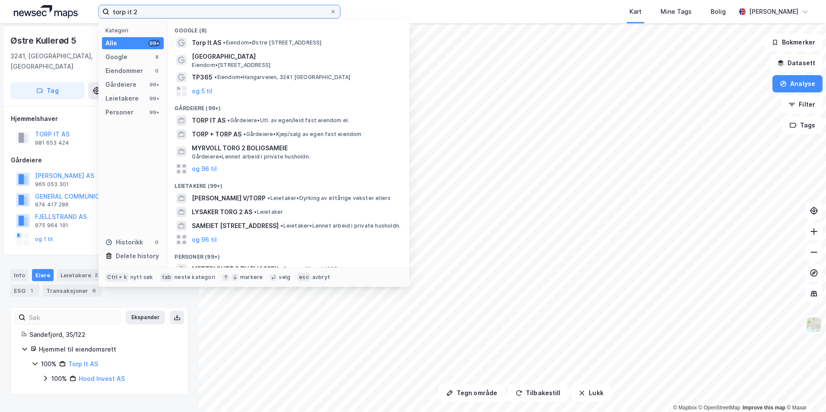
click at [203, 6] on input "torp it 2" at bounding box center [219, 11] width 220 height 13
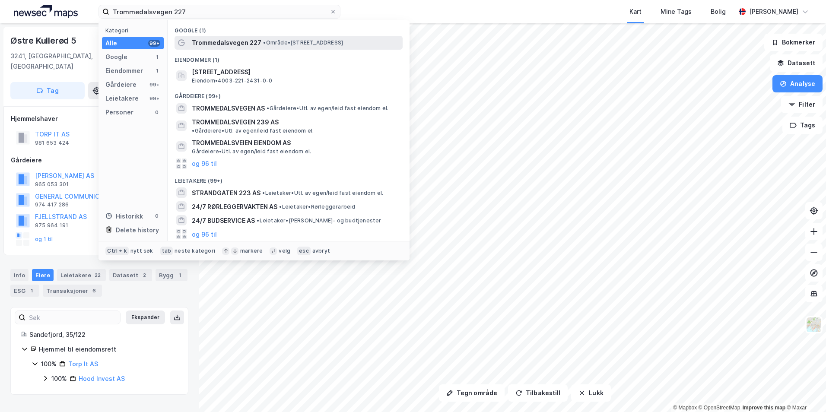
click at [337, 44] on span "• Område • [STREET_ADDRESS]" at bounding box center [303, 42] width 80 height 7
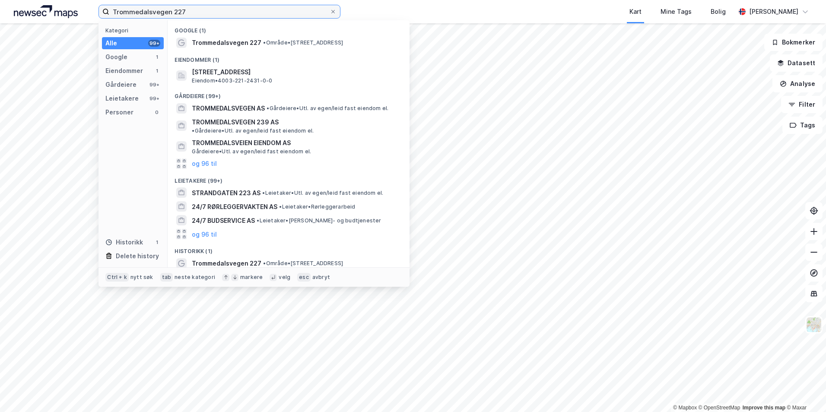
click at [206, 14] on input "Trommedalsvegen 227" at bounding box center [219, 11] width 220 height 13
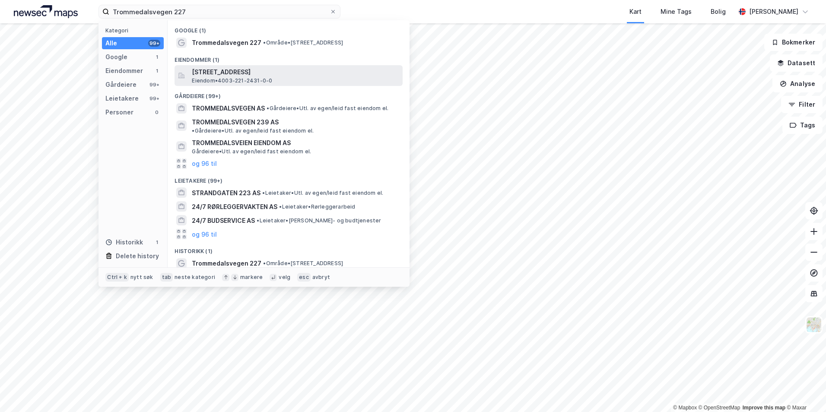
click at [280, 80] on div "[STREET_ADDRESS] Eiendom • 4003-221-2431-0-0" at bounding box center [296, 75] width 209 height 17
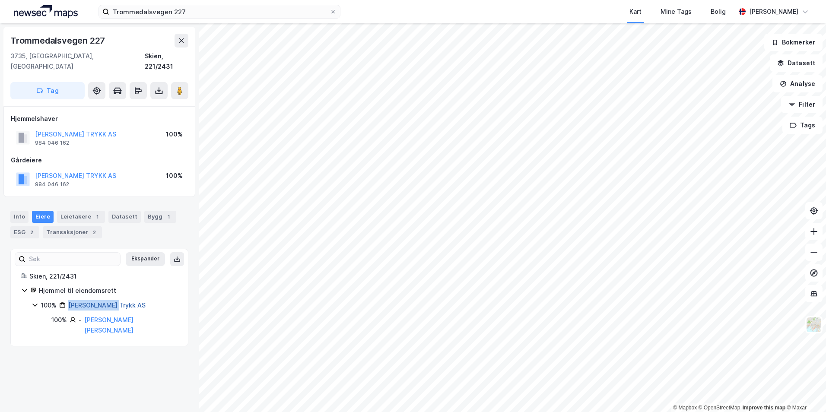
drag, startPoint x: 118, startPoint y: 294, endPoint x: 69, endPoint y: 294, distance: 48.8
click at [69, 300] on div "100% [PERSON_NAME] Trykk AS" at bounding box center [109, 305] width 137 height 10
click at [810, 77] on button "Analyse" at bounding box center [797, 83] width 50 height 17
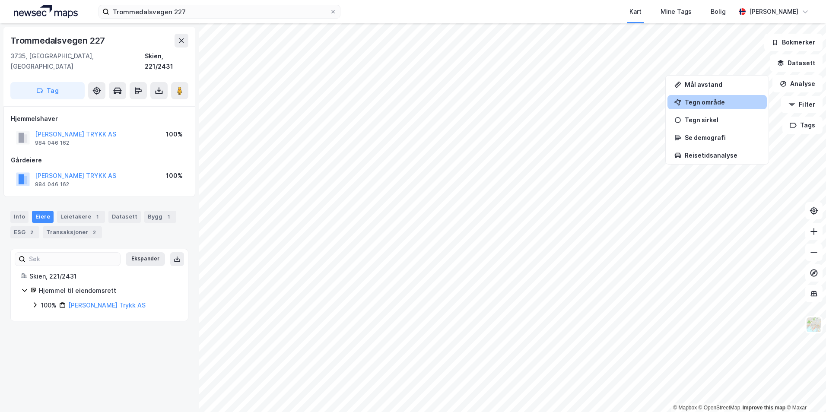
click at [717, 101] on div "Tegn område" at bounding box center [722, 101] width 75 height 7
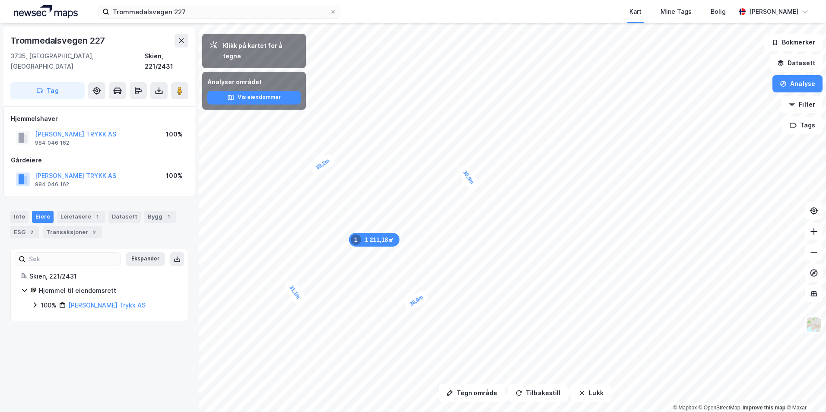
click at [55, 37] on div "Trommedalsvegen 227" at bounding box center [58, 41] width 96 height 14
click at [241, 18] on input "Trommedalsvegen 227" at bounding box center [219, 11] width 220 height 13
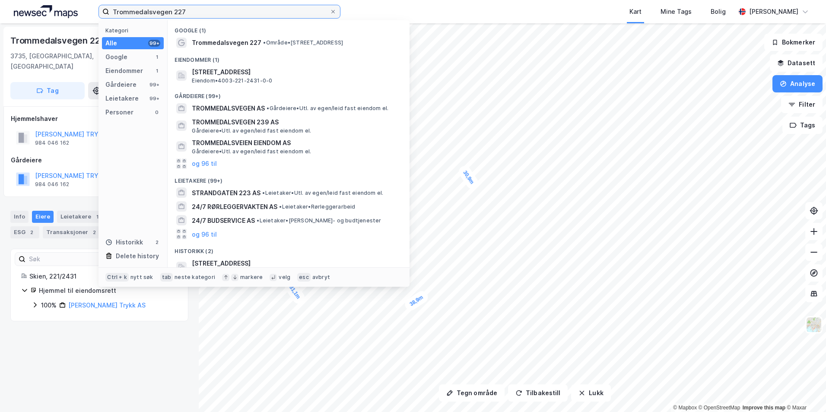
click at [241, 18] on input "Trommedalsvegen 227" at bounding box center [219, 11] width 220 height 13
click at [241, 17] on input "Trommedalsvegen 227" at bounding box center [219, 11] width 220 height 13
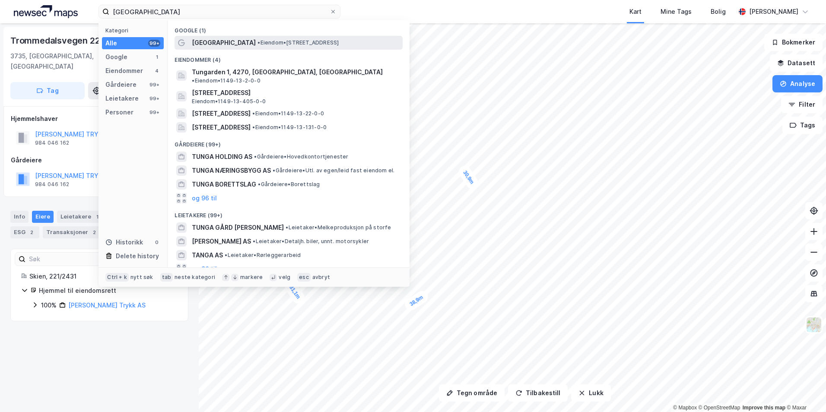
click at [281, 47] on div "[GEOGRAPHIC_DATA] • Eiendom • [STREET_ADDRESS]" at bounding box center [296, 43] width 209 height 10
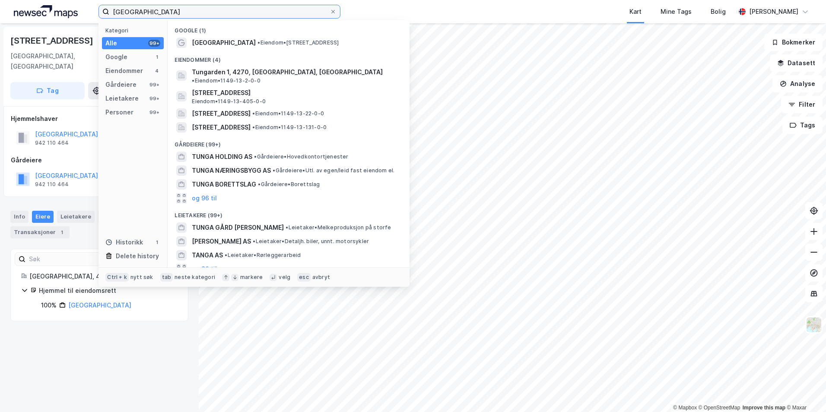
click at [242, 12] on input "[GEOGRAPHIC_DATA]" at bounding box center [219, 11] width 220 height 13
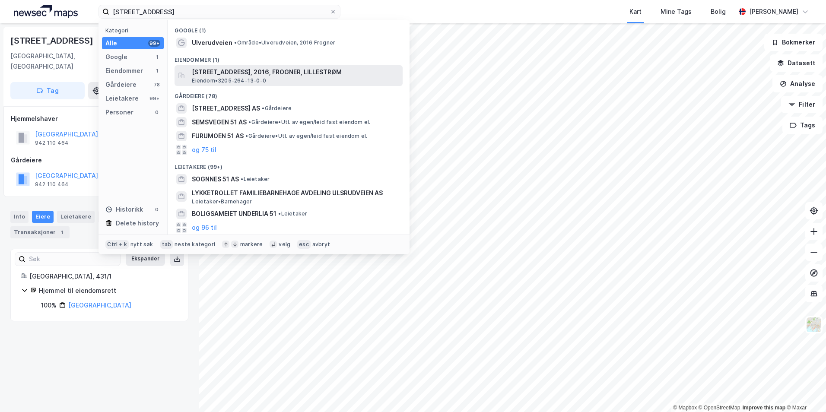
click at [273, 77] on div "[STREET_ADDRESS], 2016, FROGNER, LILLESTRØM Eiendom • 3205-264-13-0-0" at bounding box center [296, 75] width 209 height 17
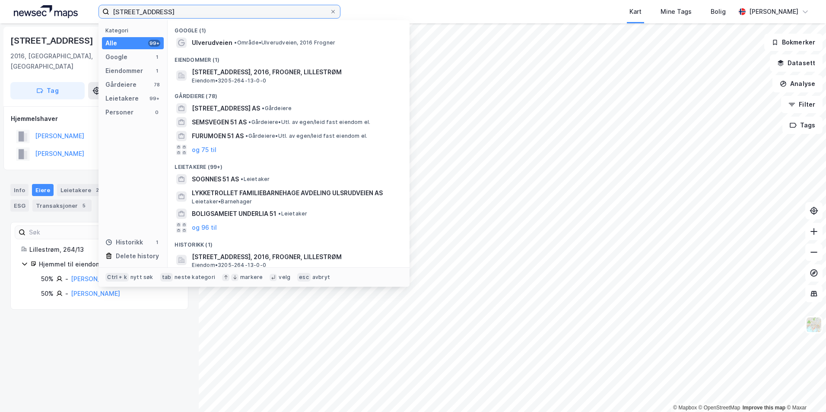
click at [227, 16] on input "[STREET_ADDRESS]" at bounding box center [219, 11] width 220 height 13
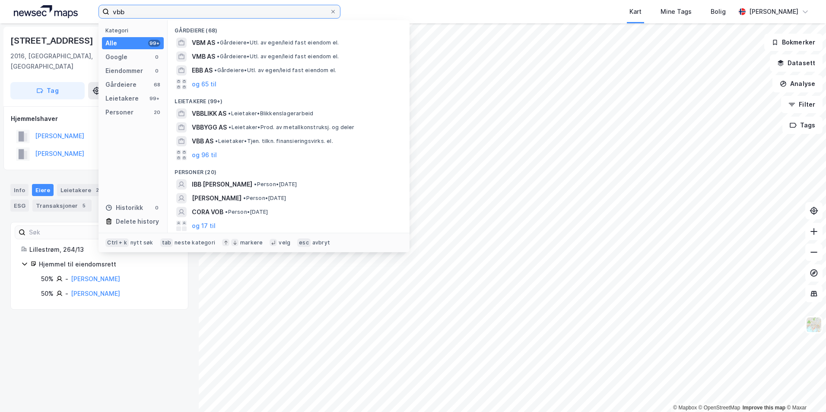
click at [174, 12] on input "vbb" at bounding box center [219, 11] width 220 height 13
click at [173, 12] on input "vbb" at bounding box center [219, 11] width 220 height 13
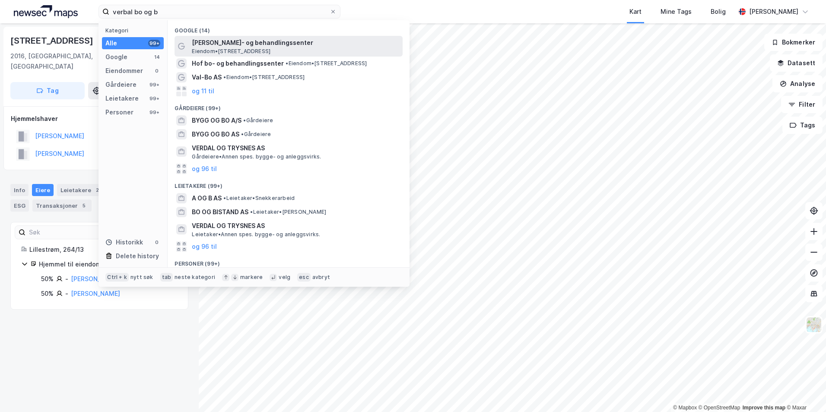
click at [267, 42] on span "[PERSON_NAME]- og behandlingssenter" at bounding box center [295, 43] width 207 height 10
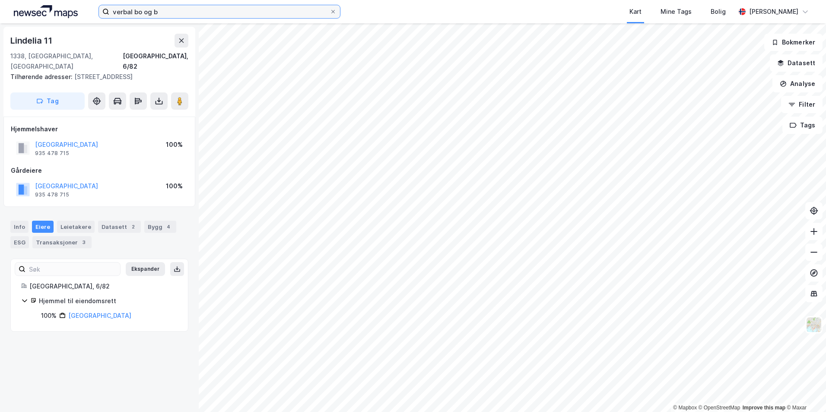
click at [168, 9] on input "verbal bo og b" at bounding box center [219, 11] width 220 height 13
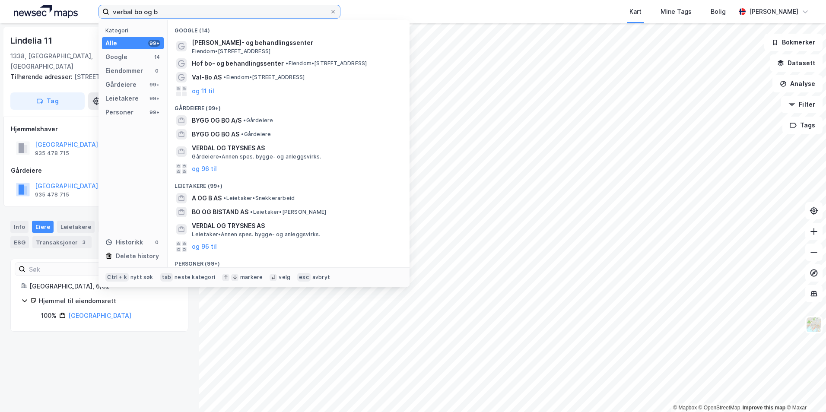
click at [168, 9] on input "verbal bo og b" at bounding box center [219, 11] width 220 height 13
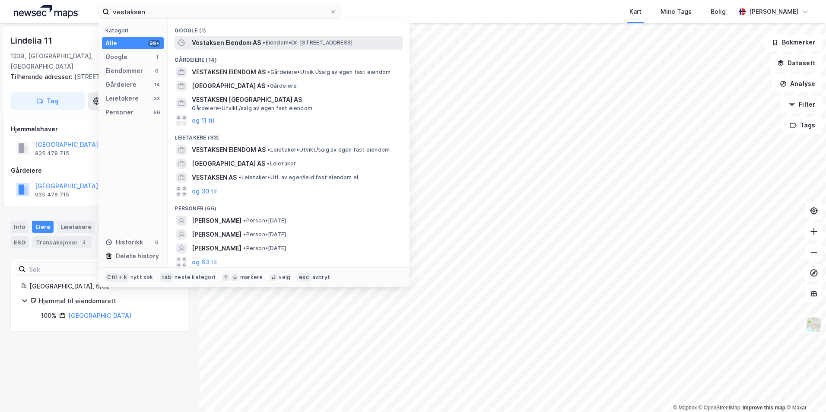
click at [321, 45] on span "• Eiendom • Dr. [STREET_ADDRESS]" at bounding box center [308, 42] width 90 height 7
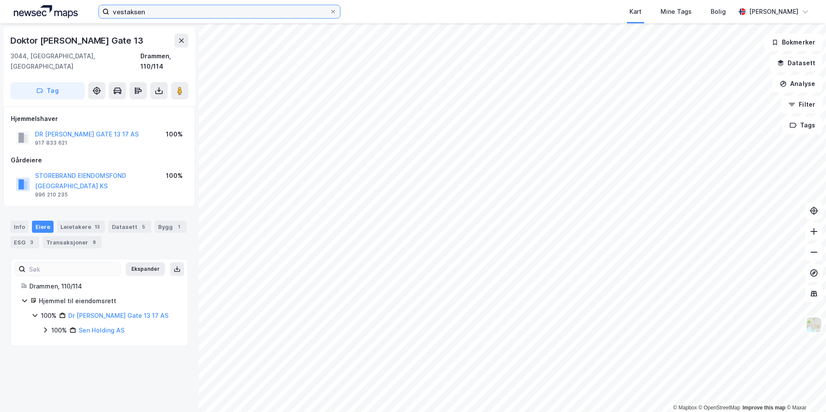
click at [156, 14] on input "vestaksen" at bounding box center [219, 11] width 220 height 13
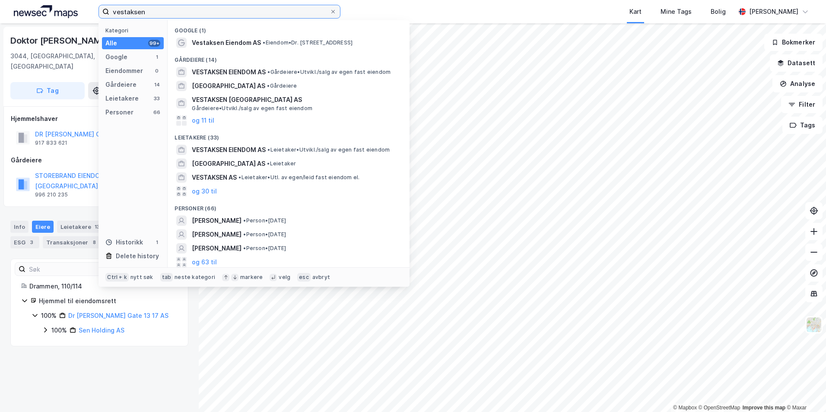
click at [156, 14] on input "vestaksen" at bounding box center [219, 11] width 220 height 13
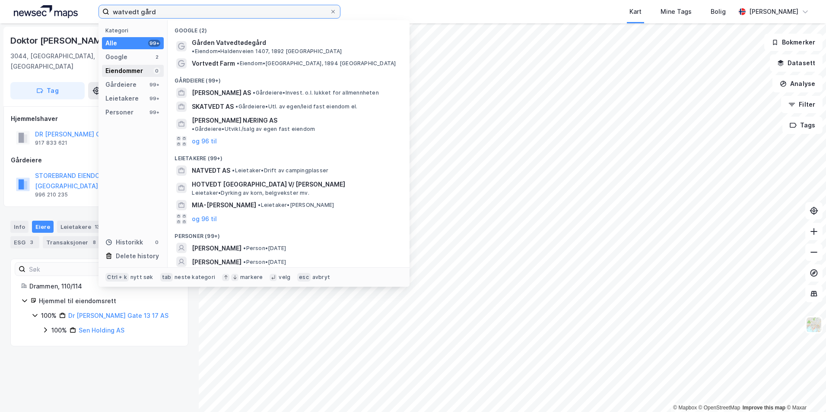
type input "W"
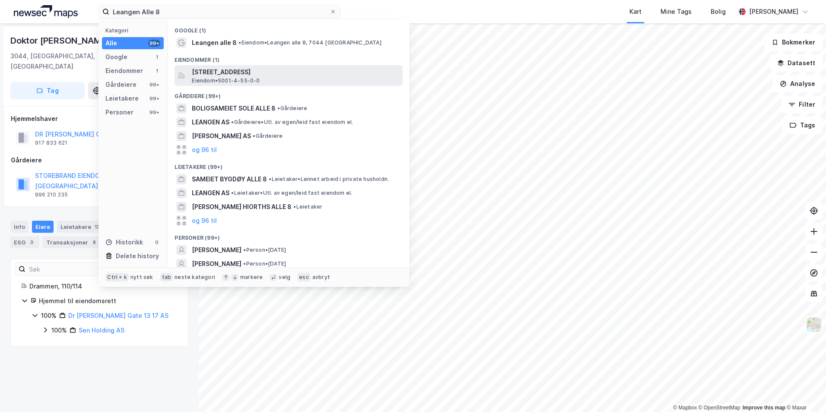
click at [298, 79] on div "[STREET_ADDRESS] Eiendom • 5001-4-55-0-0" at bounding box center [296, 75] width 209 height 17
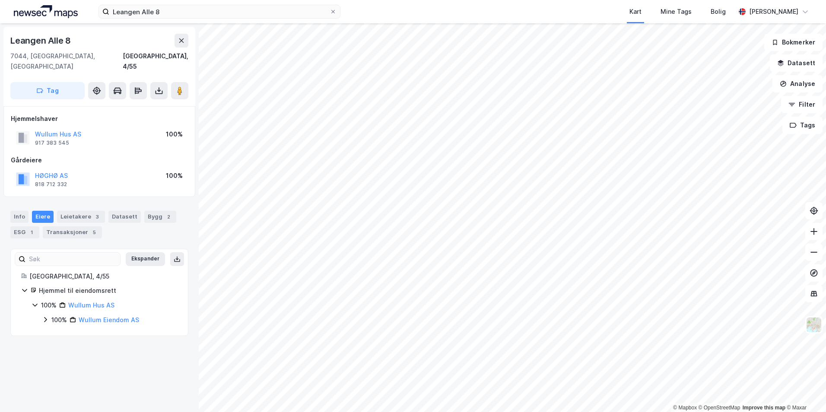
click at [42, 316] on icon at bounding box center [45, 319] width 7 height 7
click at [58, 331] on icon at bounding box center [55, 334] width 7 height 7
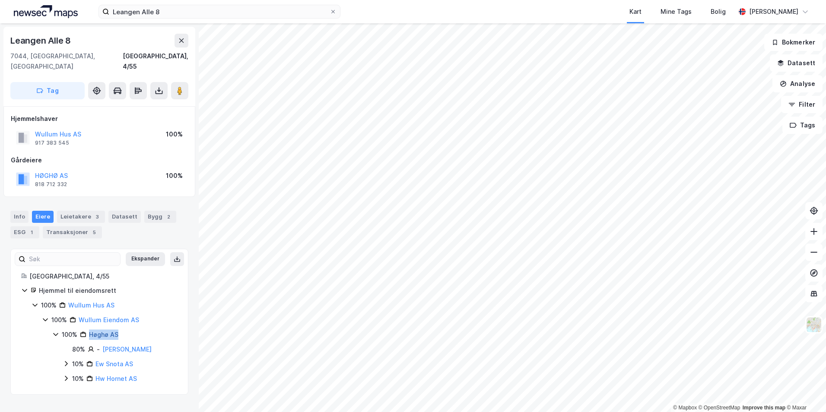
drag, startPoint x: 125, startPoint y: 324, endPoint x: 89, endPoint y: 326, distance: 35.9
click at [89, 330] on div "100% Høghø AS" at bounding box center [120, 335] width 116 height 10
click at [54, 37] on div "Leangen Alle 8" at bounding box center [41, 41] width 62 height 14
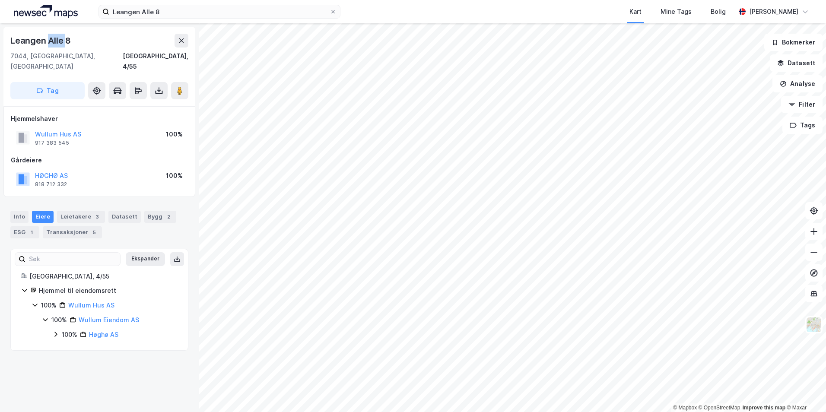
click at [54, 37] on div "Leangen Alle 8" at bounding box center [41, 41] width 62 height 14
drag, startPoint x: 119, startPoint y: 325, endPoint x: 89, endPoint y: 324, distance: 30.3
click at [89, 330] on div "100% Høghø AS" at bounding box center [120, 335] width 116 height 10
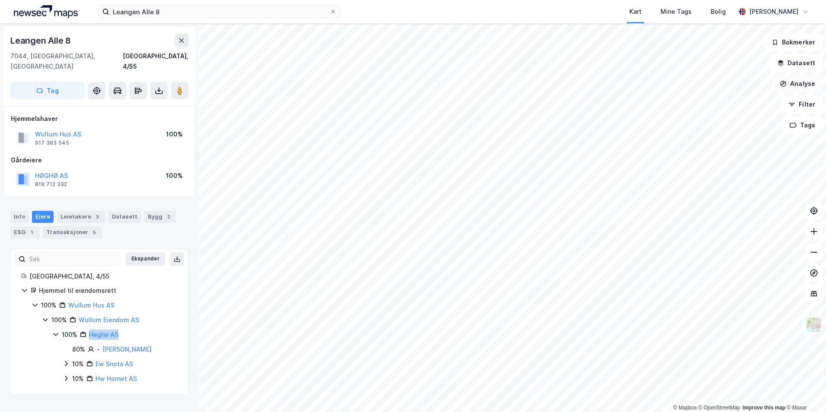
click at [802, 83] on button "Analyse" at bounding box center [797, 83] width 50 height 17
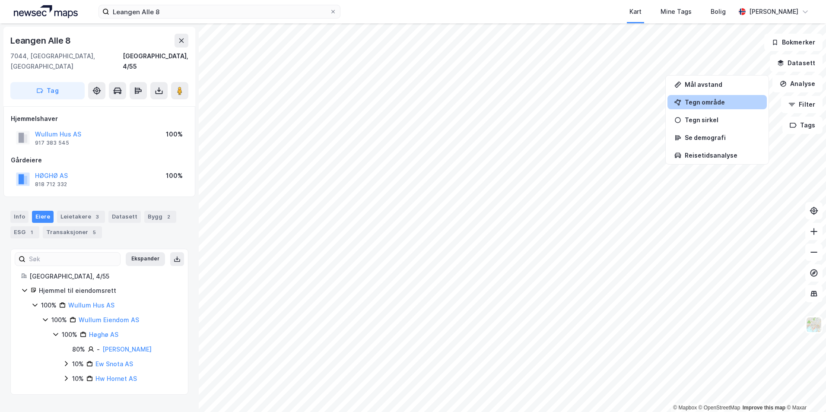
click at [715, 101] on div "Tegn område" at bounding box center [722, 101] width 75 height 7
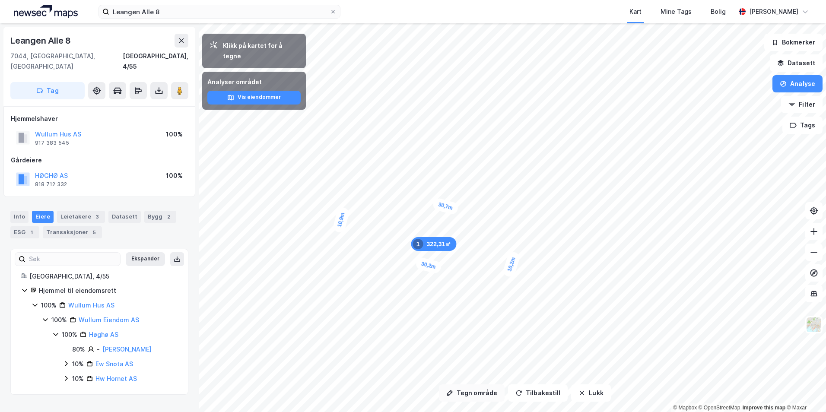
click at [480, 388] on button "Tegn område" at bounding box center [472, 392] width 66 height 17
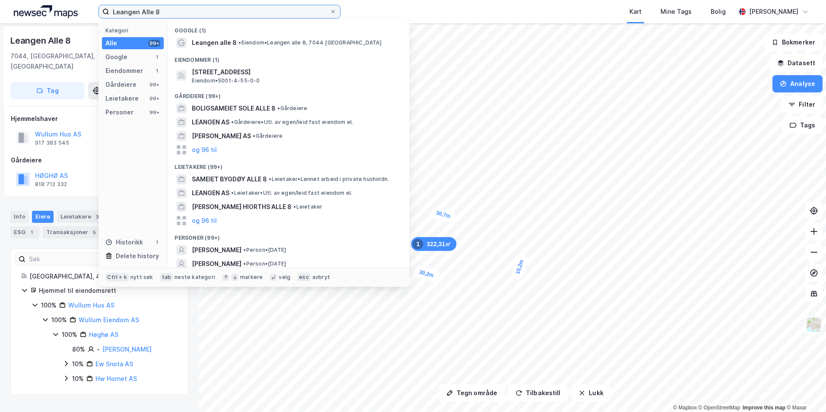
click at [163, 15] on input "Leangen Alle 8" at bounding box center [219, 11] width 220 height 13
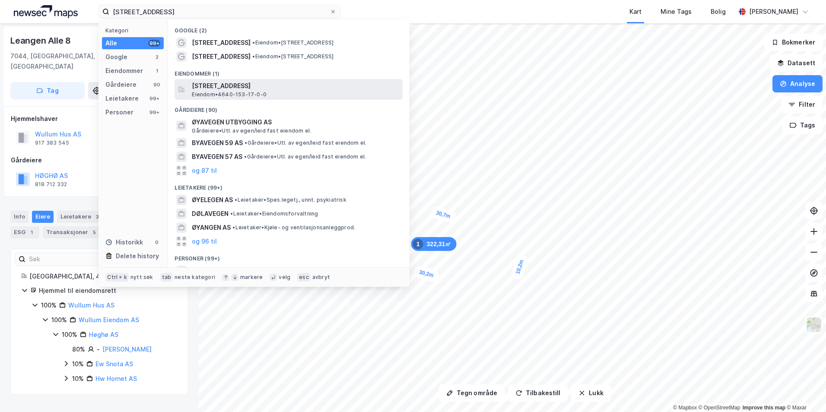
click at [331, 81] on span "[STREET_ADDRESS]" at bounding box center [295, 86] width 207 height 10
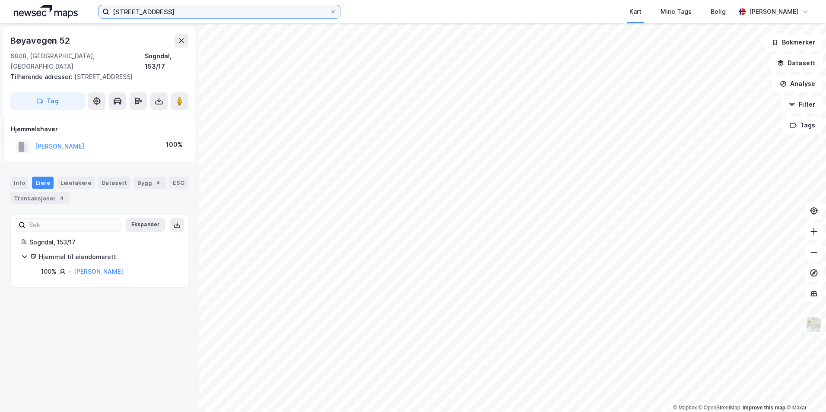
click at [205, 15] on input "[STREET_ADDRESS]" at bounding box center [219, 11] width 220 height 13
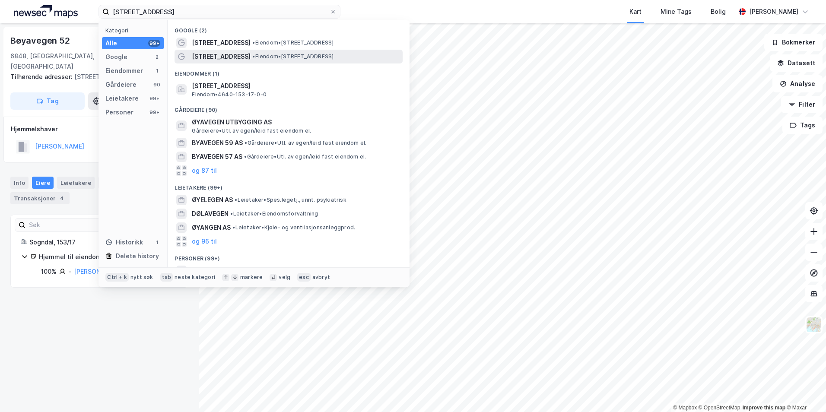
click at [270, 60] on div "[STREET_ADDRESS] • Eiendom • [STREET_ADDRESS]" at bounding box center [296, 56] width 209 height 10
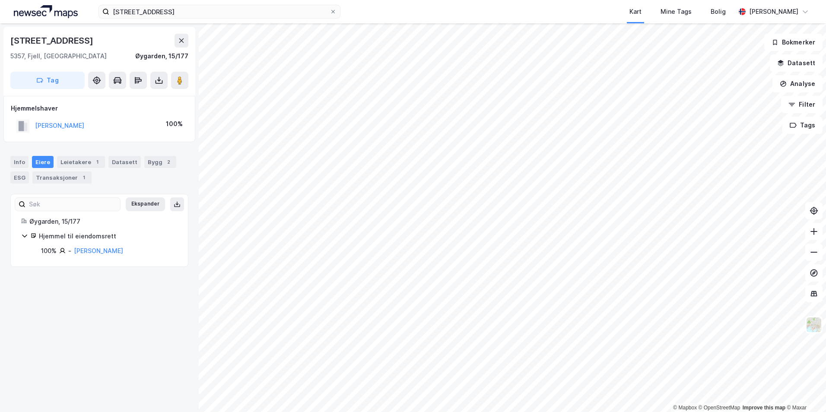
click at [73, 16] on div "Øyavegen 52 Kart Mine Tags Bolig [PERSON_NAME] © Mapbox © OpenStreetMap Improve…" at bounding box center [413, 206] width 826 height 412
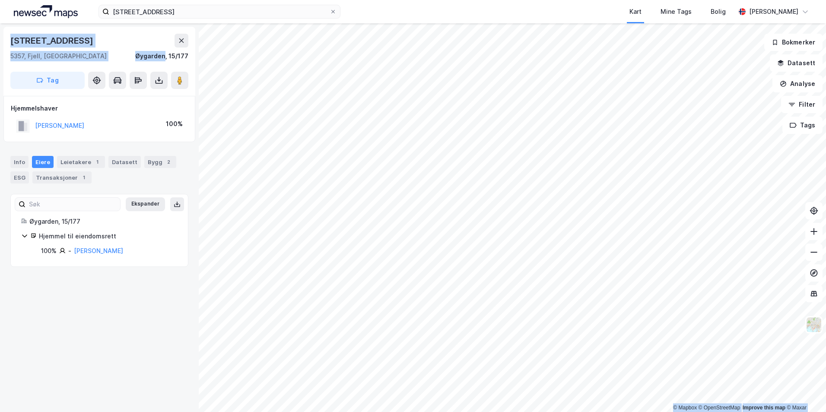
click at [294, 117] on div "© Mapbox © OpenStreetMap Improve this map © Maxar [STREET_ADDRESS] Tag Hjemmels…" at bounding box center [413, 217] width 826 height 389
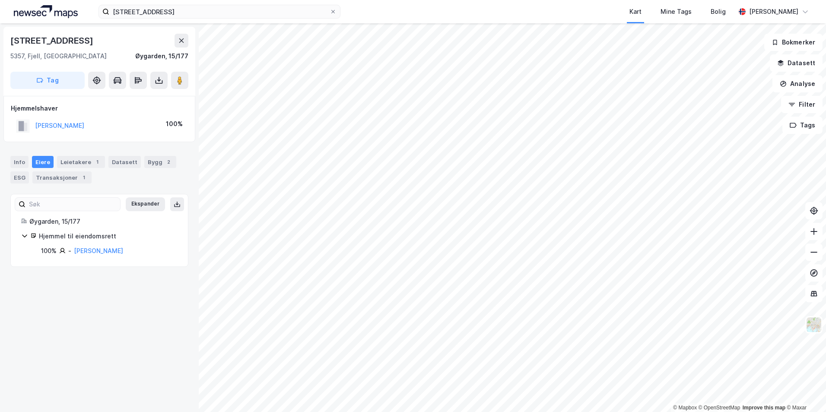
click at [218, 21] on div "Øyavegen 52 Kart Mine Tags Bolig [PERSON_NAME]" at bounding box center [413, 11] width 826 height 23
click at [213, 17] on input "[STREET_ADDRESS]" at bounding box center [219, 11] width 220 height 13
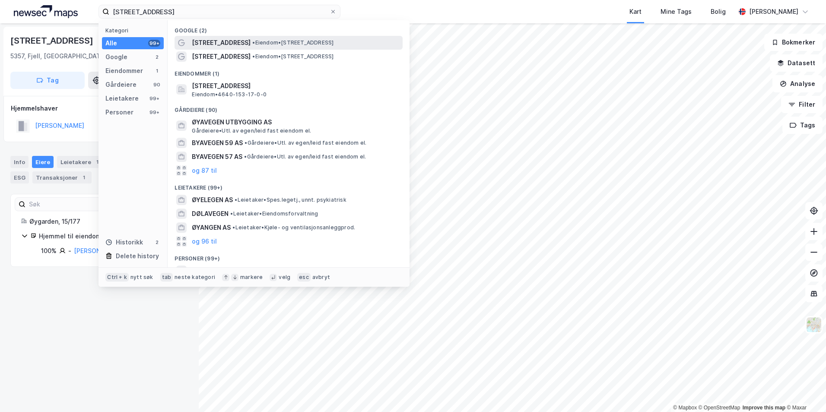
click at [288, 42] on span "• Eiendom • [STREET_ADDRESS]" at bounding box center [292, 42] width 81 height 7
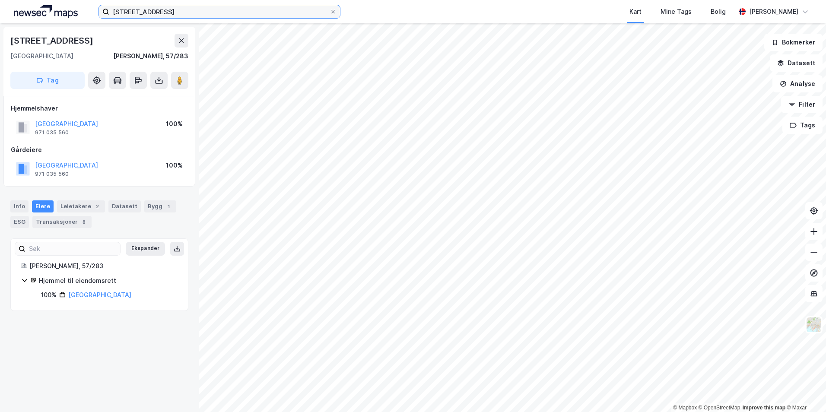
click at [199, 7] on input "[STREET_ADDRESS]" at bounding box center [219, 11] width 220 height 13
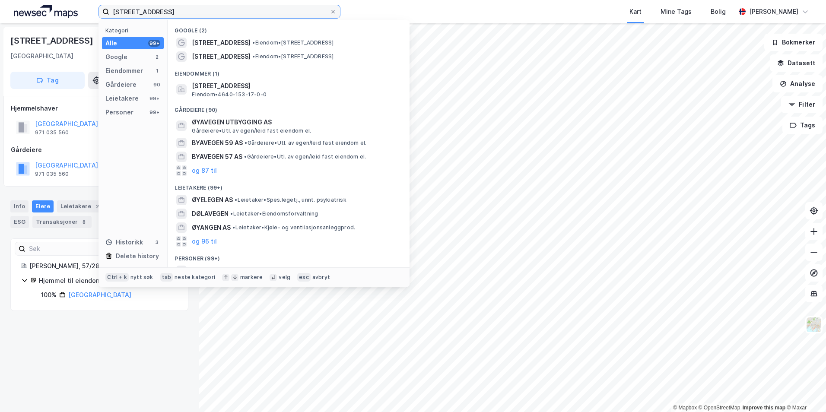
click at [201, 15] on input "[STREET_ADDRESS]" at bounding box center [219, 11] width 220 height 13
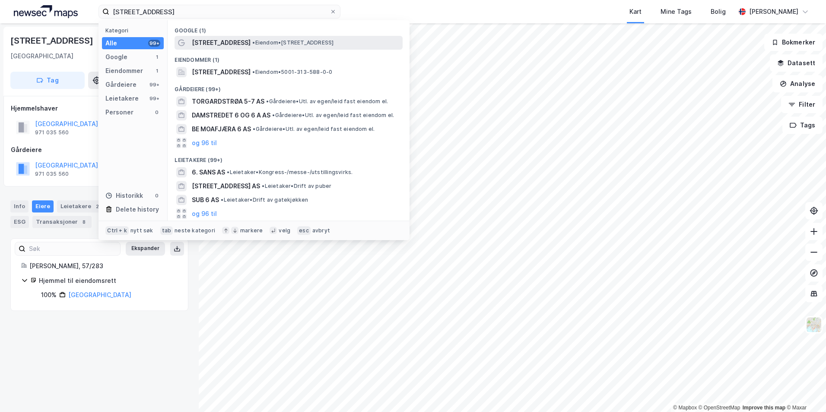
click at [334, 44] on span "• Eiendom • [STREET_ADDRESS]" at bounding box center [292, 42] width 81 height 7
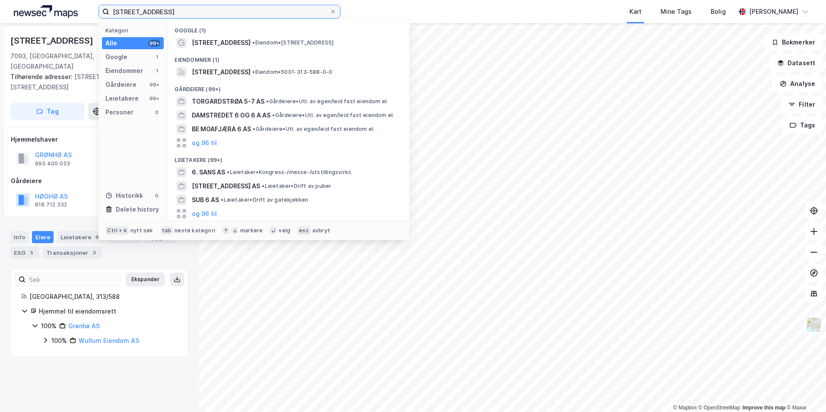
click at [180, 11] on input "[STREET_ADDRESS]" at bounding box center [219, 11] width 220 height 13
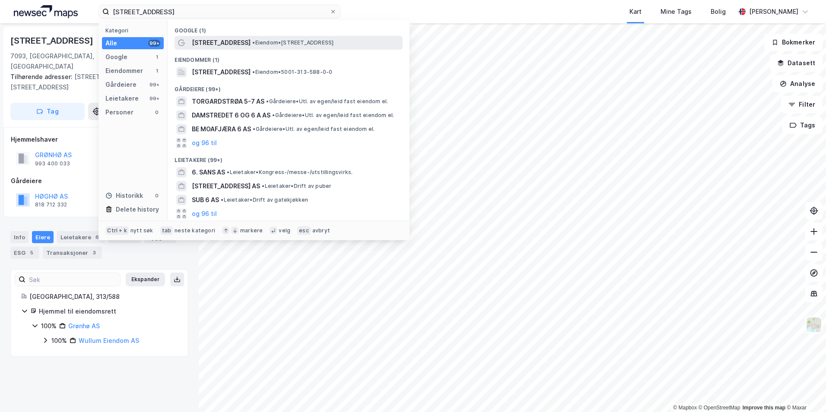
click at [296, 43] on span "• Eiendom • [STREET_ADDRESS]" at bounding box center [292, 42] width 81 height 7
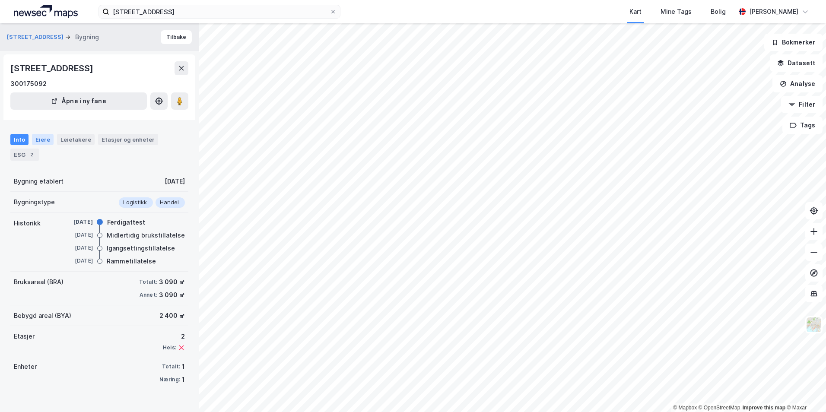
click at [49, 139] on div "Eiere" at bounding box center [43, 139] width 22 height 11
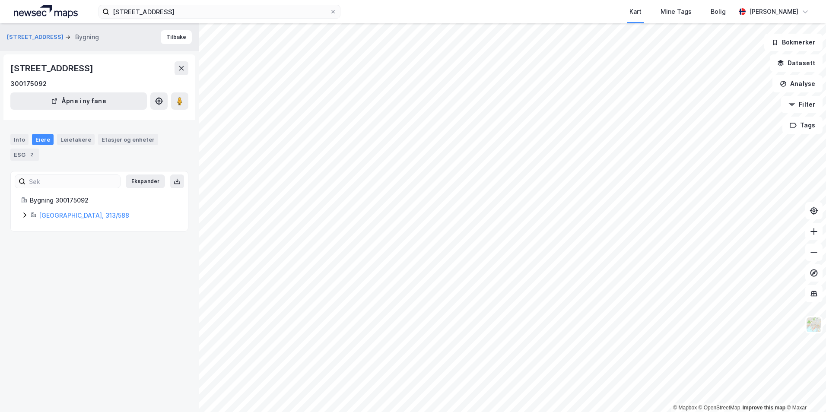
click at [26, 222] on div "Ekspander Bygning 300175092 [GEOGRAPHIC_DATA], 313/588" at bounding box center [99, 201] width 178 height 60
click at [25, 217] on icon at bounding box center [24, 215] width 3 height 5
click at [55, 259] on icon at bounding box center [55, 259] width 7 height 7
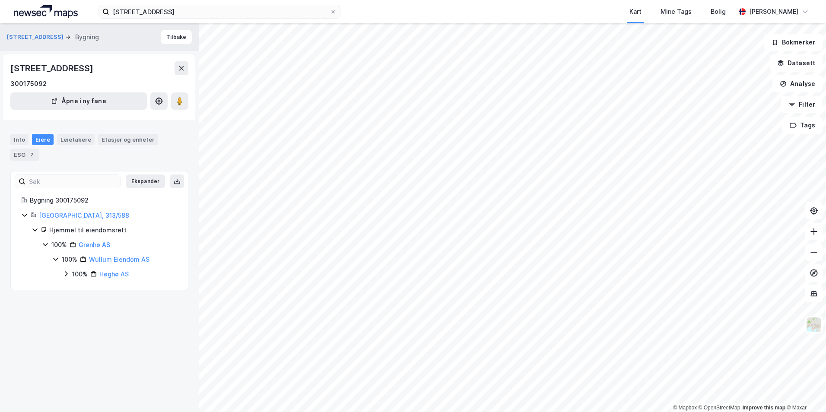
click at [67, 273] on icon at bounding box center [66, 273] width 3 height 5
click at [67, 273] on icon at bounding box center [66, 273] width 7 height 7
drag, startPoint x: 67, startPoint y: 273, endPoint x: 101, endPoint y: 275, distance: 33.8
click at [101, 275] on div "100% Høghø AS" at bounding box center [124, 274] width 105 height 10
click at [75, 67] on div "[STREET_ADDRESS]" at bounding box center [52, 68] width 85 height 14
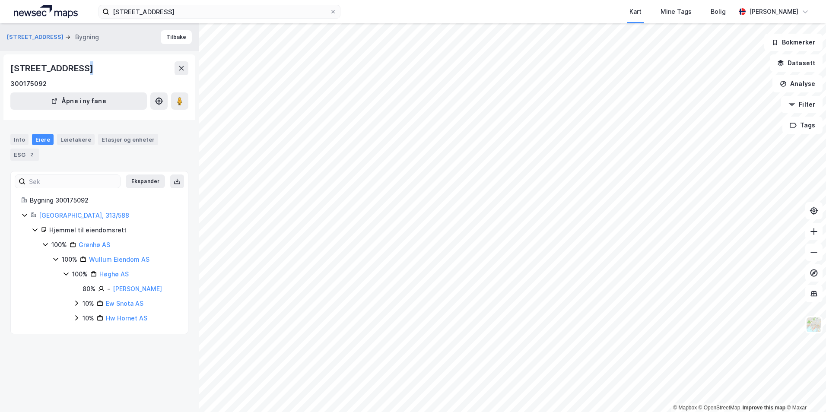
click at [75, 67] on div "[STREET_ADDRESS]" at bounding box center [52, 68] width 85 height 14
click at [25, 67] on div "[STREET_ADDRESS]" at bounding box center [52, 68] width 85 height 14
drag, startPoint x: 25, startPoint y: 67, endPoint x: 7, endPoint y: 66, distance: 18.1
click at [7, 66] on div "[STREET_ADDRESS] 300175092 Åpne i ny fane" at bounding box center [99, 87] width 192 height 66
drag, startPoint x: 12, startPoint y: 68, endPoint x: 71, endPoint y: 70, distance: 59.2
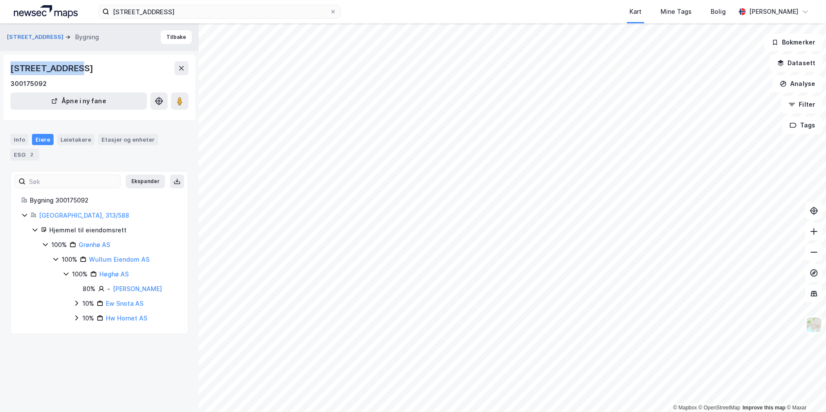
click at [71, 70] on div "[STREET_ADDRESS]" at bounding box center [52, 68] width 85 height 14
drag, startPoint x: 132, startPoint y: 276, endPoint x: 100, endPoint y: 275, distance: 32.4
click at [100, 275] on div "100% Høghø AS" at bounding box center [124, 274] width 105 height 10
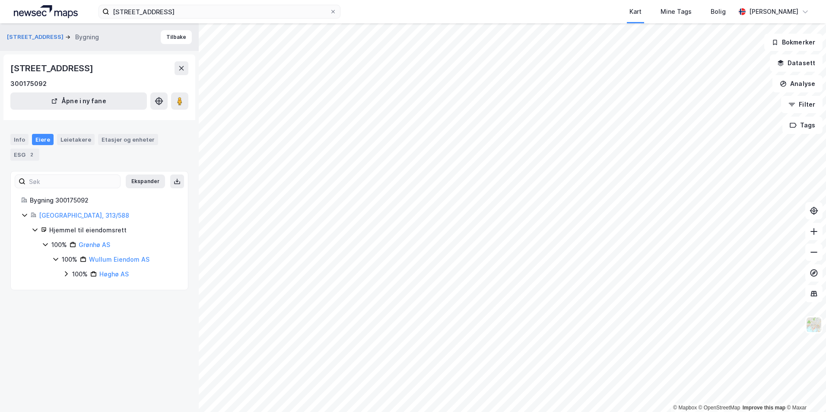
click at [243, 3] on div "[STREET_ADDRESS] Kart Mine Tags Bolig [PERSON_NAME]" at bounding box center [413, 11] width 826 height 23
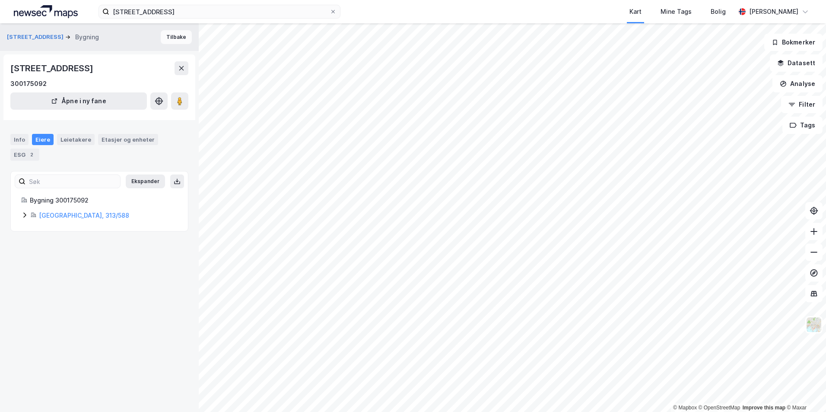
click at [179, 33] on button "Tilbake" at bounding box center [176, 37] width 31 height 14
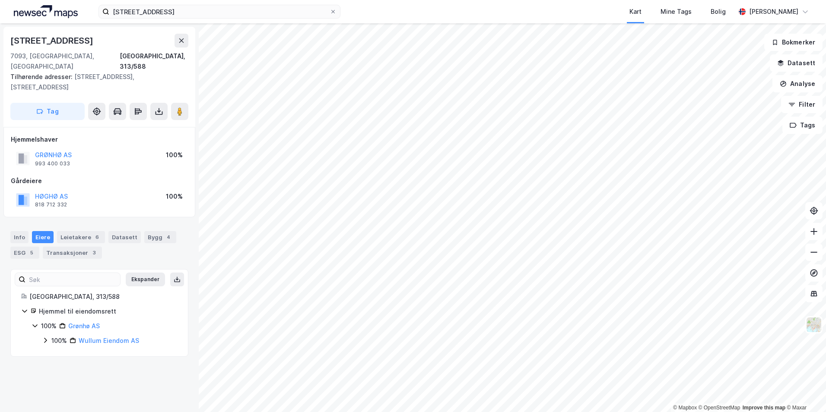
click at [76, 41] on div "[STREET_ADDRESS]" at bounding box center [99, 41] width 178 height 14
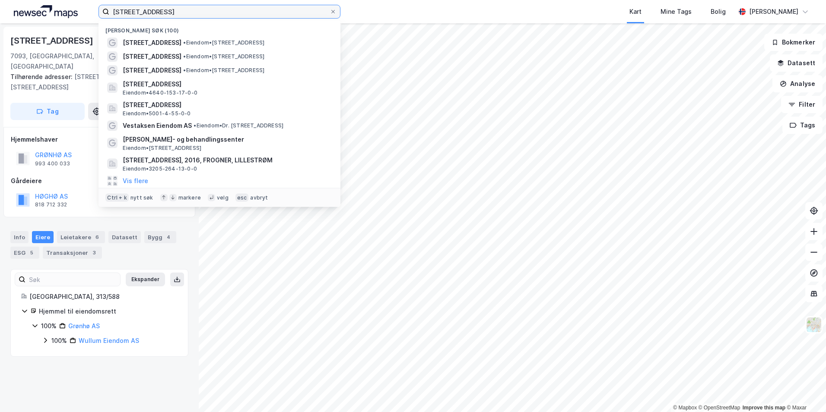
drag, startPoint x: 170, startPoint y: 10, endPoint x: 112, endPoint y: 9, distance: 58.3
click at [112, 9] on input "[STREET_ADDRESS]" at bounding box center [219, 11] width 220 height 13
click at [59, 41] on div "[STREET_ADDRESS]" at bounding box center [52, 41] width 85 height 14
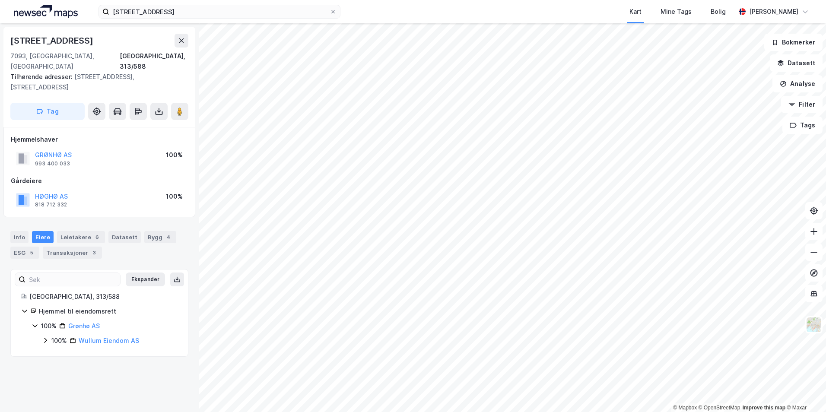
click at [45, 38] on div "[STREET_ADDRESS]" at bounding box center [52, 41] width 85 height 14
click at [65, 134] on div "Hjemmelshaver" at bounding box center [99, 139] width 177 height 10
click at [115, 354] on div "[STREET_ADDRESS], 313/588 Tilhørende adresser: [STREET_ADDRESS][GEOGRAPHIC_DATA…" at bounding box center [99, 217] width 199 height 389
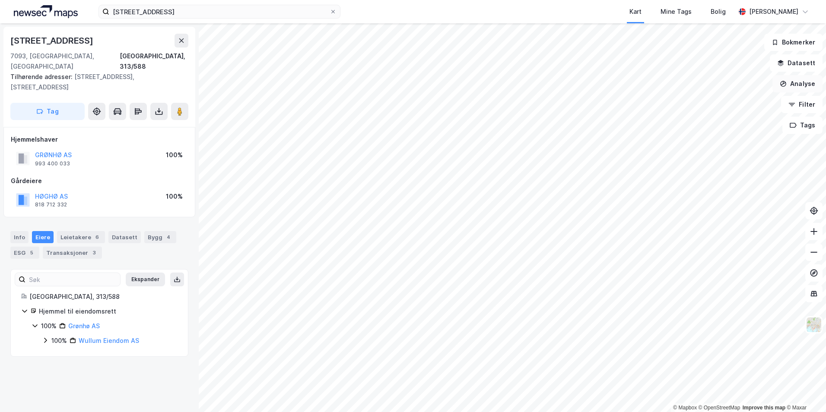
click at [795, 76] on button "Analyse" at bounding box center [797, 83] width 50 height 17
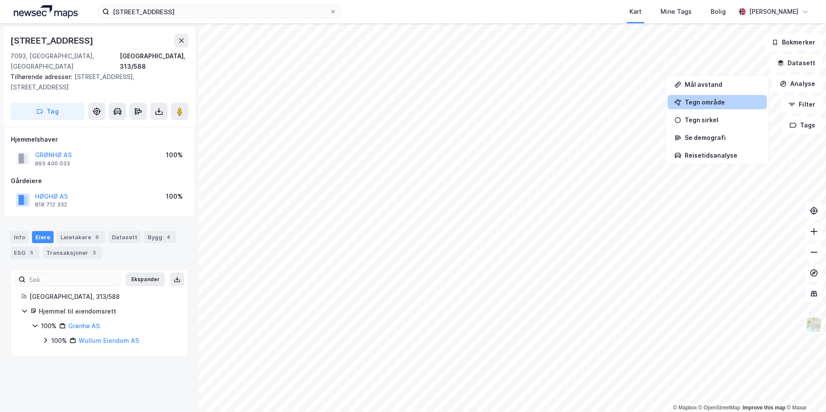
click at [712, 100] on div "Tegn område" at bounding box center [722, 101] width 75 height 7
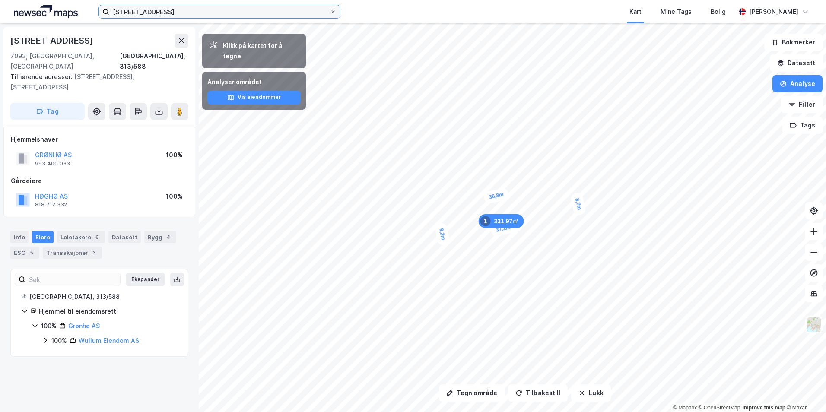
click at [229, 10] on input "[STREET_ADDRESS]" at bounding box center [219, 11] width 220 height 13
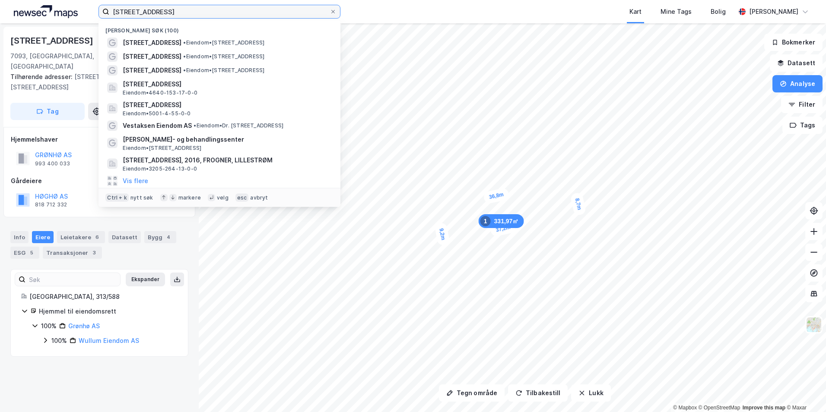
click at [229, 10] on input "[STREET_ADDRESS]" at bounding box center [219, 11] width 220 height 13
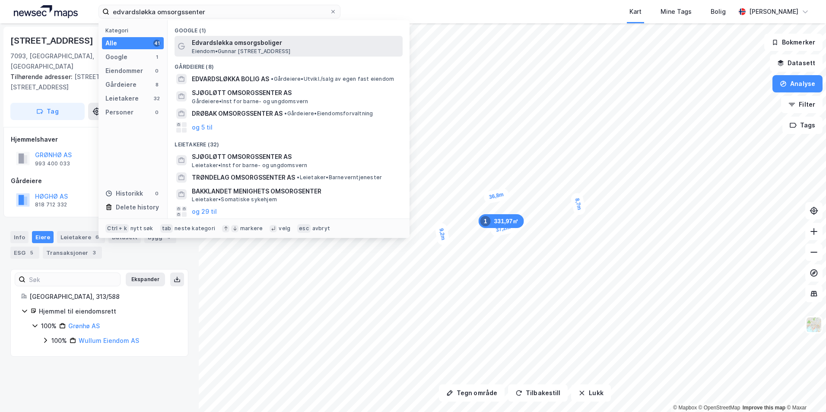
click at [339, 45] on span "Edvardsløkka omsorgsboliger" at bounding box center [295, 43] width 207 height 10
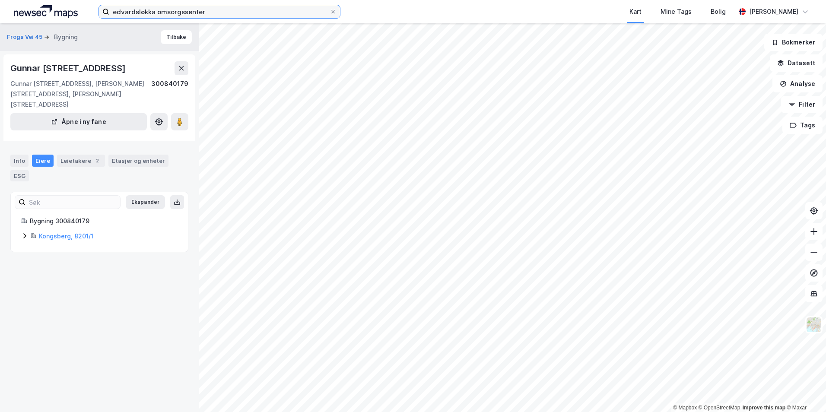
click at [172, 16] on input "edvardsløkka omsorgssenter" at bounding box center [219, 11] width 220 height 13
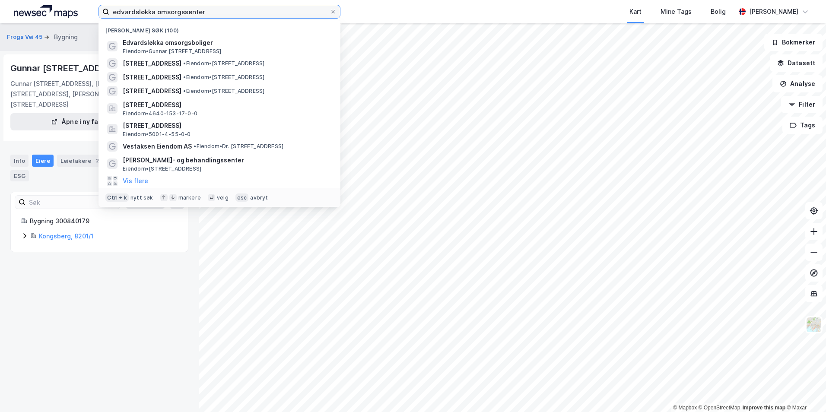
click at [172, 16] on input "edvardsløkka omsorgssenter" at bounding box center [219, 11] width 220 height 13
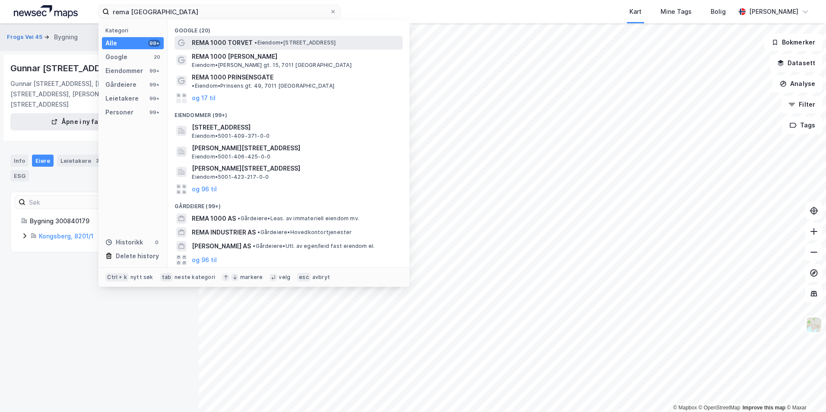
click at [273, 47] on div "REMA 1000 TORVET • Eiendom • [STREET_ADDRESS]" at bounding box center [296, 43] width 209 height 10
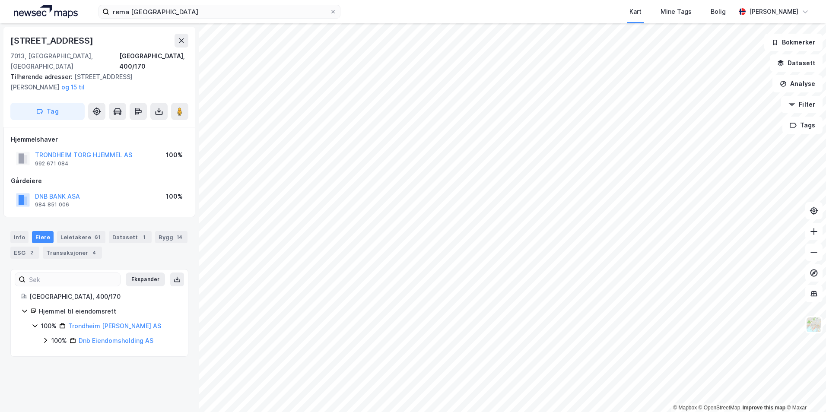
click at [48, 337] on icon at bounding box center [45, 340] width 7 height 7
click at [56, 353] on icon at bounding box center [55, 355] width 3 height 5
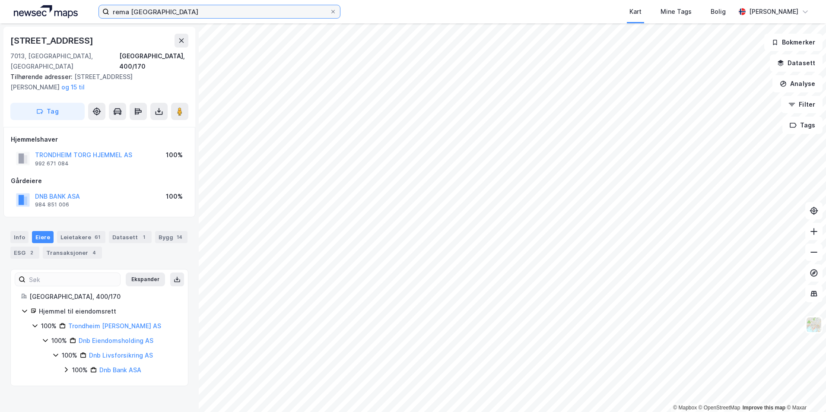
click at [222, 6] on input "rema [GEOGRAPHIC_DATA]" at bounding box center [219, 11] width 220 height 13
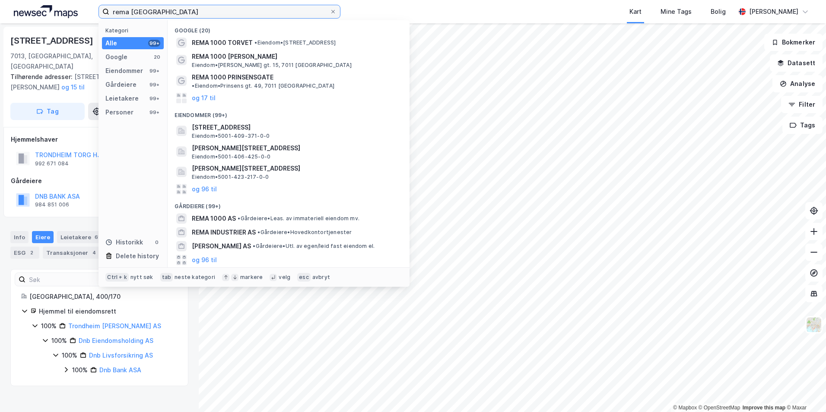
click at [222, 6] on input "rema [GEOGRAPHIC_DATA]" at bounding box center [219, 11] width 220 height 13
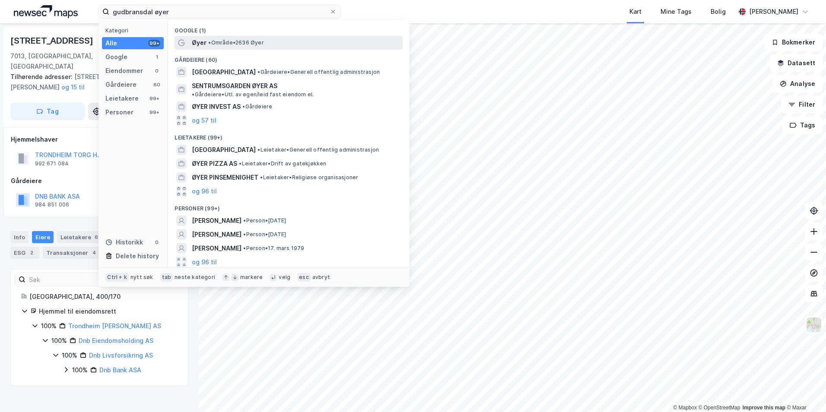
click at [280, 45] on div "Øyer • Område • 2636 Øyer" at bounding box center [296, 43] width 209 height 10
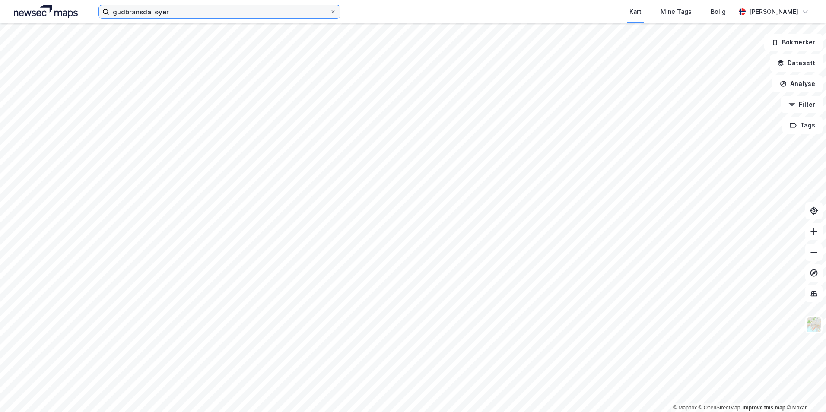
click at [181, 13] on input "gudbransdal øyer" at bounding box center [219, 11] width 220 height 13
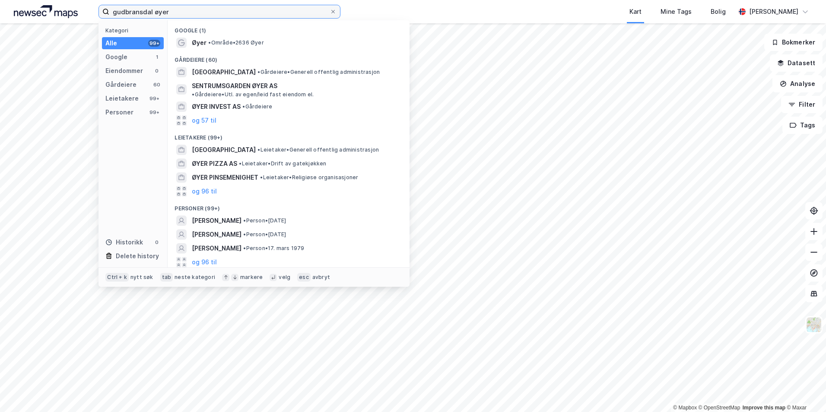
click at [181, 13] on input "gudbransdal øyer" at bounding box center [219, 11] width 220 height 13
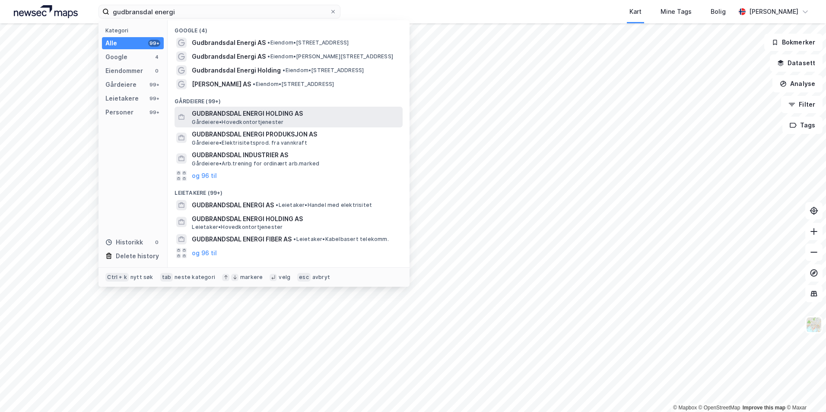
click at [314, 118] on span "GUDBRANDSDAL ENERGI HOLDING AS" at bounding box center [295, 113] width 207 height 10
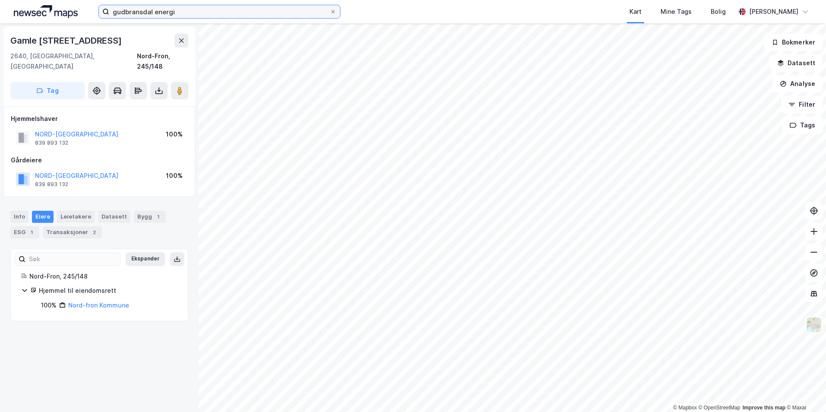
click at [231, 16] on input "gudbransdal energi" at bounding box center [219, 11] width 220 height 13
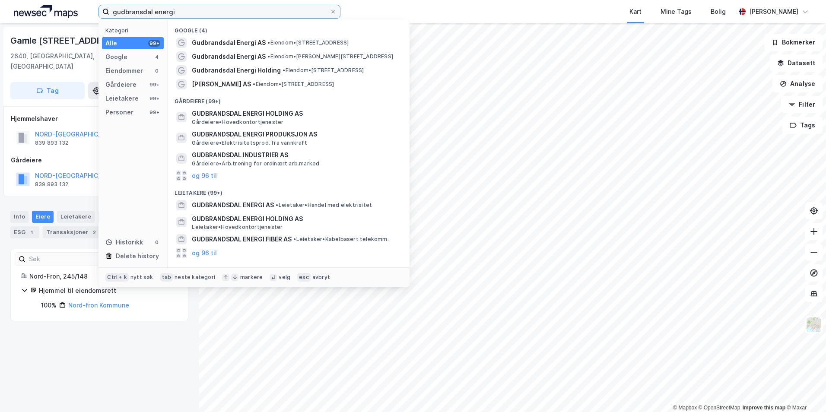
click at [231, 16] on input "gudbransdal energi" at bounding box center [219, 11] width 220 height 13
click at [231, 15] on input "gudbransdal energi" at bounding box center [219, 11] width 220 height 13
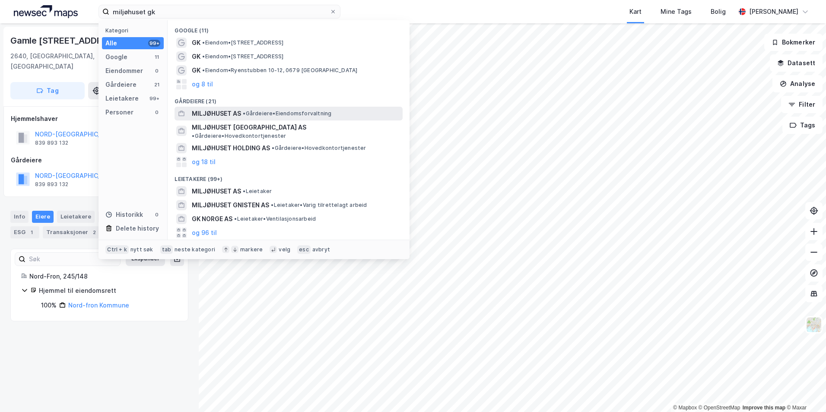
click at [293, 116] on span "• Gårdeiere • Eiendomsforvaltning" at bounding box center [287, 113] width 89 height 7
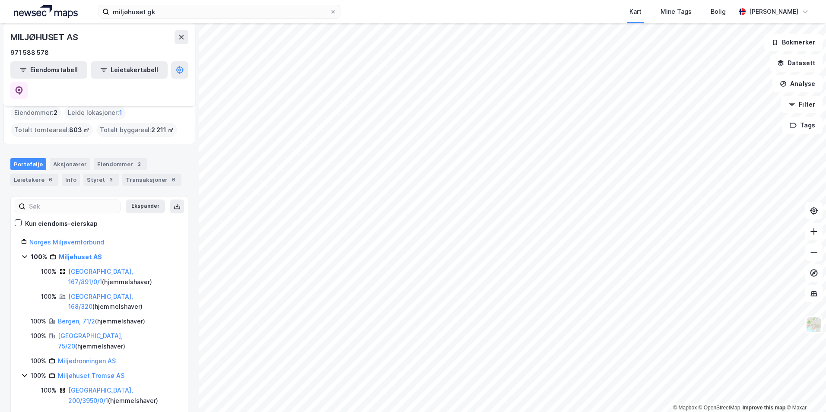
scroll to position [14, 0]
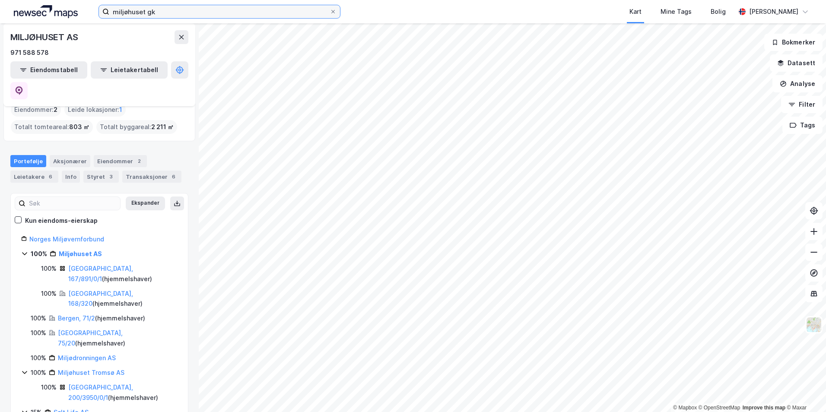
click at [212, 16] on input "miljøhuset gk" at bounding box center [219, 11] width 220 height 13
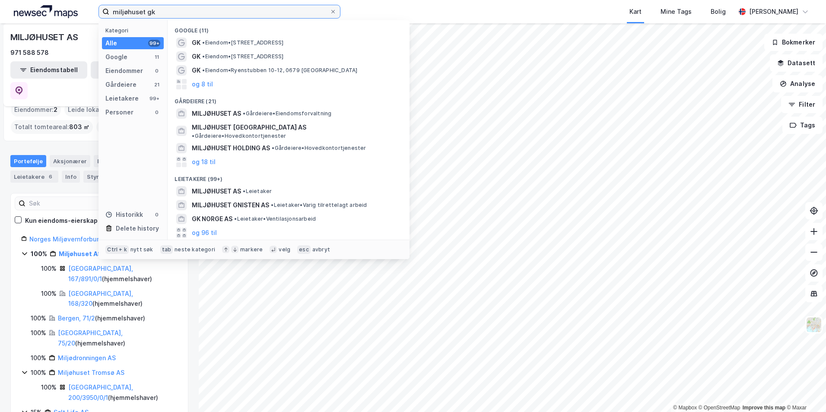
click at [212, 16] on input "miljøhuset gk" at bounding box center [219, 11] width 220 height 13
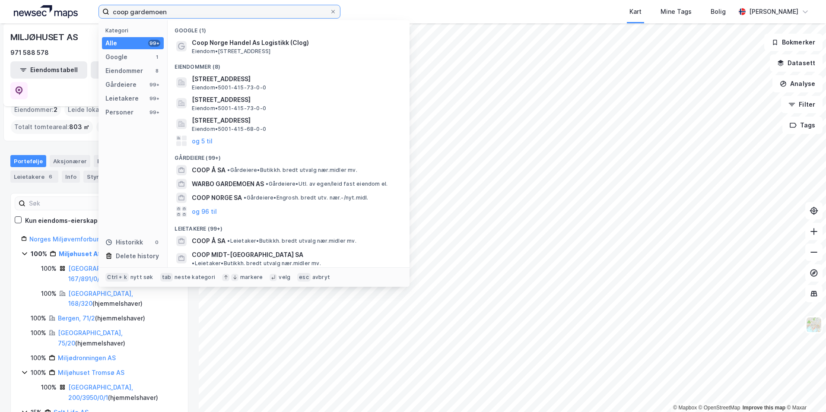
click at [168, 15] on input "coop gardemoen" at bounding box center [219, 11] width 220 height 13
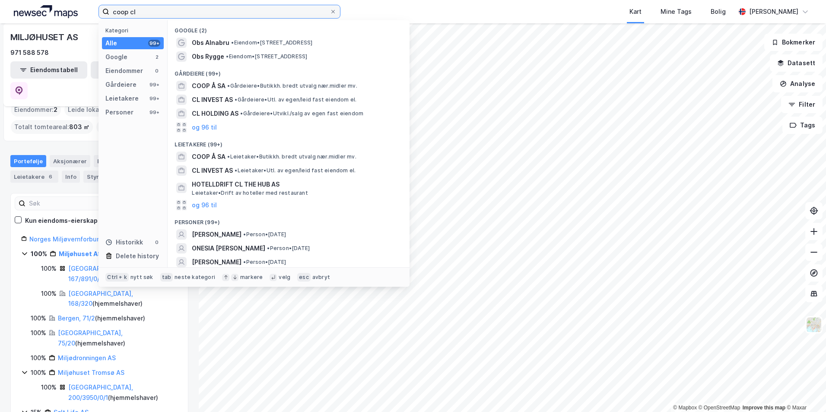
click at [257, 12] on input "coop cl" at bounding box center [219, 11] width 220 height 13
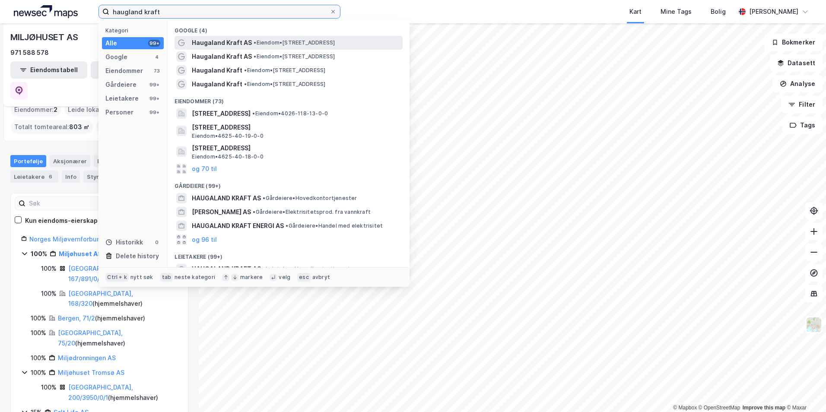
type input "haugland kraft"
click at [293, 40] on span "• Eiendom • [STREET_ADDRESS]" at bounding box center [294, 42] width 81 height 7
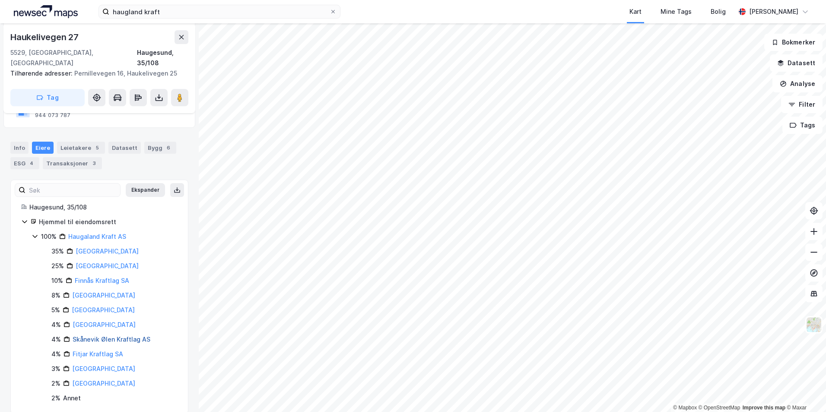
scroll to position [102, 0]
drag, startPoint x: 121, startPoint y: 224, endPoint x: 69, endPoint y: 232, distance: 53.3
click at [69, 232] on div "100% Haugaland Kraft AS 35% [GEOGRAPHIC_DATA] 25% [GEOGRAPHIC_DATA] 10% Finnås …" at bounding box center [105, 315] width 146 height 172
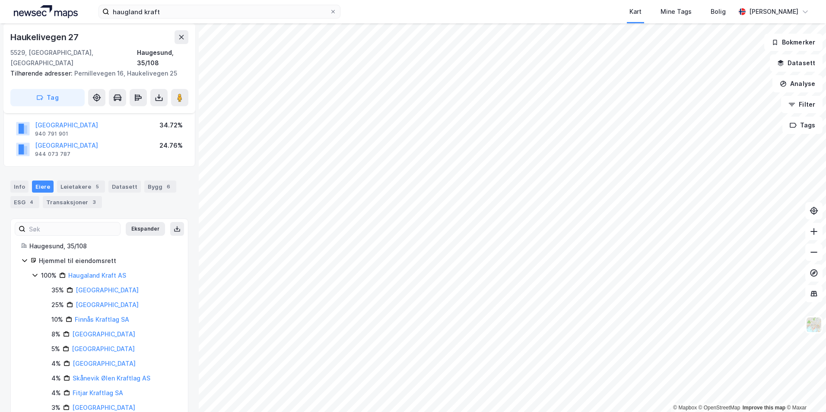
scroll to position [60, 0]
click at [408, 10] on div "Kart Mine Tags Bolig" at bounding box center [558, 11] width 353 height 23
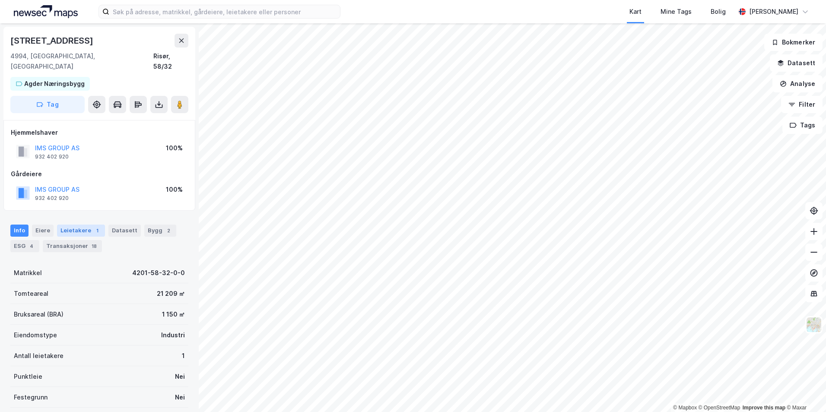
click at [87, 225] on div "Leietakere 1" at bounding box center [81, 231] width 48 height 12
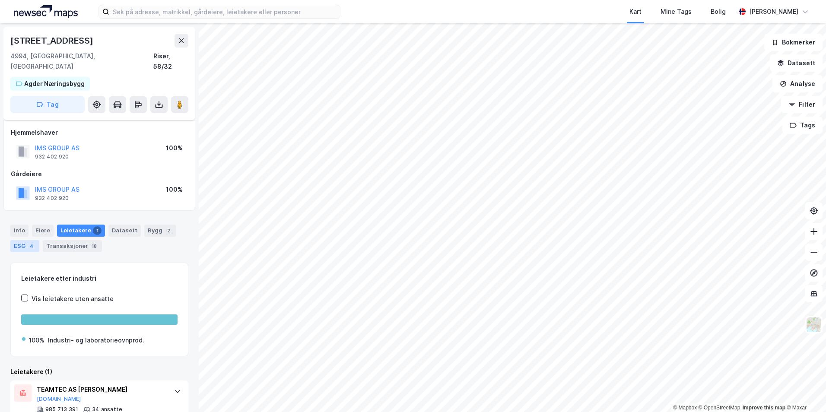
scroll to position [15, 0]
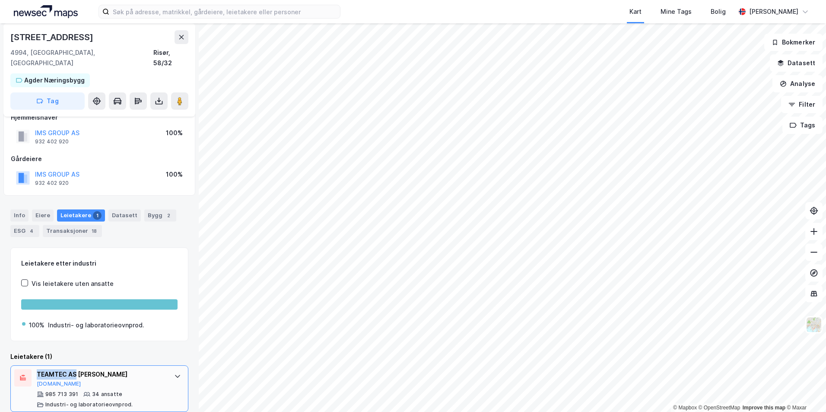
drag, startPoint x: 42, startPoint y: 363, endPoint x: 76, endPoint y: 365, distance: 33.3
click at [76, 365] on div "TEAMTEC AS AVD AKLAND Brreg.no 985 713 391 34 ansatte Industri- og laboratorieo…" at bounding box center [99, 388] width 178 height 47
copy div "TEAMTEC AS"
click at [43, 210] on div "Eiere" at bounding box center [43, 216] width 22 height 12
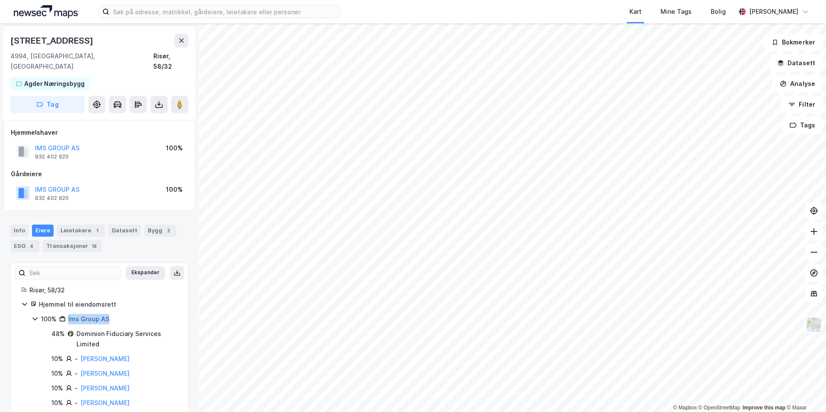
drag, startPoint x: 115, startPoint y: 314, endPoint x: 68, endPoint y: 311, distance: 46.7
click at [68, 314] on div "100% Ims Group AS" at bounding box center [109, 319] width 137 height 10
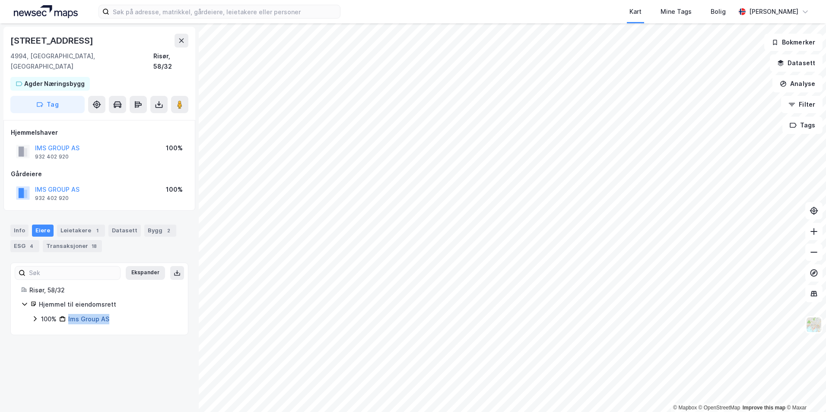
copy link "Ims Group AS"
